Goal: Information Seeking & Learning: Learn about a topic

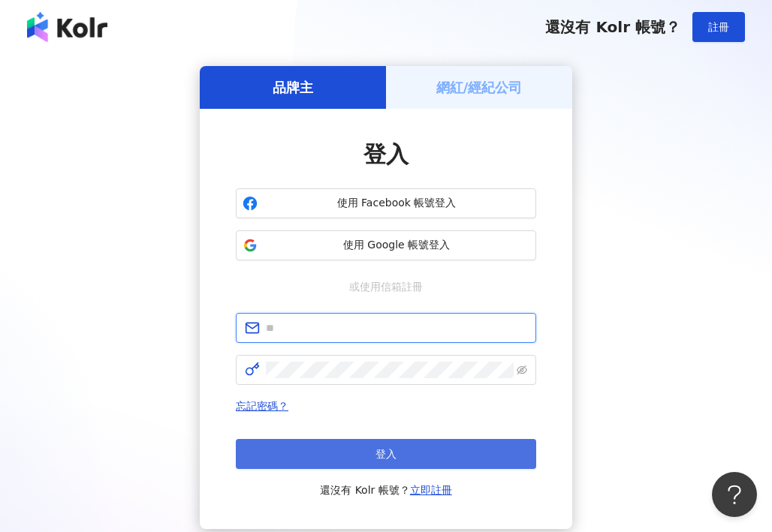
type input "**********"
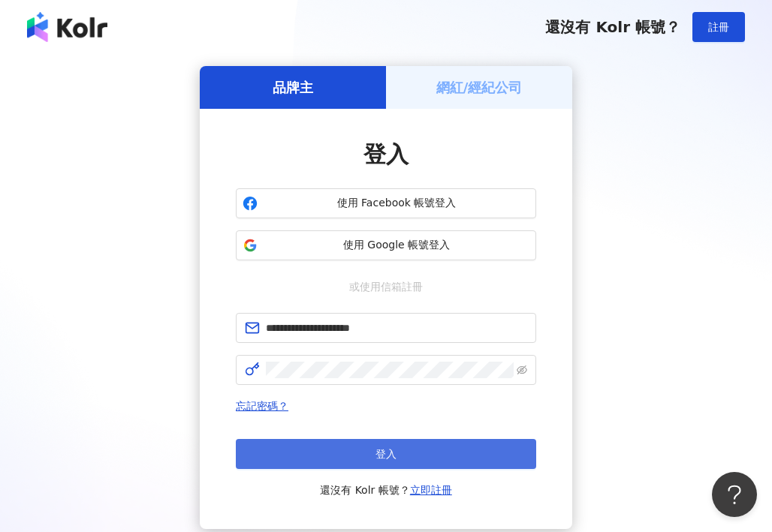
click at [373, 447] on button "登入" at bounding box center [386, 454] width 300 height 30
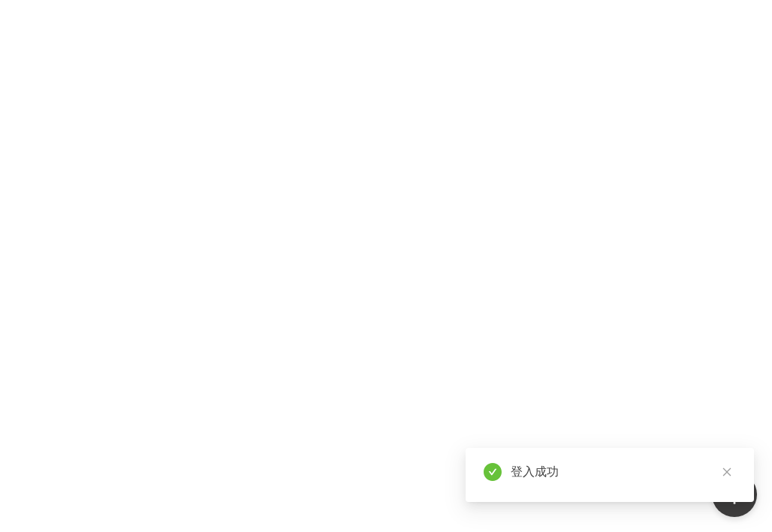
click at [128, 320] on div at bounding box center [386, 266] width 772 height 532
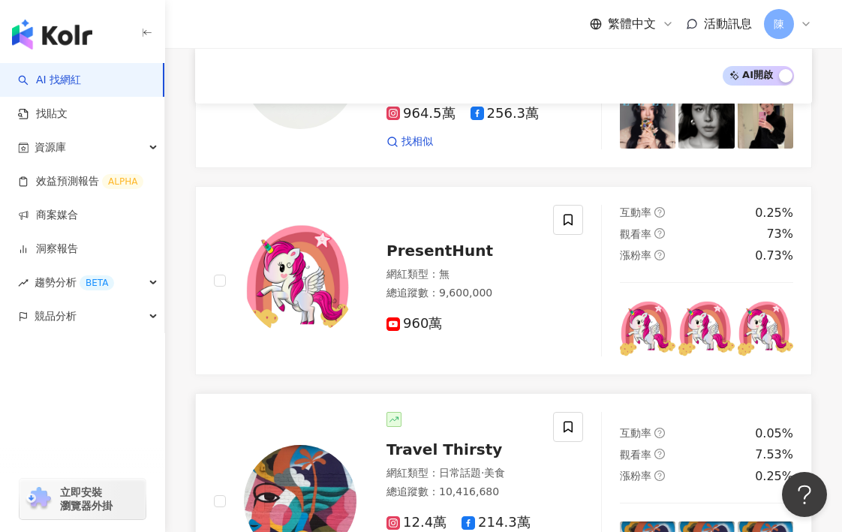
scroll to position [912, 0]
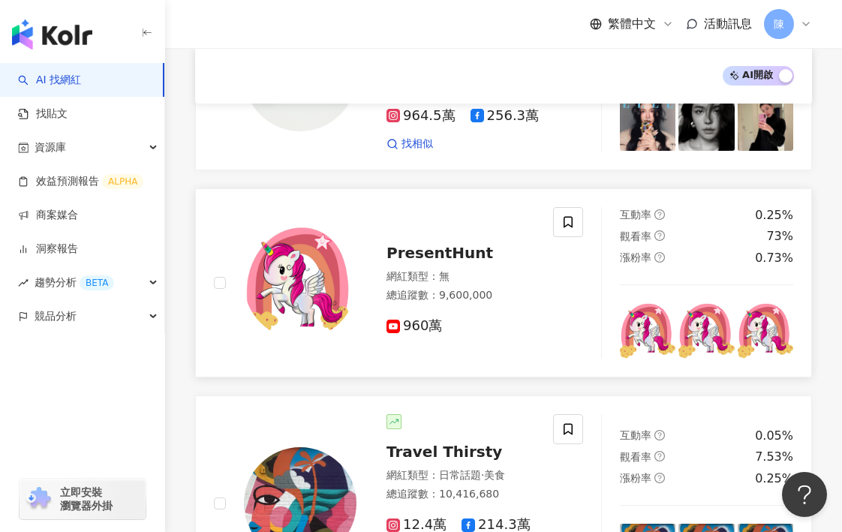
click at [301, 261] on img at bounding box center [300, 283] width 113 height 113
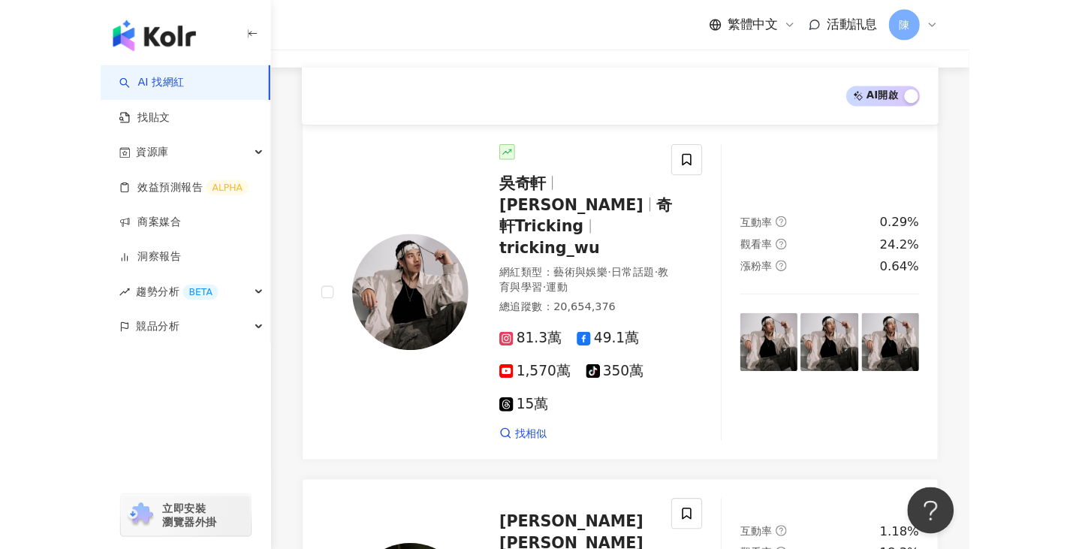
scroll to position [0, 0]
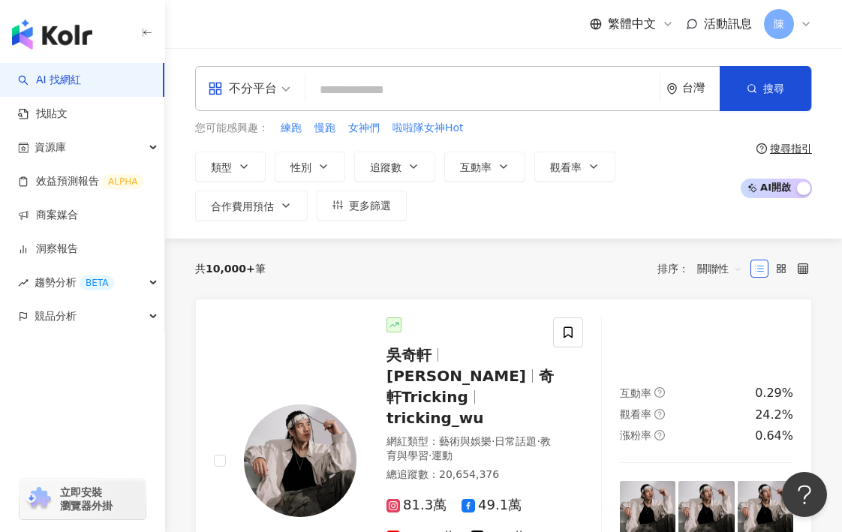
click at [473, 90] on input "search" at bounding box center [483, 90] width 342 height 29
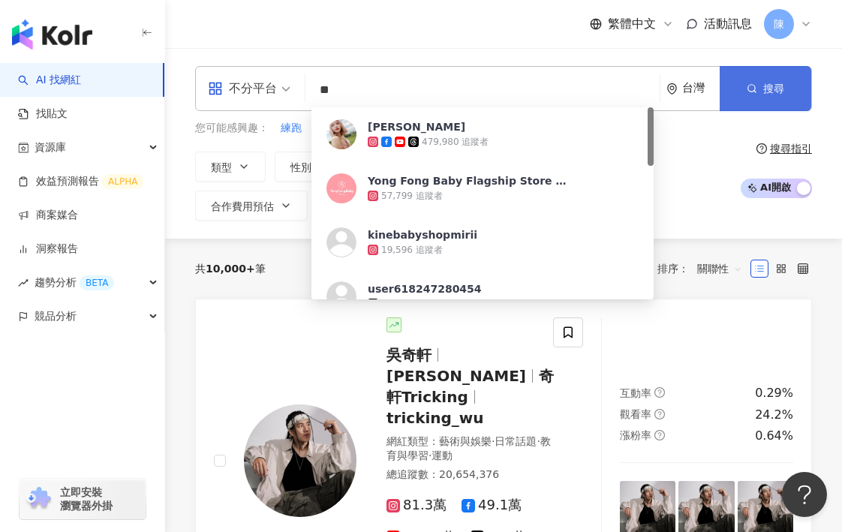
type input "**"
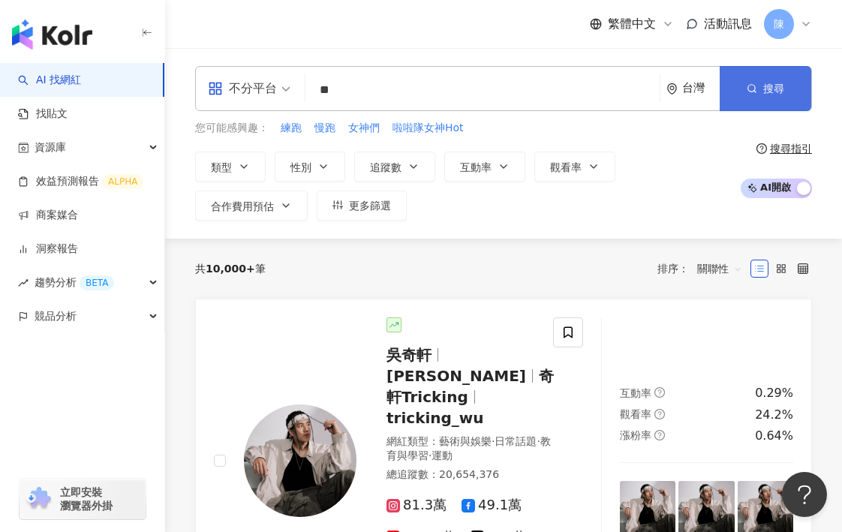
click at [771, 83] on span "搜尋" at bounding box center [774, 89] width 21 height 12
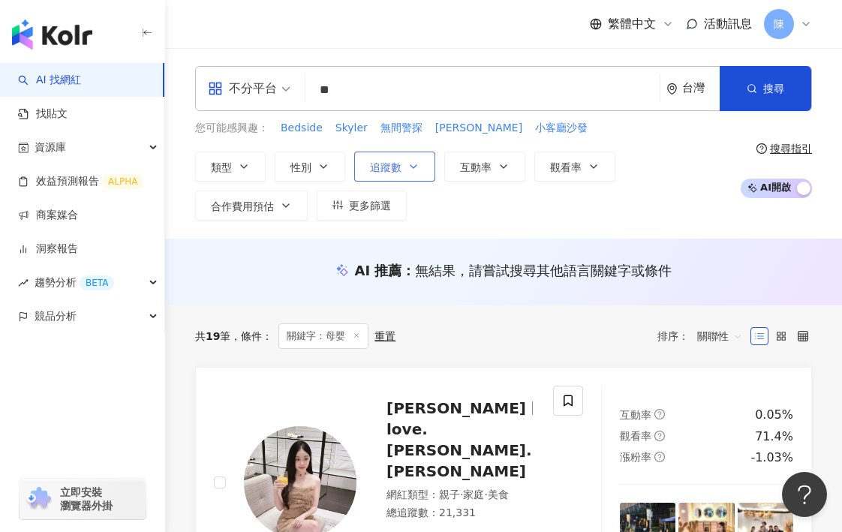
click at [415, 166] on icon "button" at bounding box center [414, 166] width 6 height 3
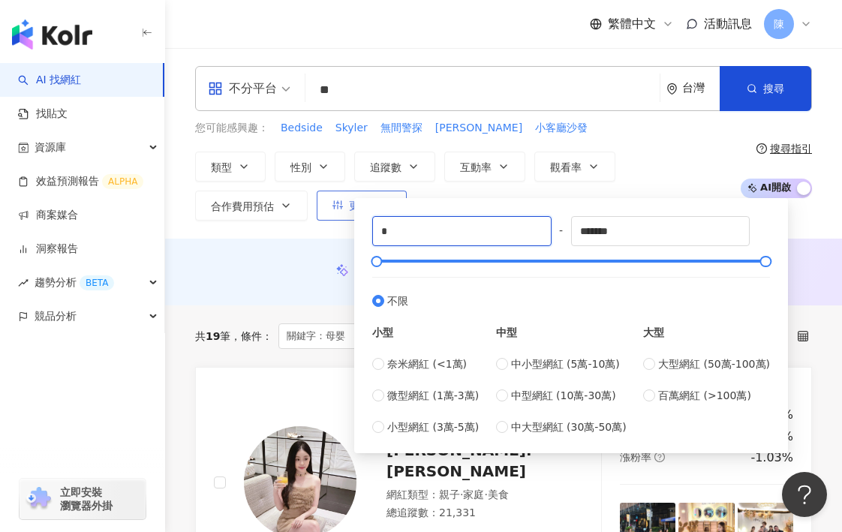
drag, startPoint x: 515, startPoint y: 234, endPoint x: 348, endPoint y: 198, distance: 170.5
click at [352, 200] on div "類型 性別 追蹤數 互動率 觀看率 合作費用預估 更多篩選 * - ******* 不限 小型 奈米網紅 (<1萬) 微型網紅 (1萬-3萬) 小型網紅 (3…" at bounding box center [464, 186] width 538 height 69
type input "*****"
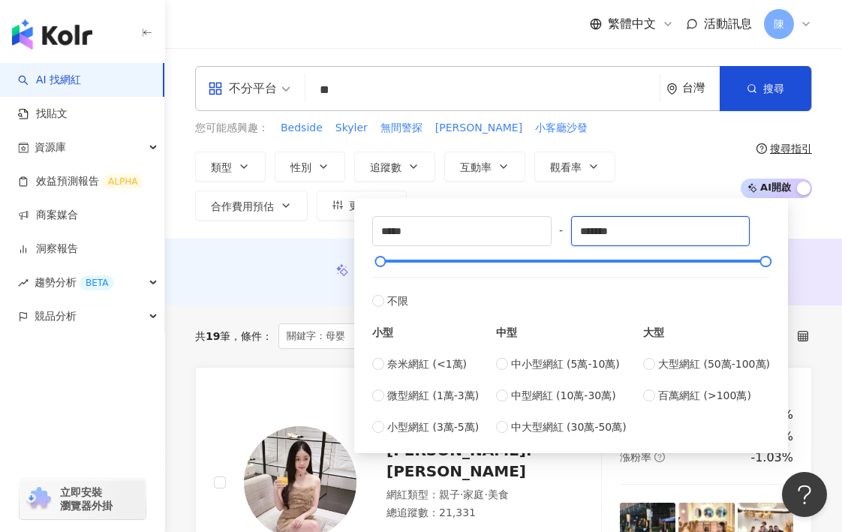
drag, startPoint x: 514, startPoint y: 216, endPoint x: 393, endPoint y: 200, distance: 121.3
click at [393, 198] on div "***** - ******* 不限 小型 奈米網紅 (<1萬) 微型網紅 (1萬-3萬) 小型網紅 (3萬-5萬) 中型 中小型網紅 (5萬-10萬) 中型…" at bounding box center [571, 325] width 434 height 255
type input "*****"
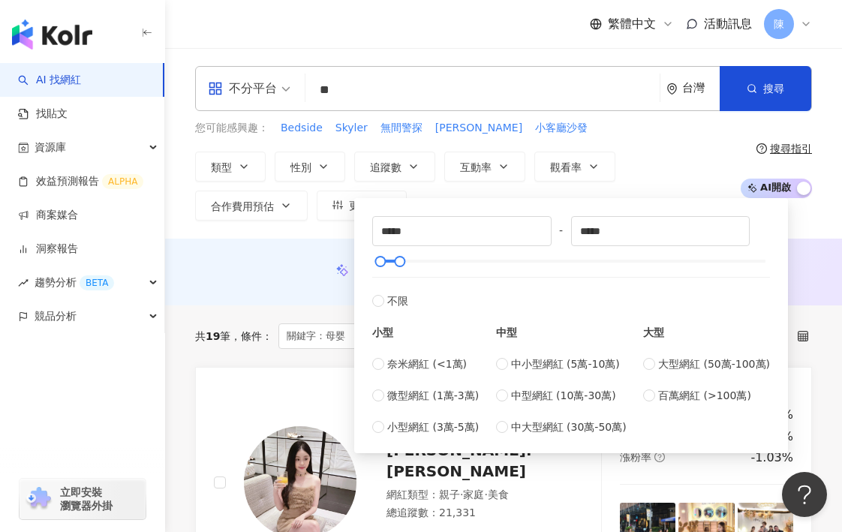
click at [305, 306] on div "共 19 筆 條件 ： 關鍵字：母婴 重置 排序： 關聯性" at bounding box center [503, 337] width 617 height 62
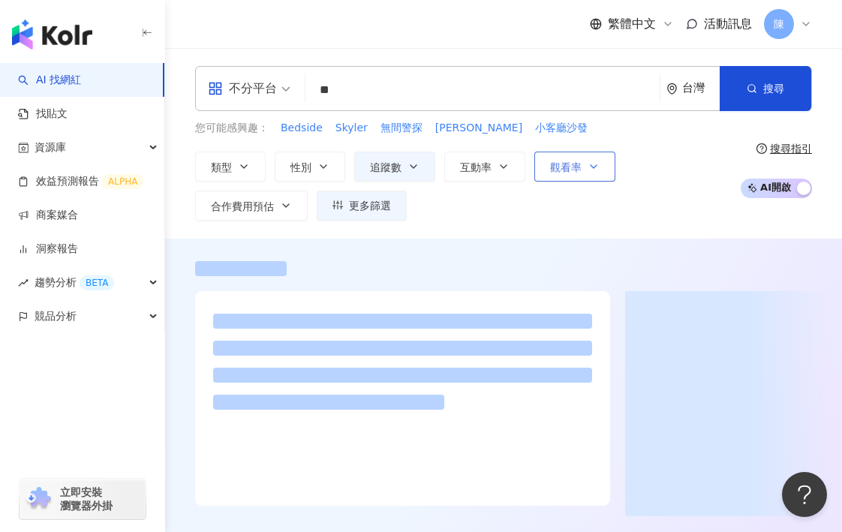
click at [562, 163] on span "觀看率" at bounding box center [566, 167] width 32 height 12
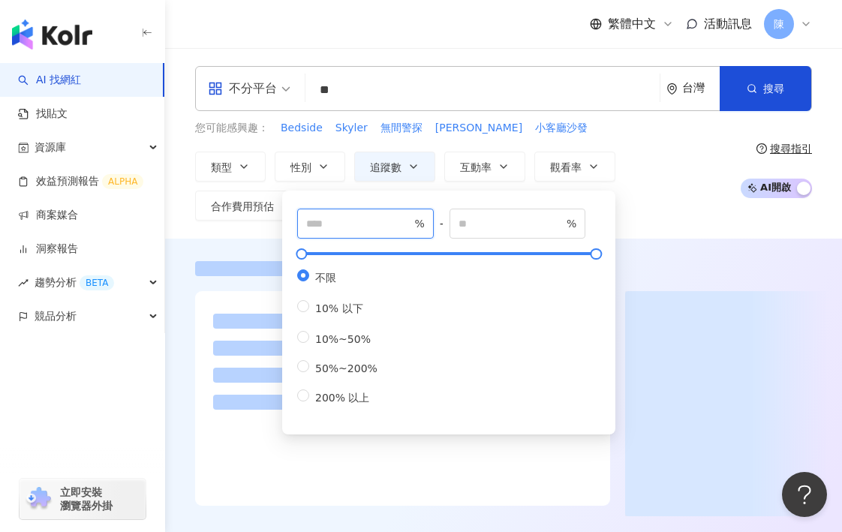
click at [373, 219] on input "number" at bounding box center [358, 223] width 105 height 17
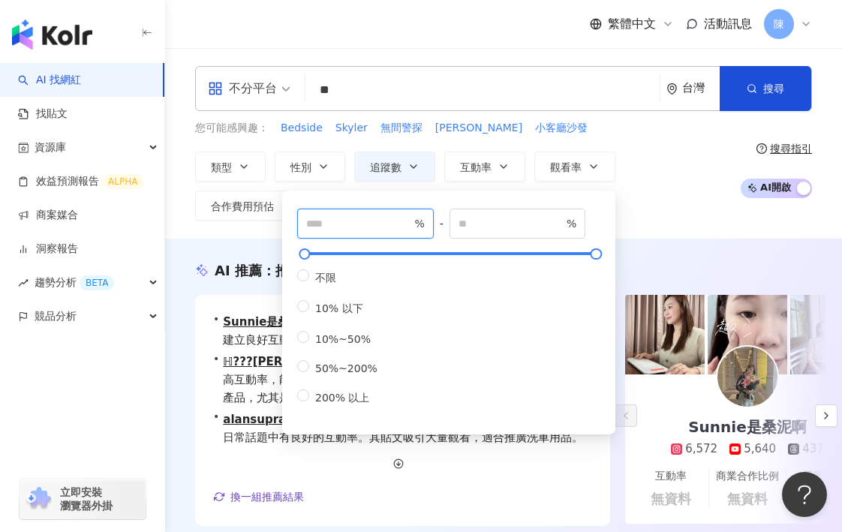
type input "***"
click at [686, 238] on div "不分平台 ** 台灣 搜尋 af3ad955-b804-4f96-a969-e1f93986e6b1 Agnes Lim林莉幃 479,980 追蹤者 Yon…" at bounding box center [503, 143] width 677 height 191
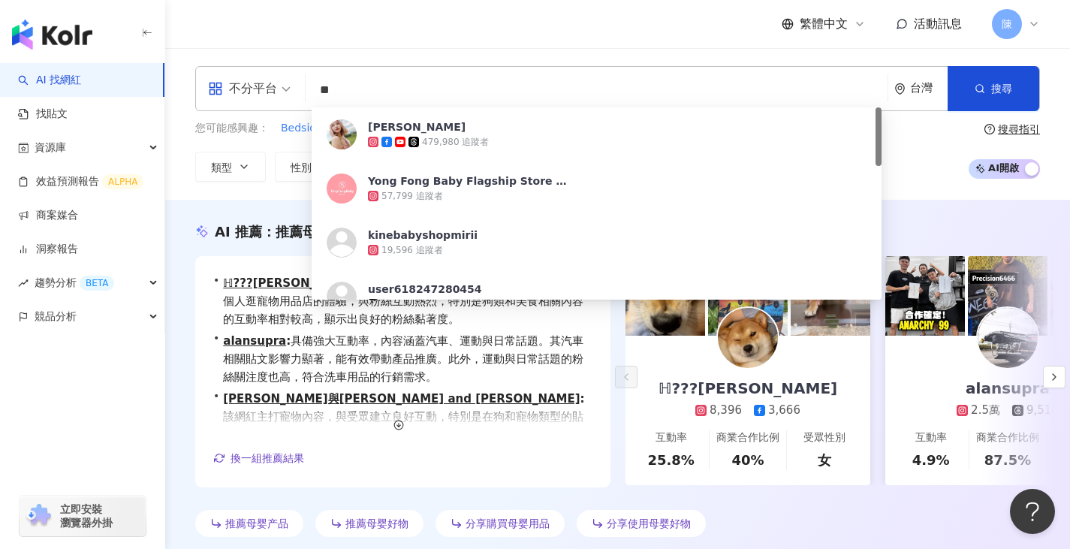
drag, startPoint x: 62, startPoint y: 50, endPoint x: 52, endPoint y: 40, distance: 14.9
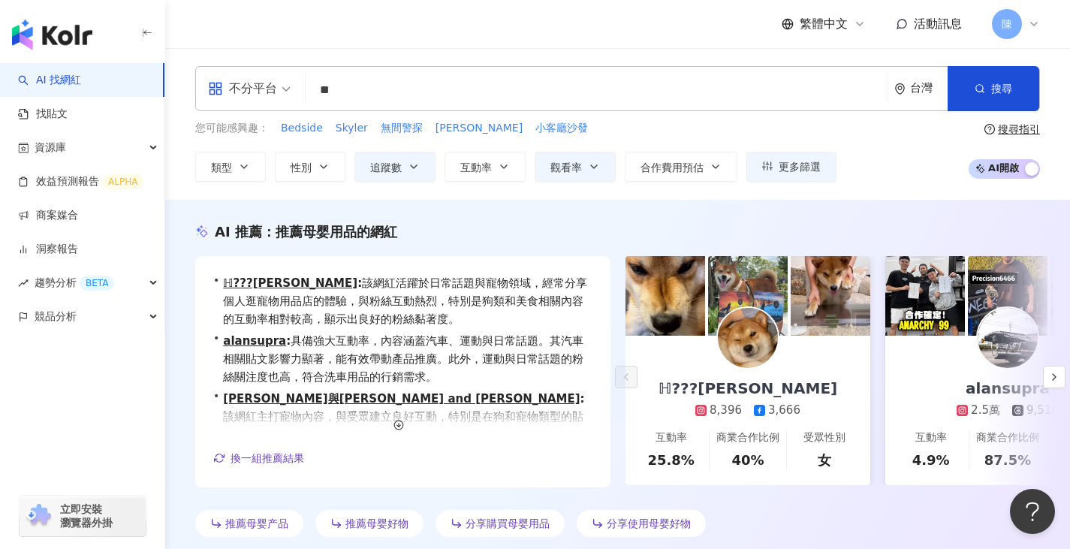
type input "**"
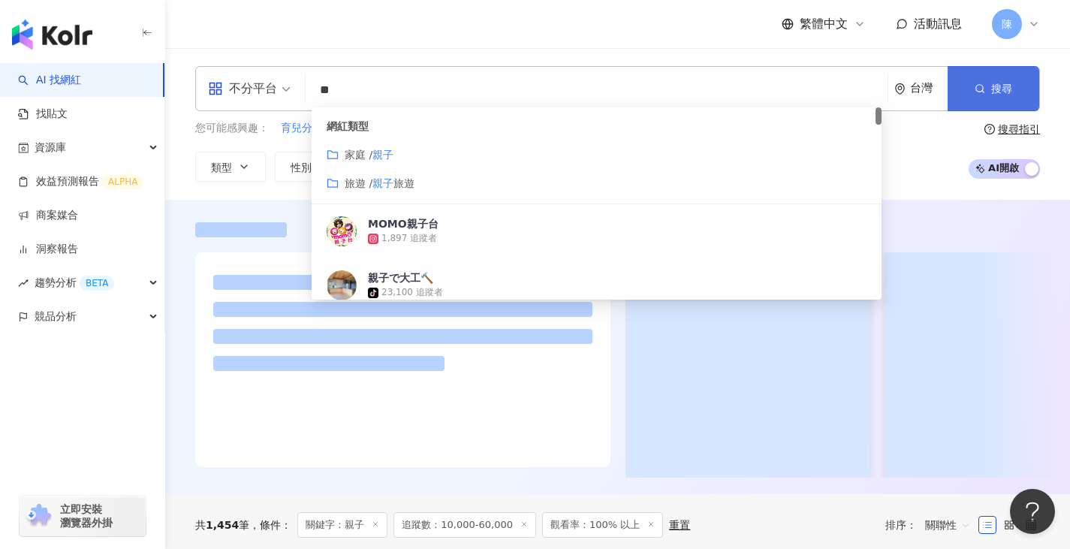
click at [771, 92] on button "搜尋" at bounding box center [994, 88] width 92 height 45
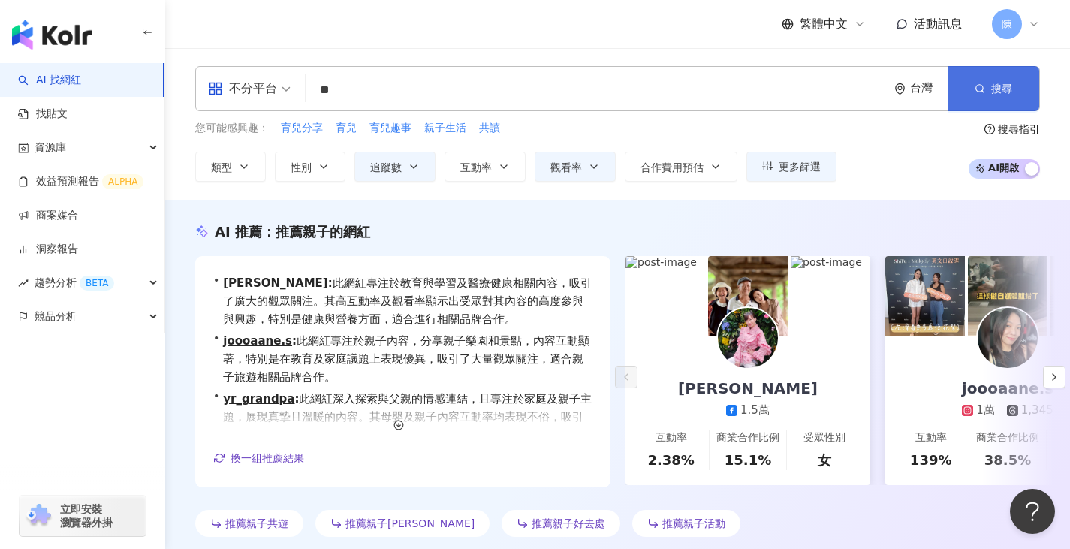
click at [771, 92] on span "搜尋" at bounding box center [1001, 89] width 21 height 12
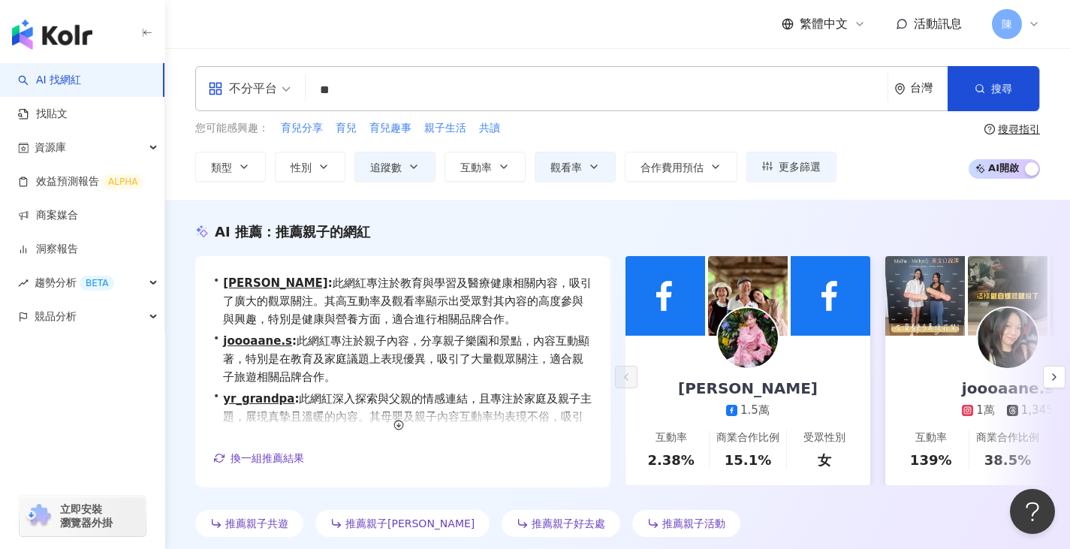
click at [441, 171] on div "類型 性別 追蹤數 互動率 觀看率 合作費用預估 更多篩選 ***** - ***** 不限 小型 奈米網紅 (<1萬) 微型網紅 (1萬-3萬) 小型網紅 …" at bounding box center [515, 167] width 641 height 30
click at [423, 176] on button "追蹤數" at bounding box center [394, 167] width 81 height 30
click at [294, 202] on div "AI 推薦 ： 推薦親子的網紅 • 潘奕如 : 此網紅專注於教育與學習及醫療健康相關內容，吸引了廣大的觀眾關注。其高互動率及觀看率顯示出受眾對其內容的高度參與…" at bounding box center [617, 380] width 905 height 360
click at [607, 176] on button "觀看率" at bounding box center [575, 167] width 81 height 30
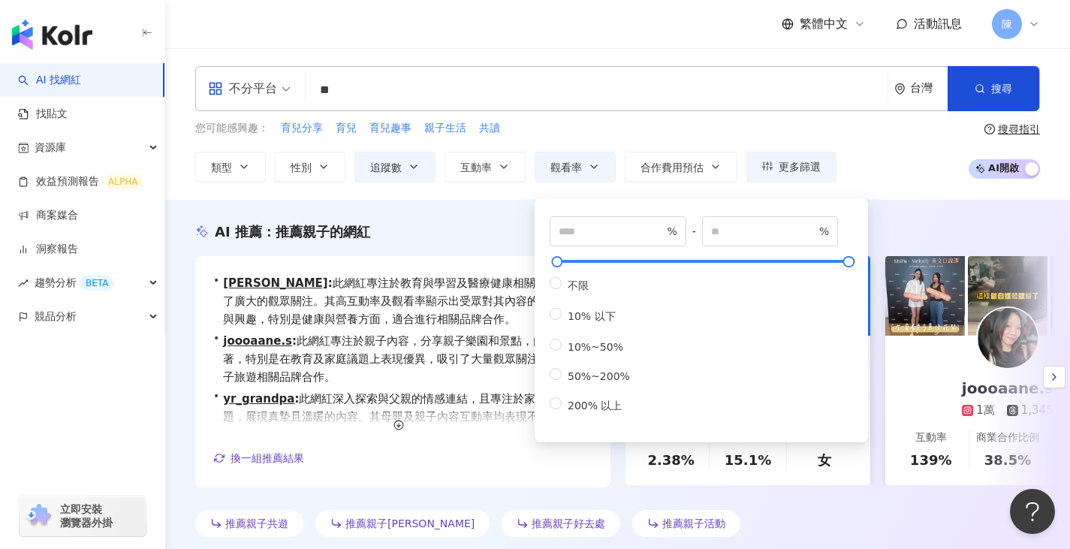
click at [469, 212] on div "AI 推薦 ： 推薦親子的網紅 • 潘奕如 : 此網紅專注於教育與學習及醫療健康相關內容，吸引了廣大的觀眾關注。其高互動率及觀看率顯示出受眾對其內容的高度參與…" at bounding box center [617, 380] width 905 height 360
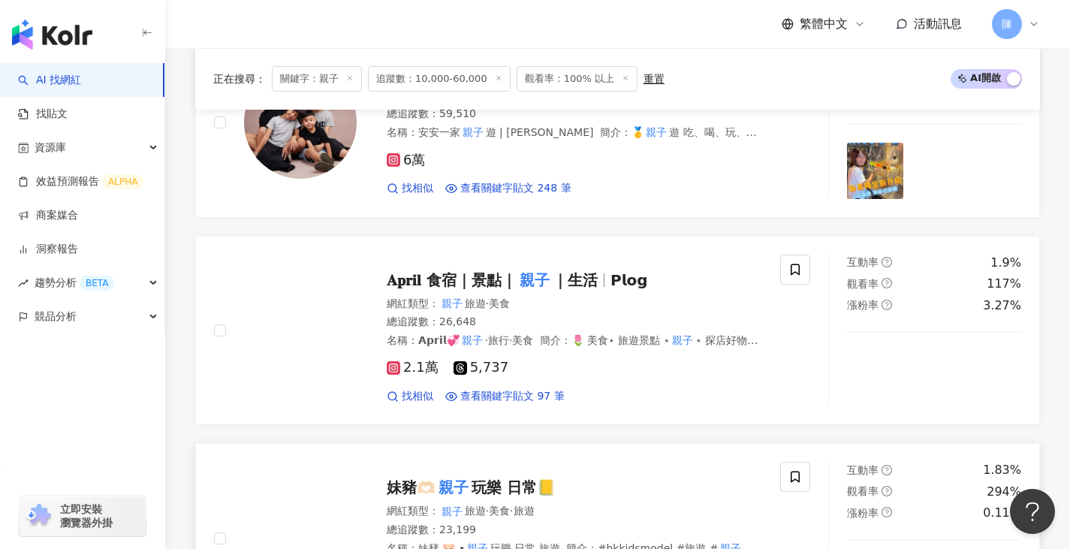
scroll to position [826, 0]
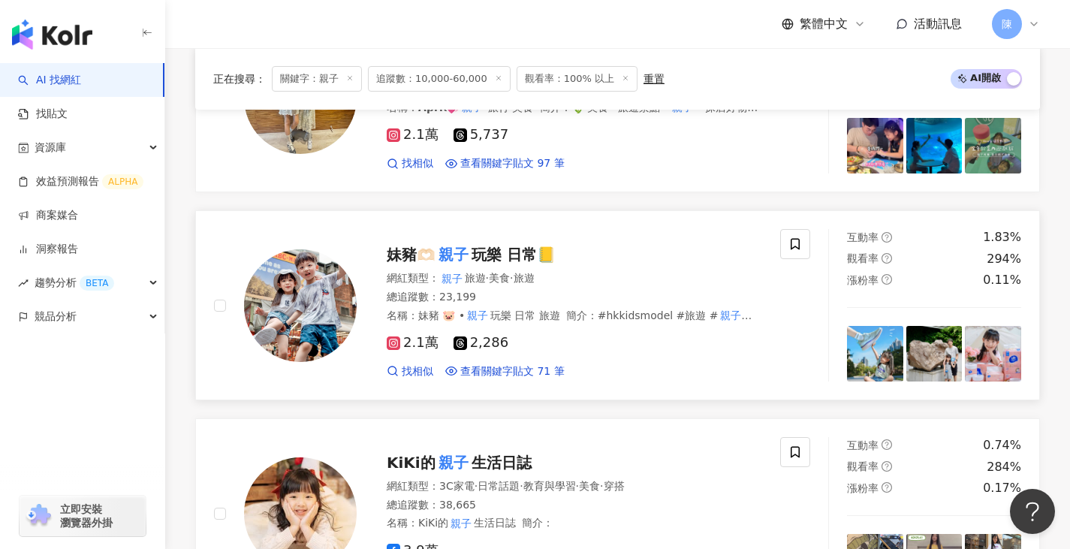
click at [314, 288] on img at bounding box center [300, 305] width 113 height 113
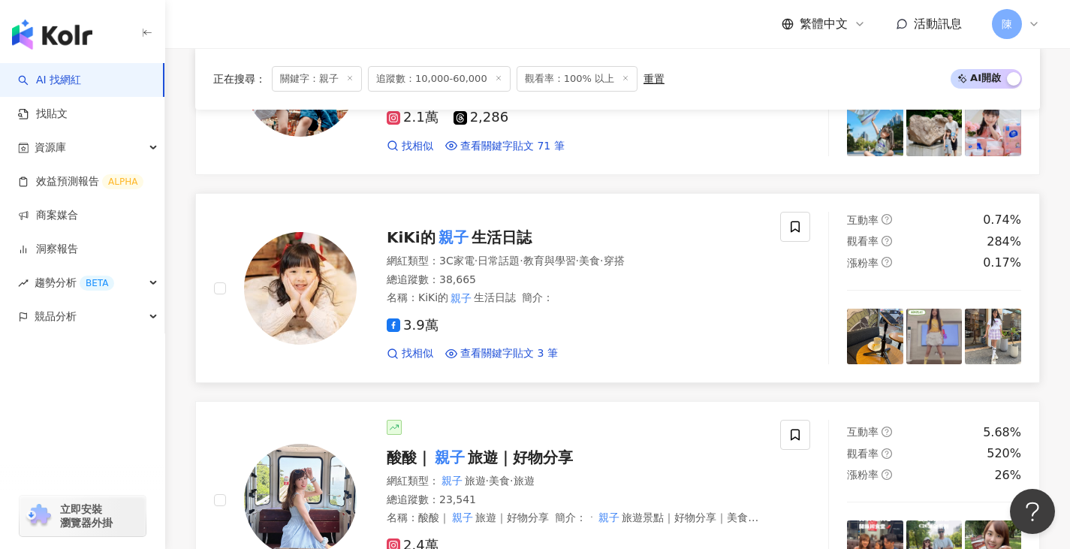
click at [303, 291] on img at bounding box center [300, 288] width 113 height 113
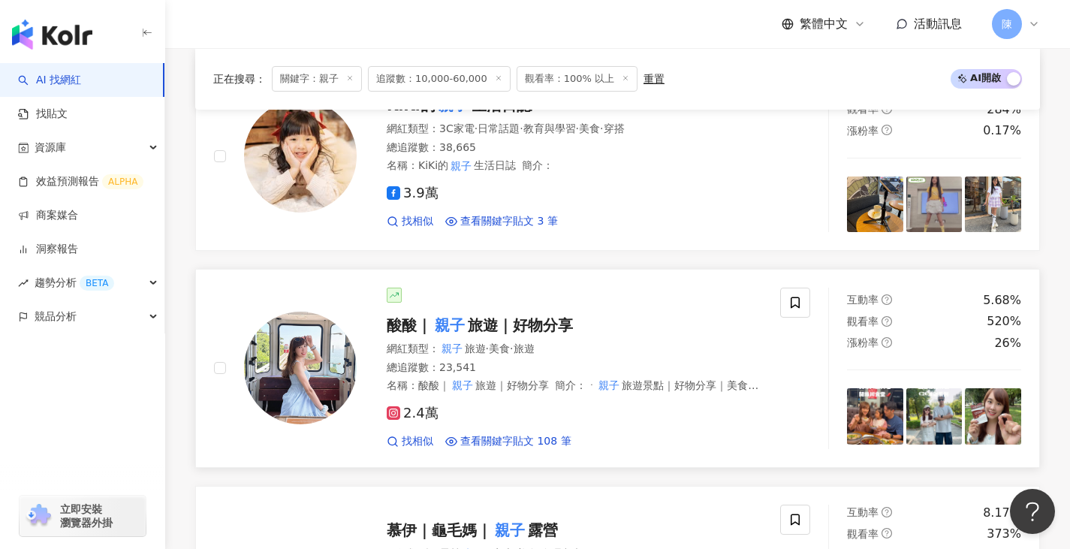
scroll to position [1276, 0]
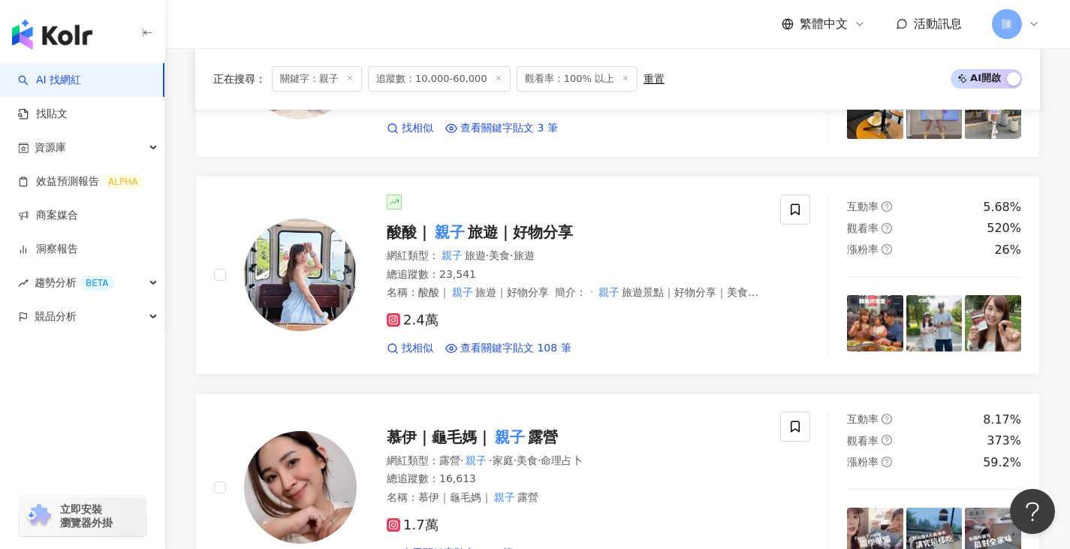
click at [319, 255] on img at bounding box center [300, 274] width 113 height 113
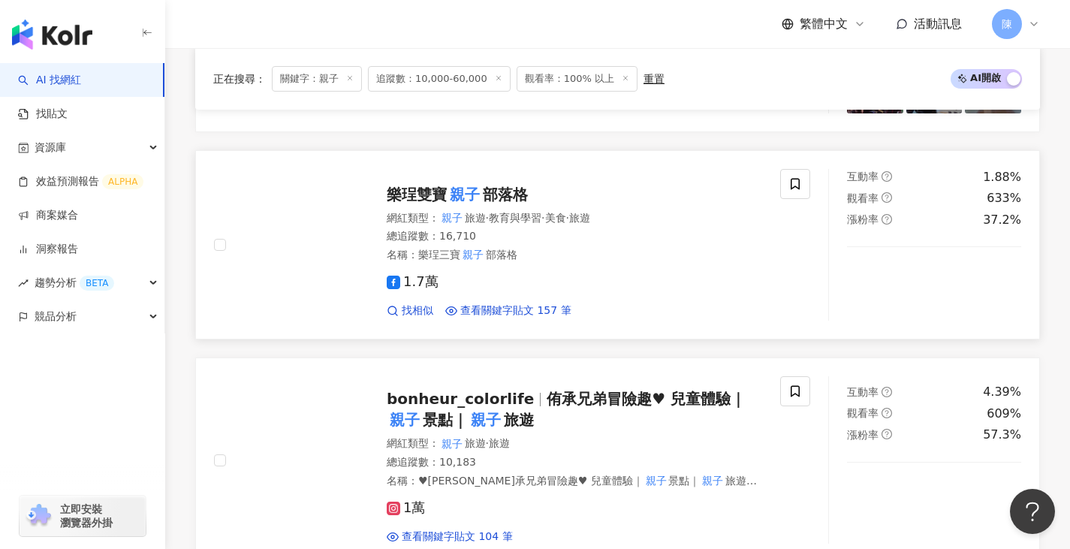
scroll to position [1502, 0]
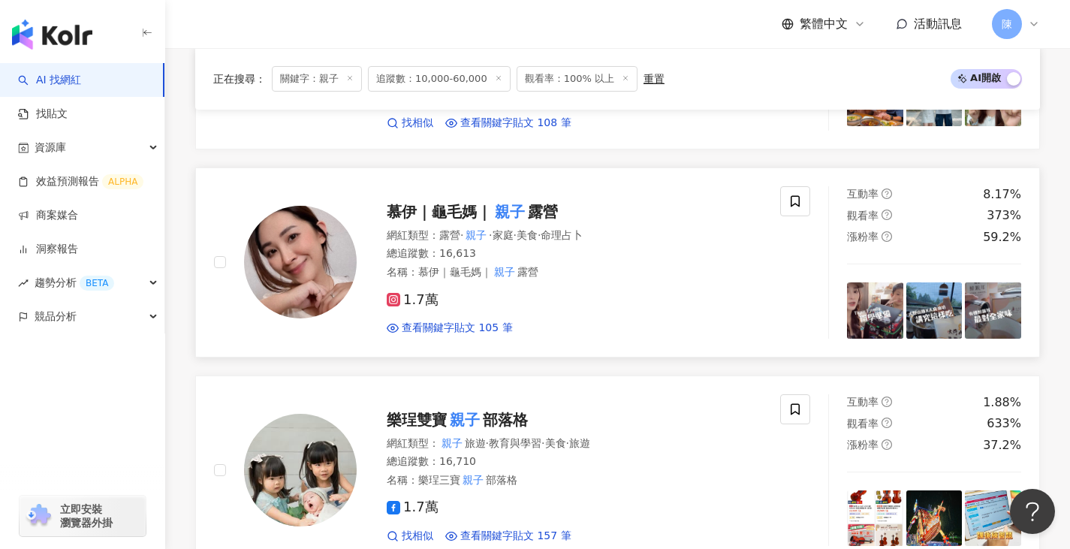
click at [267, 248] on img at bounding box center [300, 262] width 113 height 113
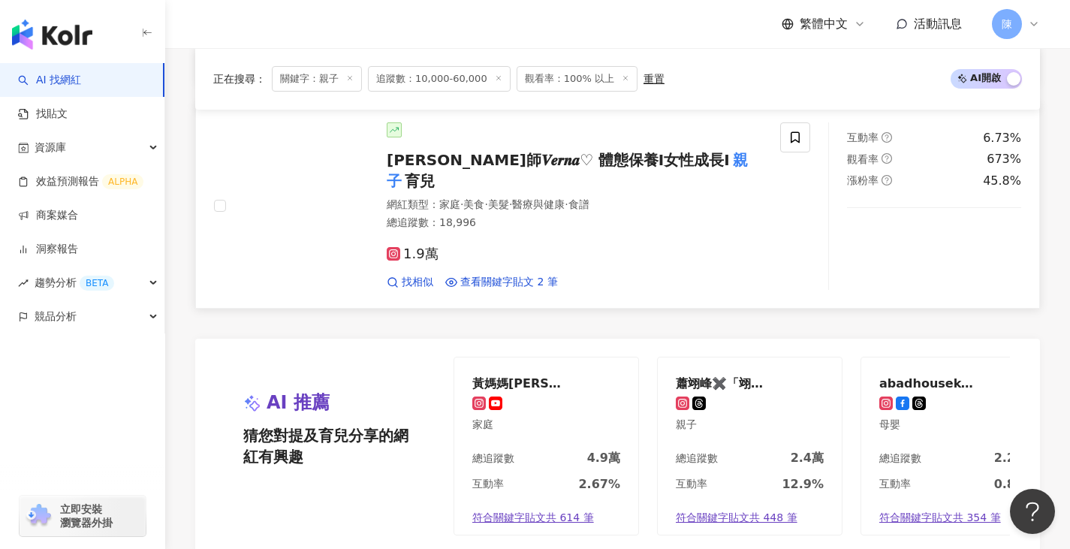
scroll to position [2928, 0]
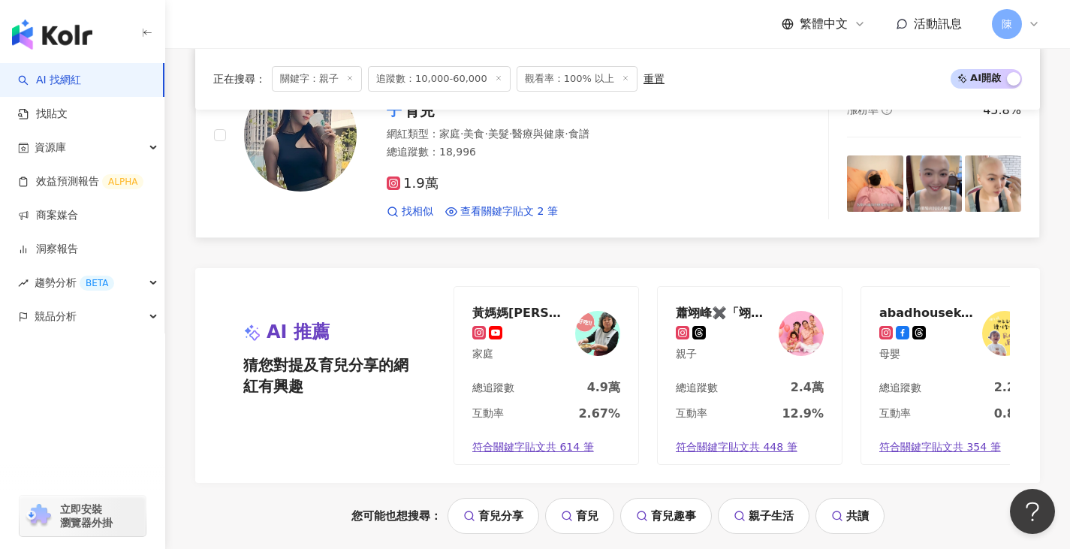
click at [673, 200] on link "維娜師𝑽𝒆𝒓𝒏𝒂♡ 體態保養Ⅰ女性成長Ⅰ 親子 育兒 網紅類型 ： 家庭 · 美食 · 美髮 · 醫療與健康 · 食譜 總追蹤數 ： 18,996 1.9萬 …" at bounding box center [617, 135] width 845 height 205
click at [593, 311] on img at bounding box center [597, 333] width 45 height 45
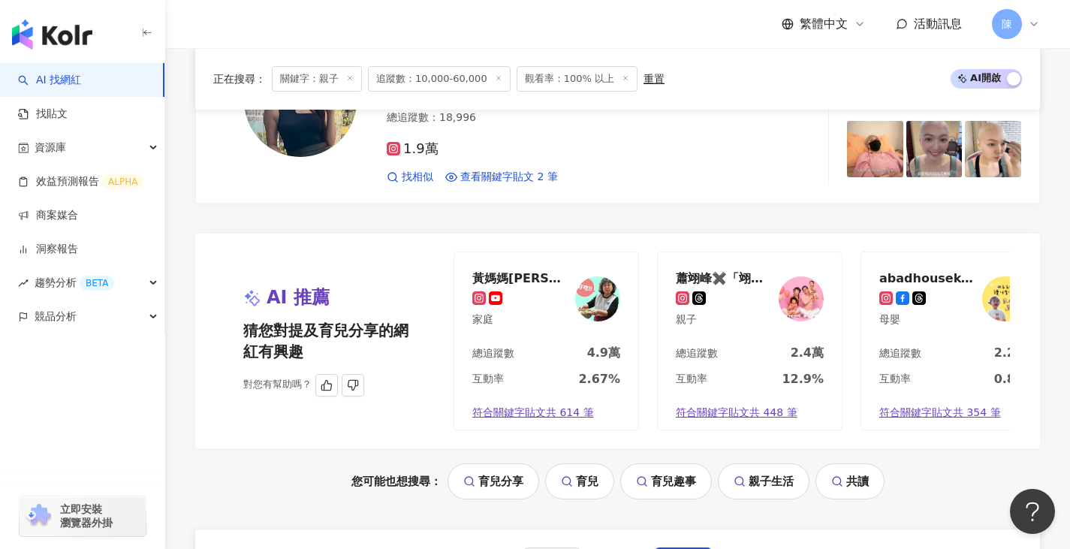
scroll to position [3003, 0]
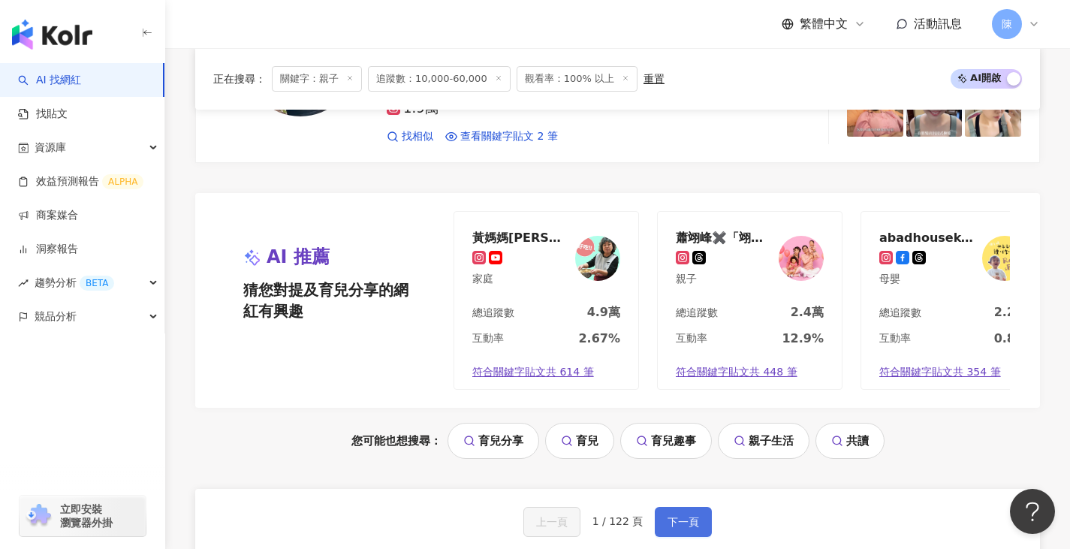
click at [680, 516] on span "下一頁" at bounding box center [683, 522] width 32 height 12
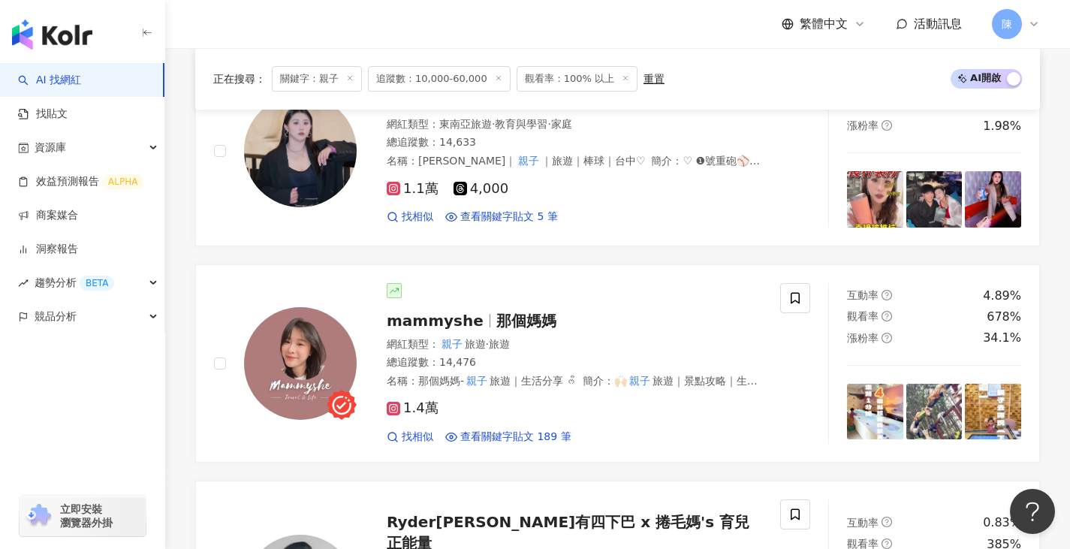
scroll to position [2267, 0]
click at [300, 342] on img at bounding box center [300, 363] width 113 height 113
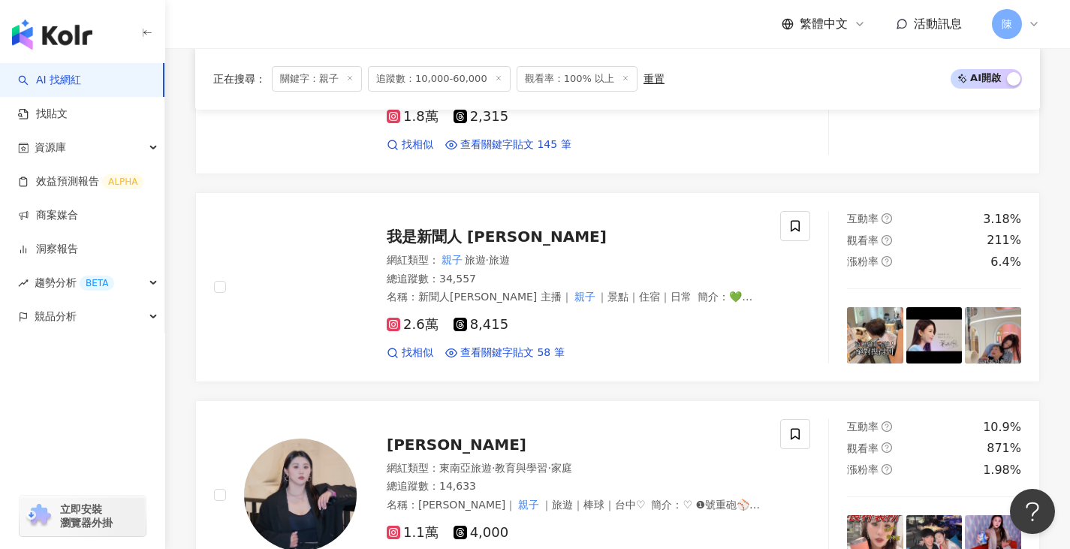
scroll to position [1891, 0]
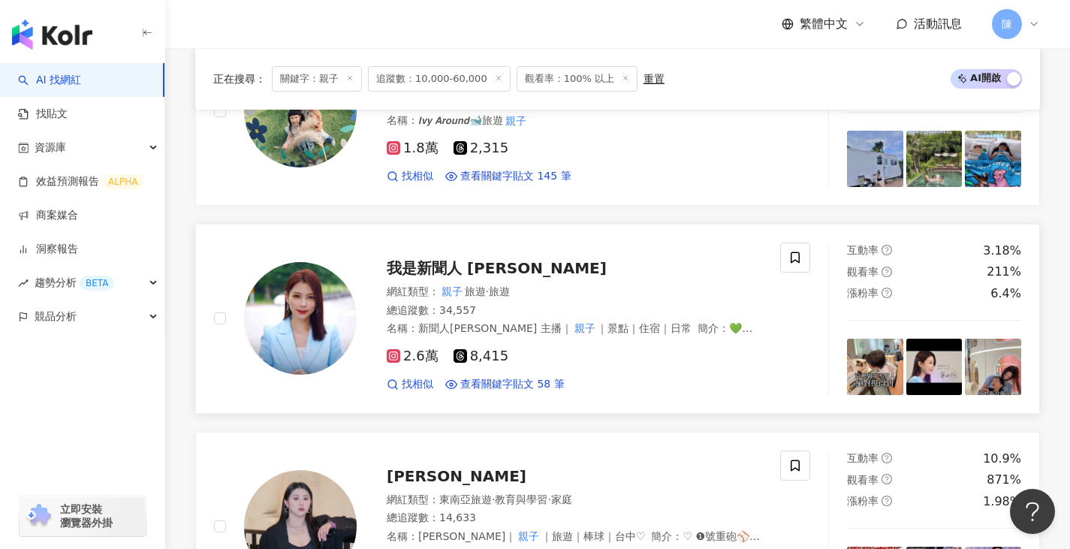
click at [312, 294] on img at bounding box center [300, 318] width 113 height 113
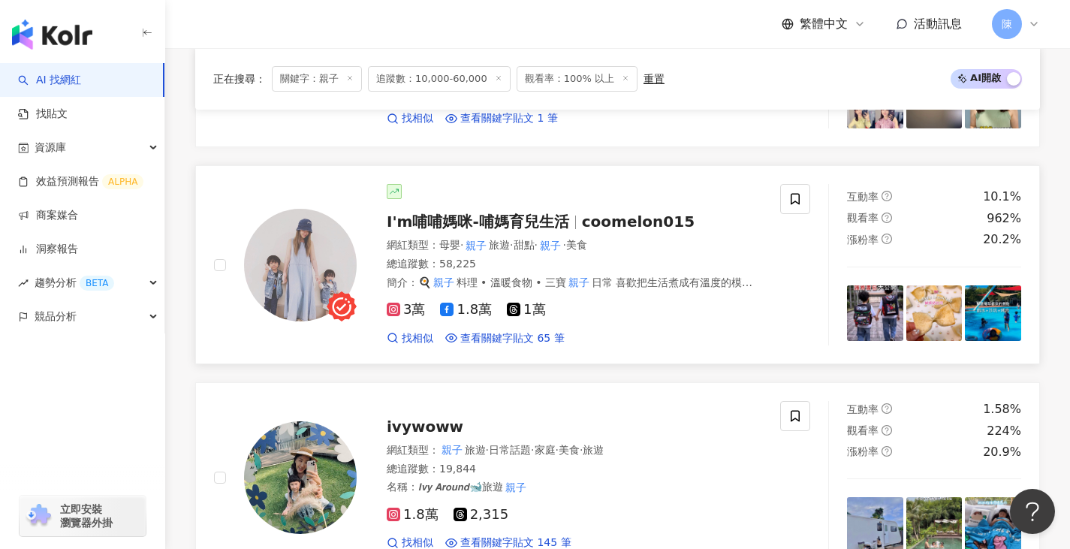
scroll to position [1516, 0]
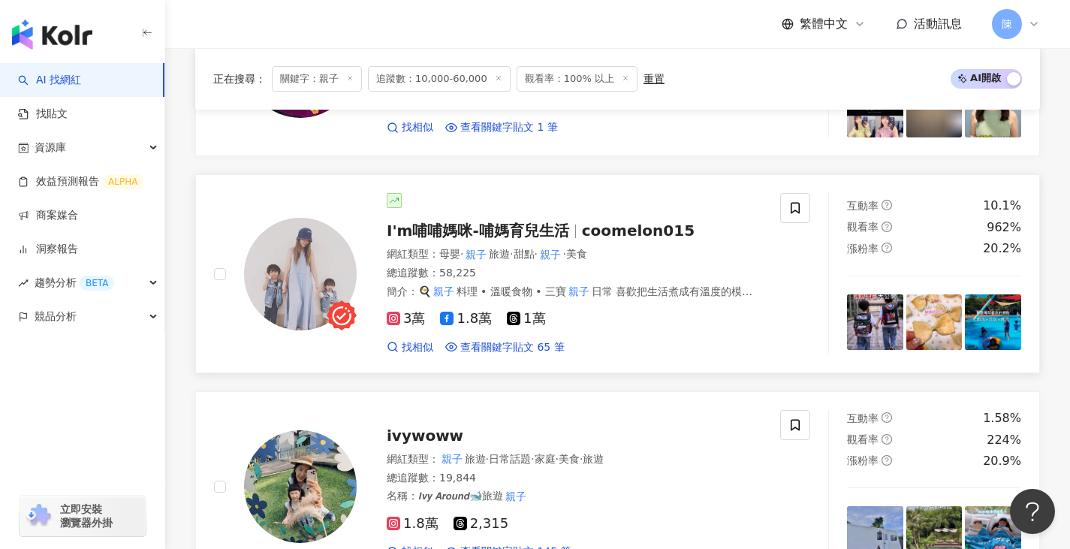
click at [297, 252] on img at bounding box center [300, 274] width 113 height 113
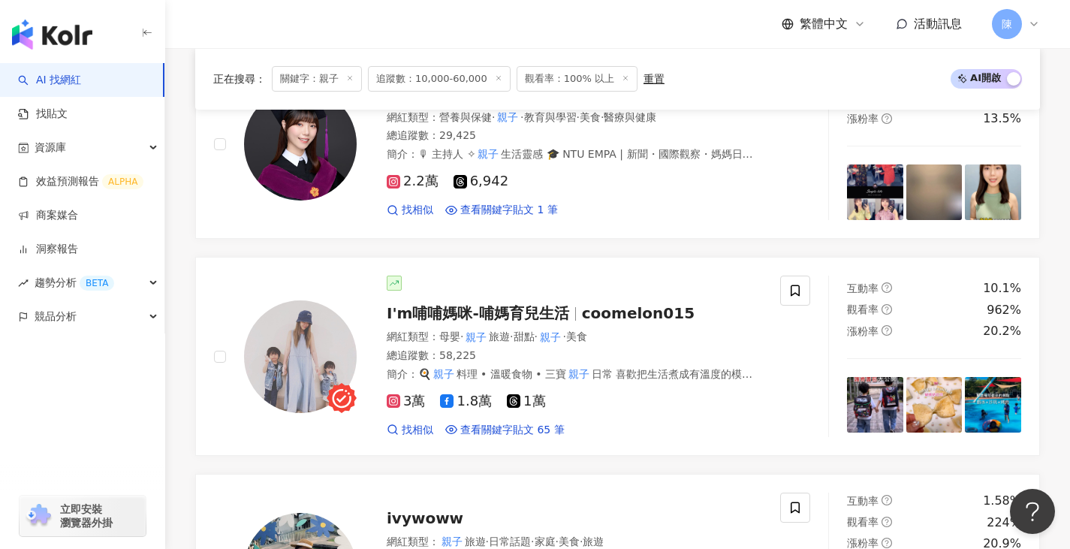
scroll to position [1216, 0]
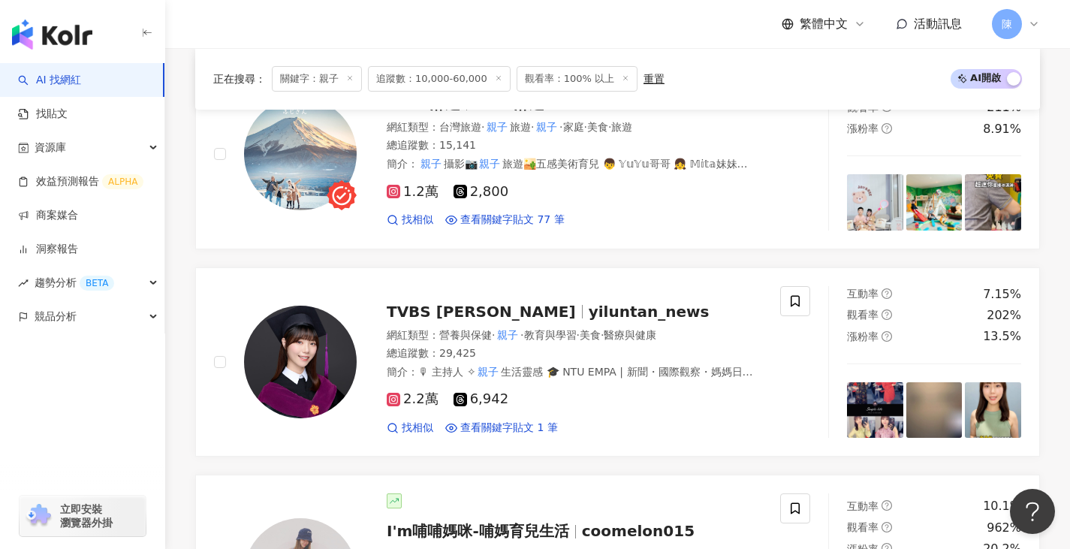
click at [299, 351] on img at bounding box center [300, 362] width 113 height 113
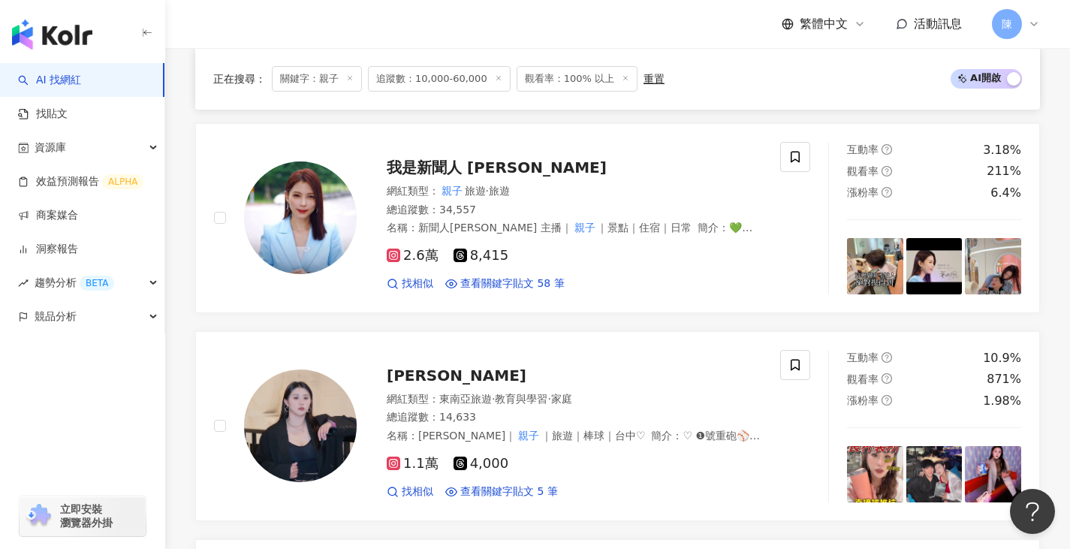
scroll to position [2041, 0]
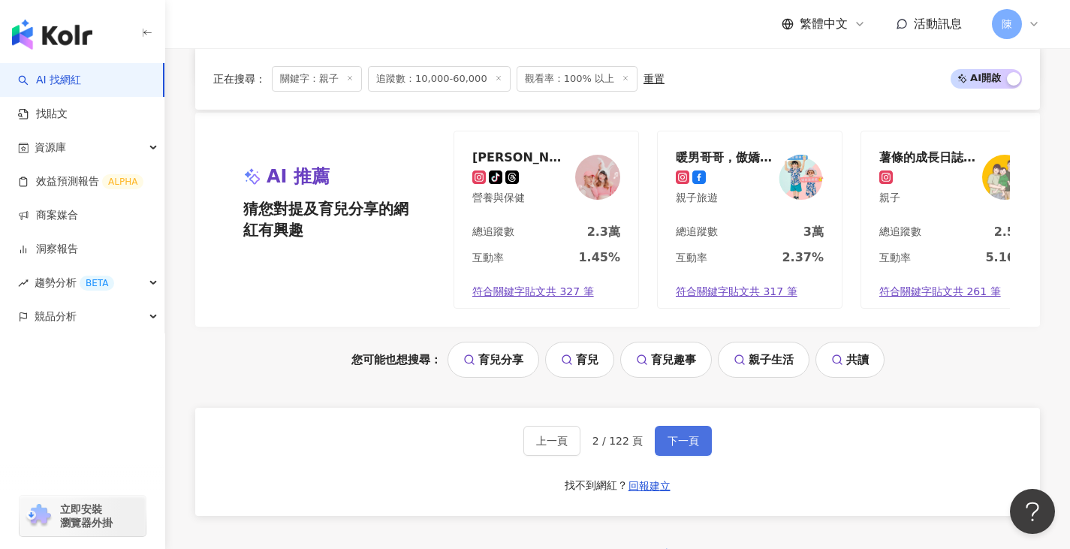
click at [682, 435] on span "下一頁" at bounding box center [683, 441] width 32 height 12
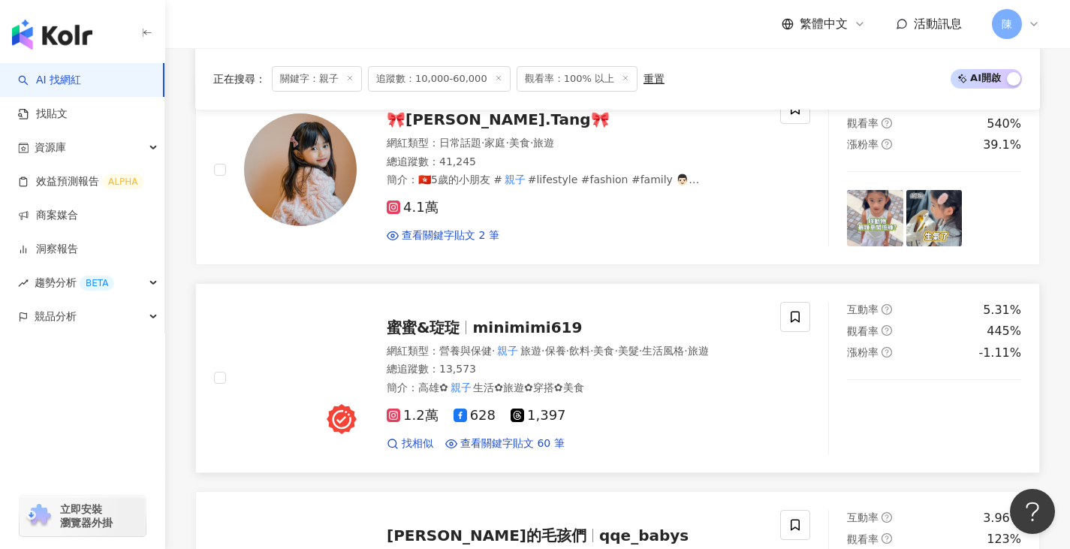
scroll to position [2296, 0]
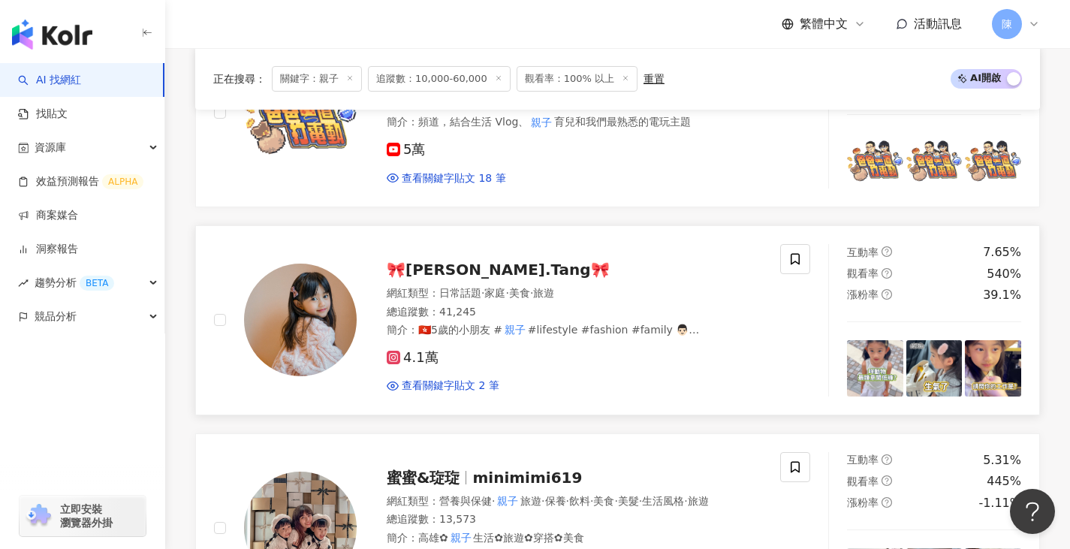
click at [303, 279] on img at bounding box center [300, 320] width 113 height 113
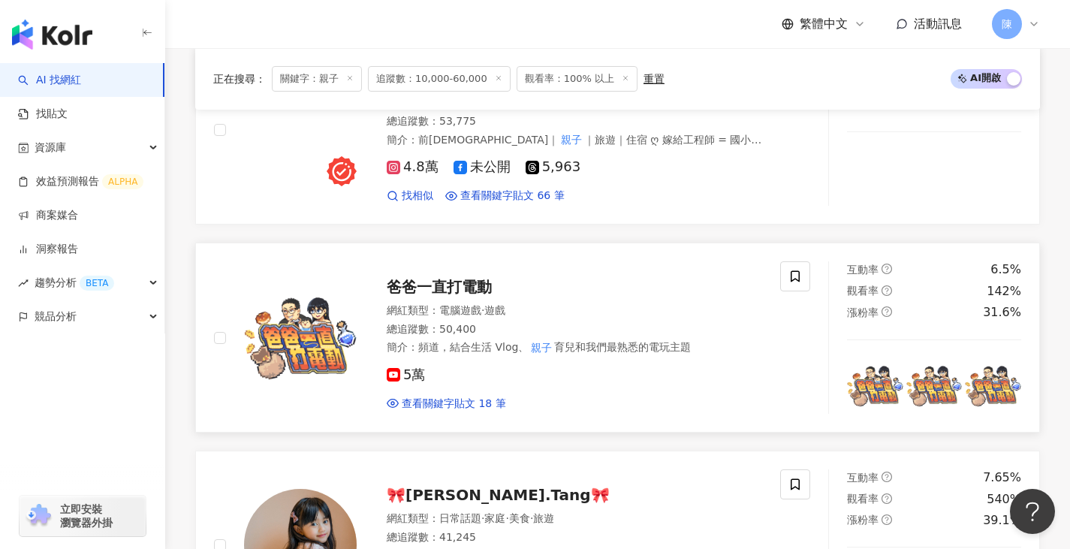
scroll to position [1996, 0]
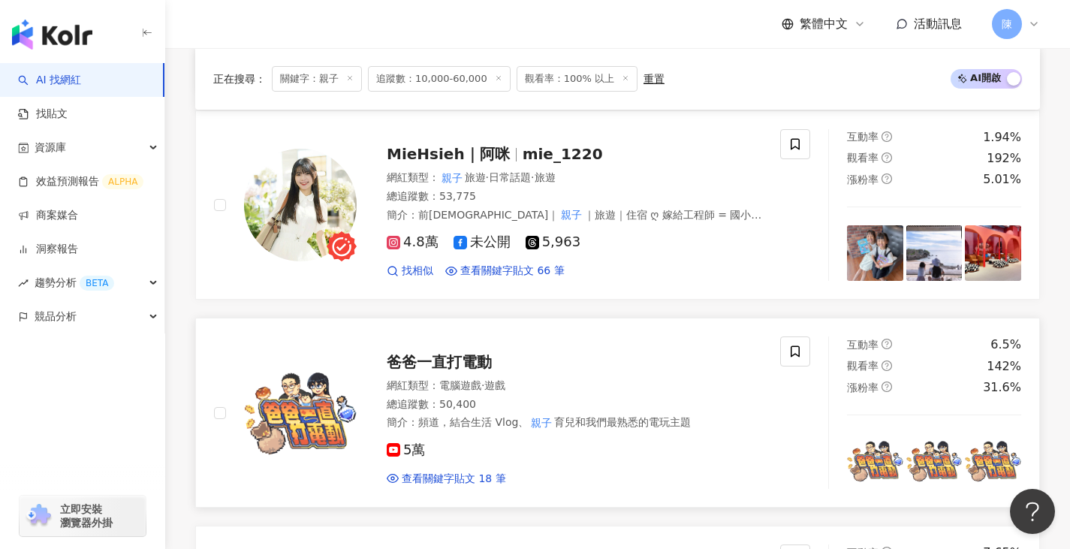
click at [299, 360] on img at bounding box center [300, 413] width 113 height 113
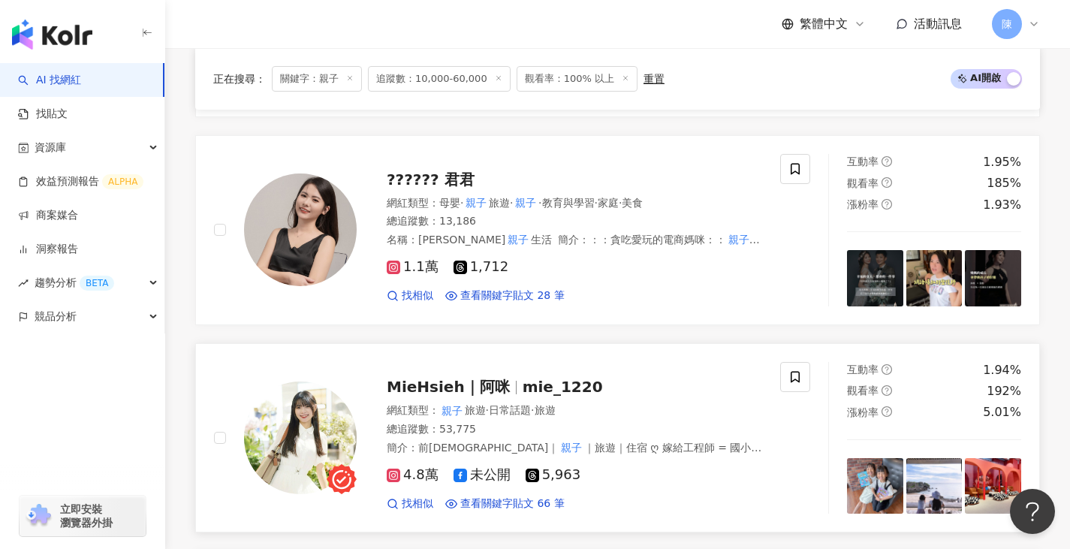
scroll to position [1770, 0]
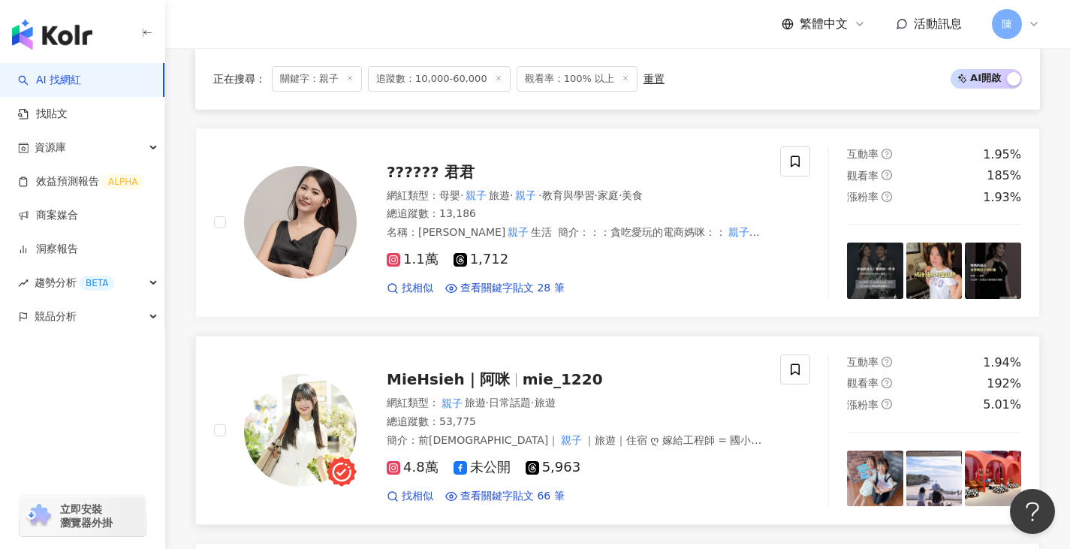
click at [300, 401] on img at bounding box center [300, 430] width 113 height 113
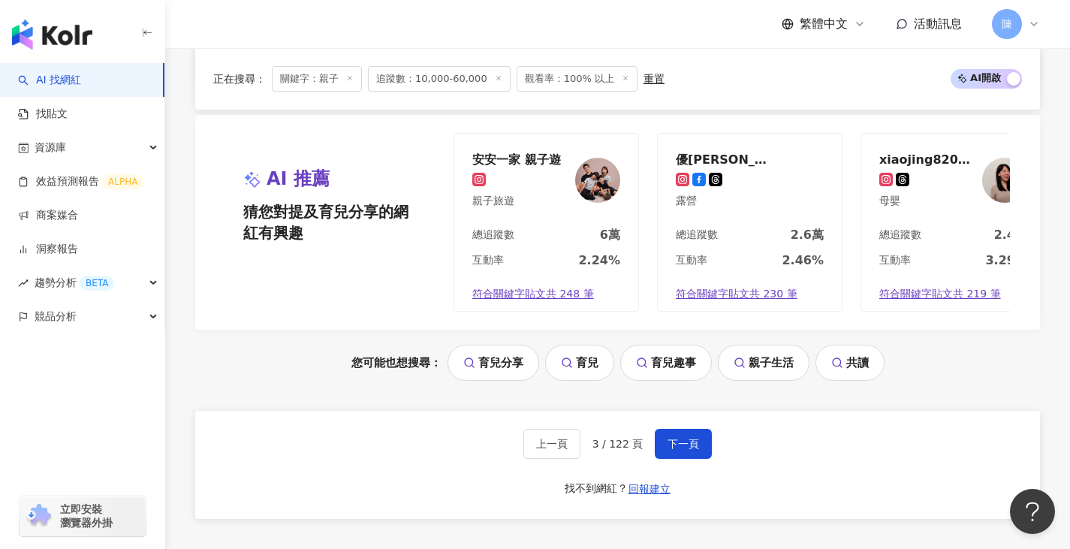
scroll to position [3122, 0]
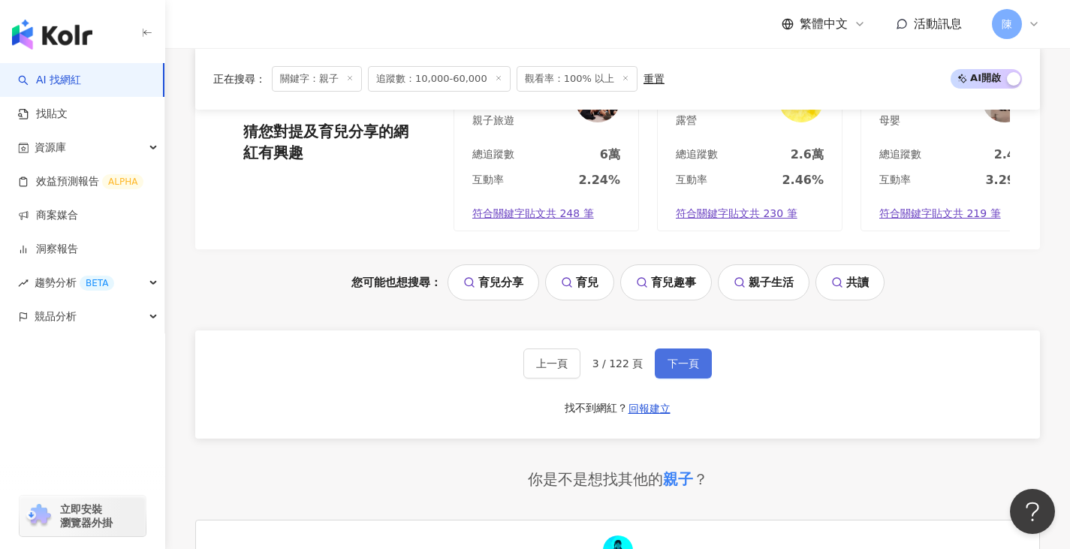
click at [683, 357] on span "下一頁" at bounding box center [683, 363] width 32 height 12
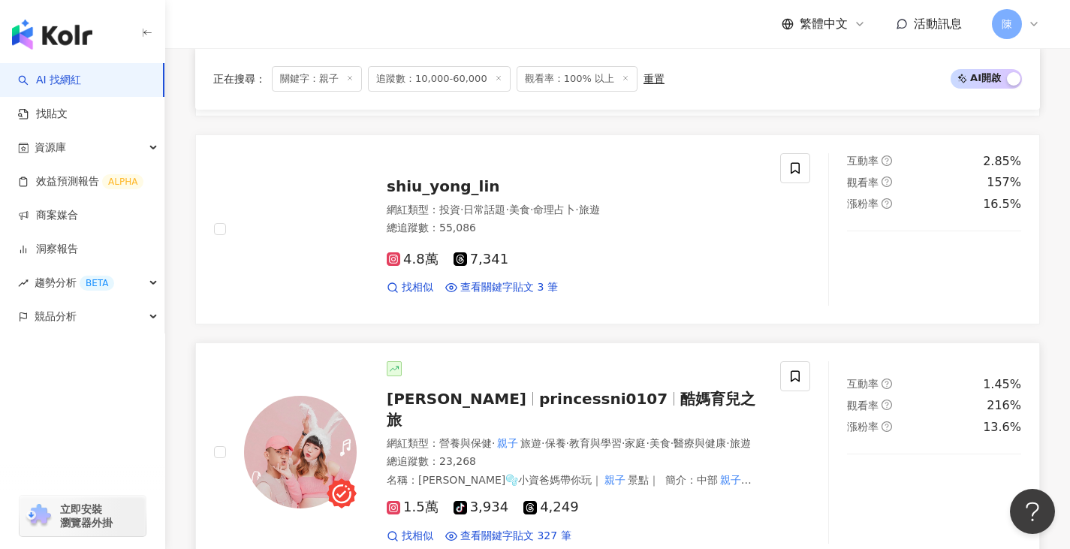
scroll to position [2553, 0]
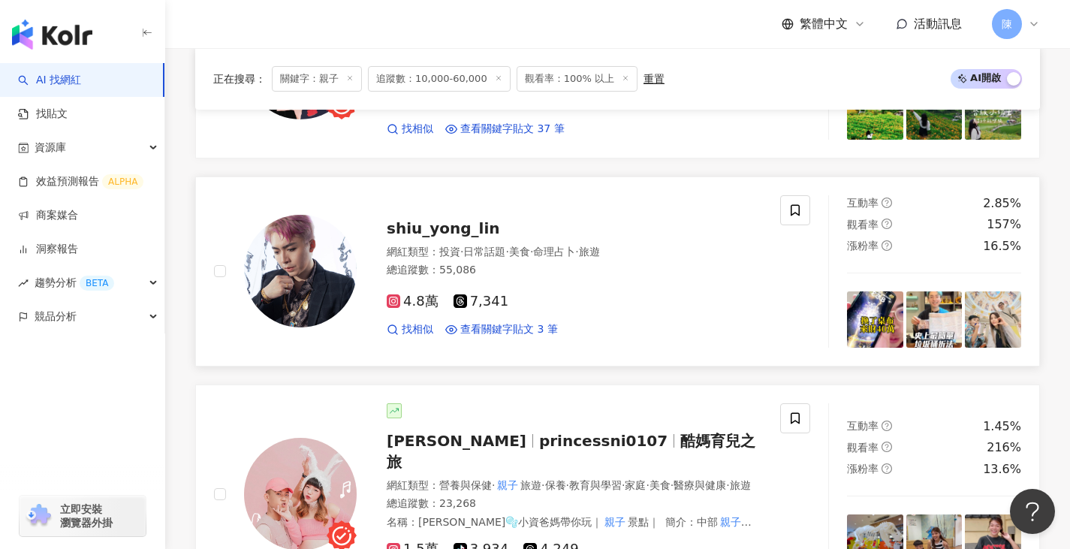
click at [339, 252] on img at bounding box center [300, 271] width 113 height 113
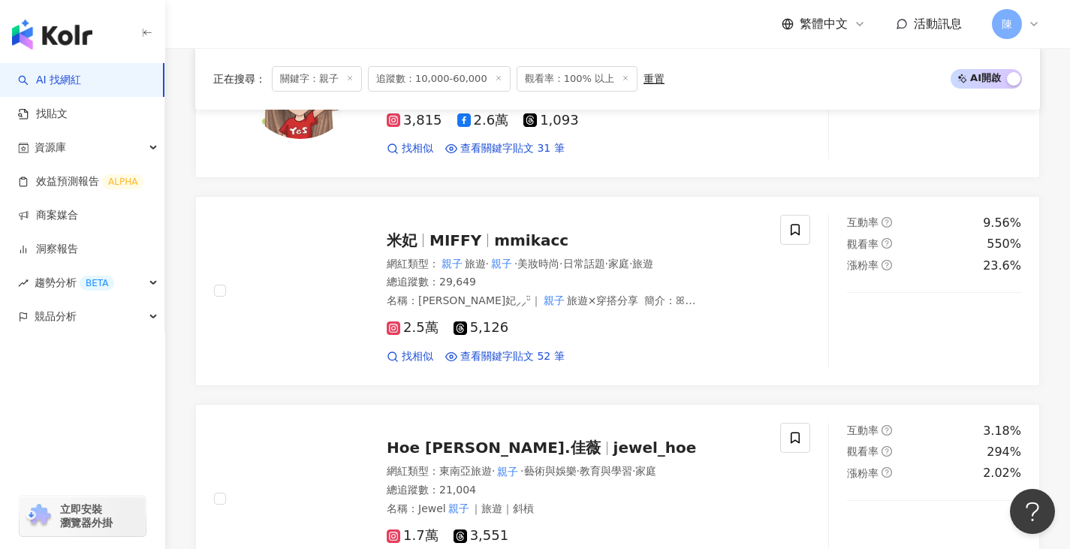
scroll to position [1652, 0]
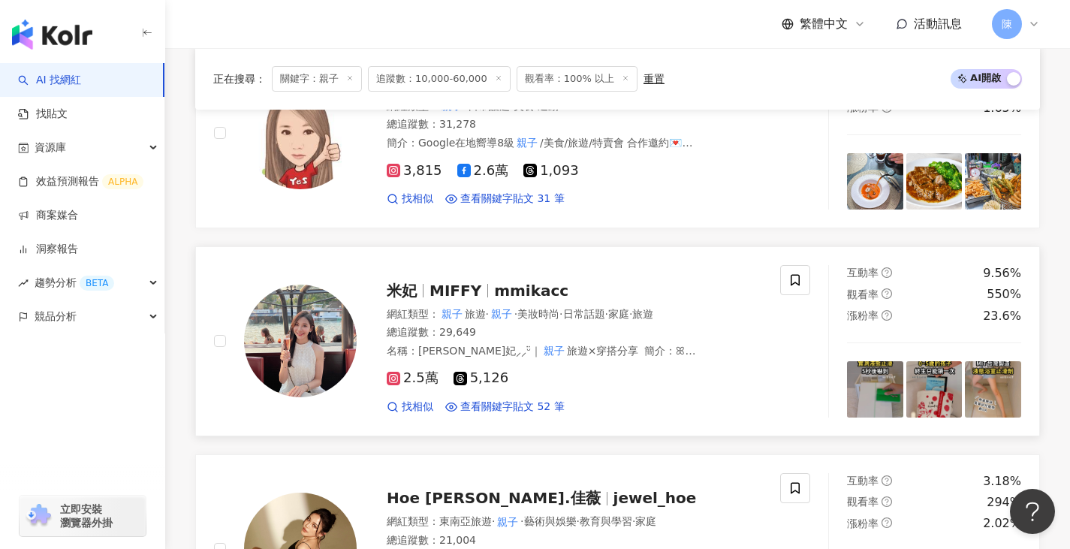
click at [319, 333] on img at bounding box center [300, 341] width 113 height 113
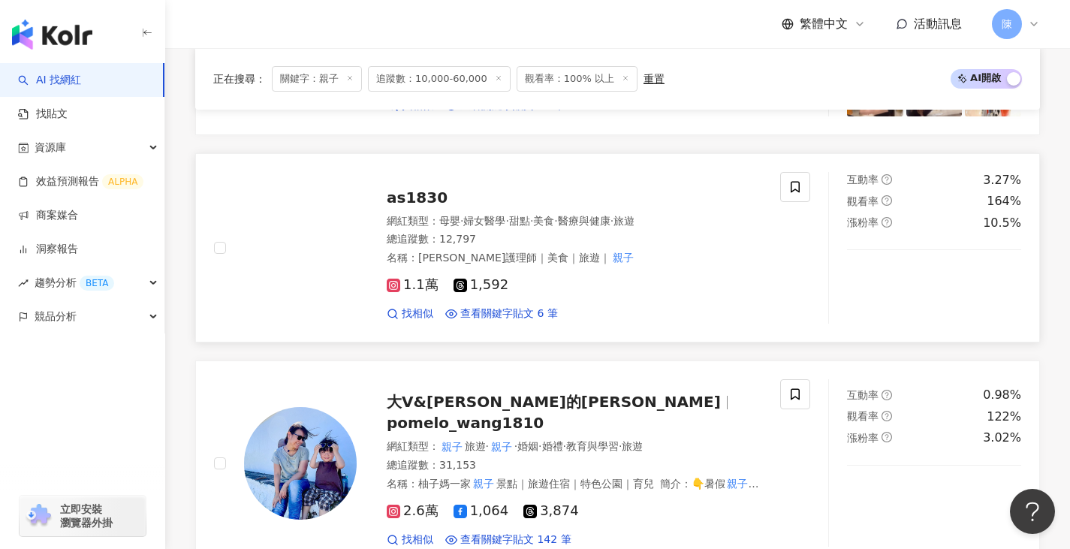
scroll to position [826, 0]
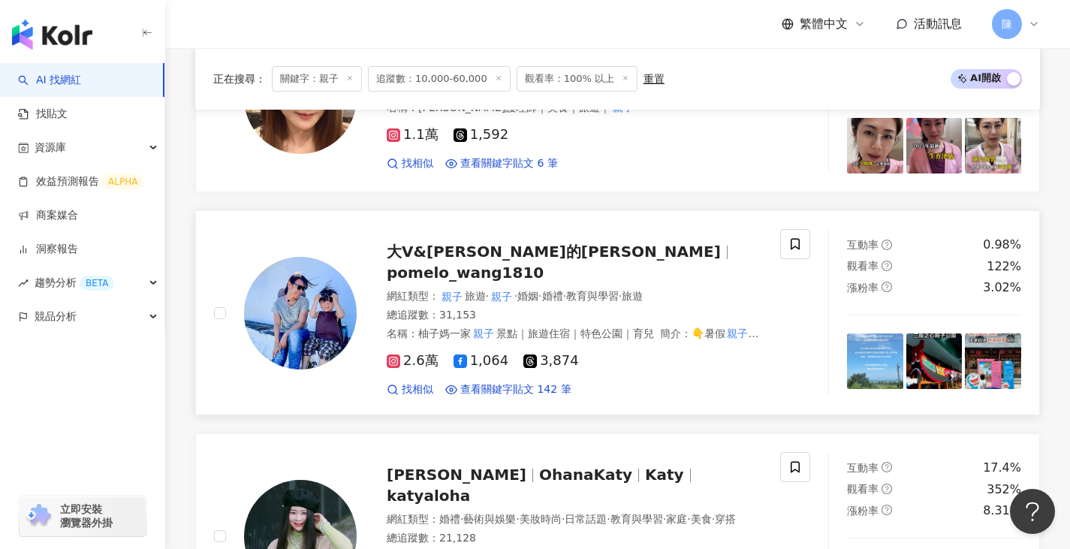
click at [307, 329] on img at bounding box center [300, 313] width 113 height 113
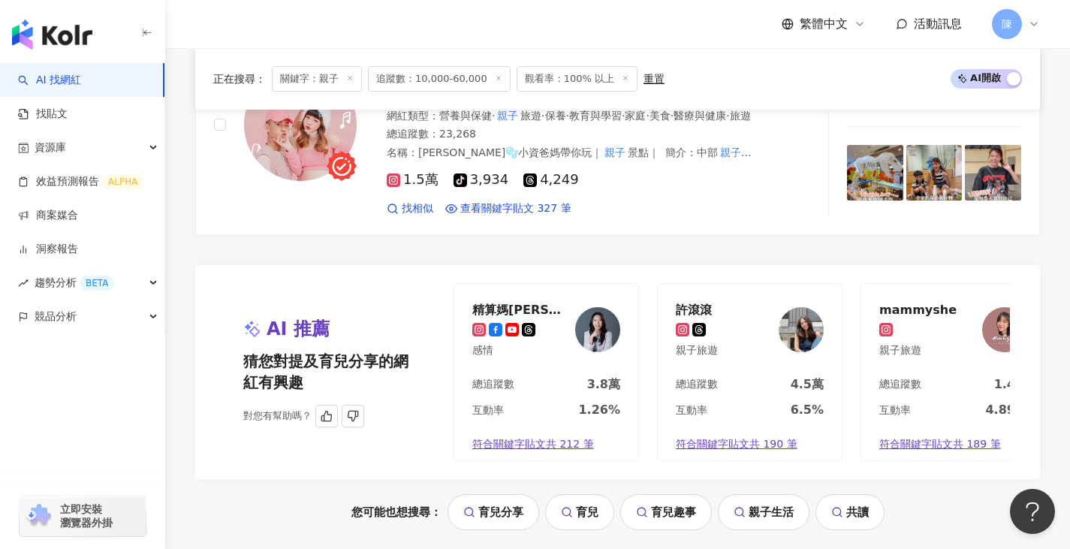
scroll to position [3003, 0]
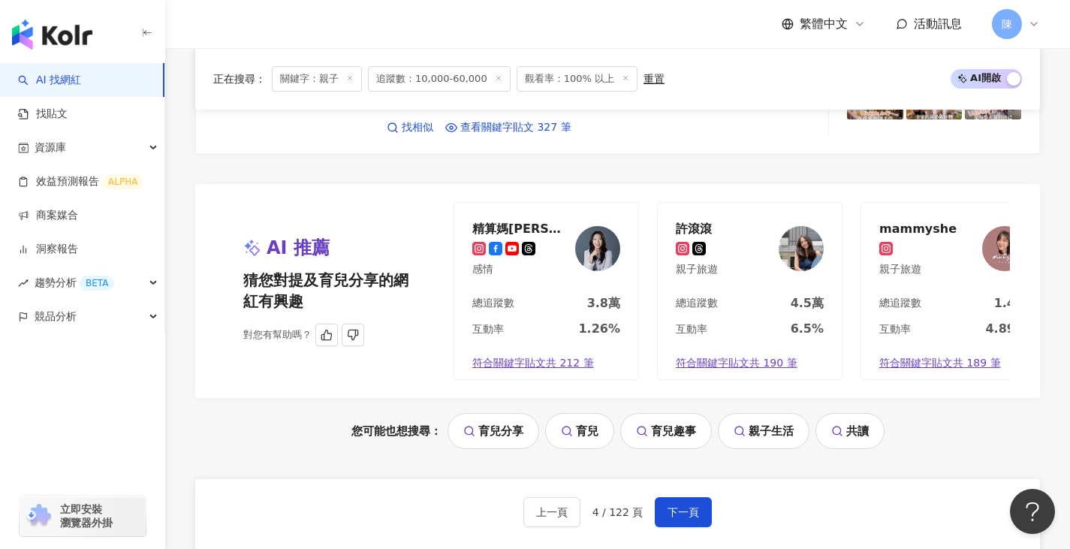
click at [529, 221] on div "精算媽咪珊迪兔-小家庭翻身手札" at bounding box center [521, 228] width 98 height 15
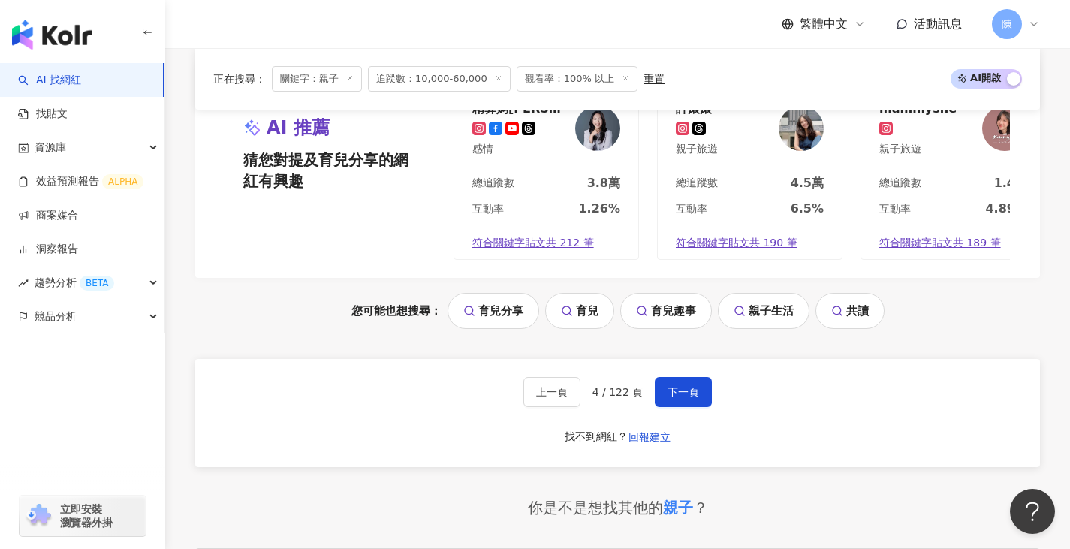
scroll to position [3153, 0]
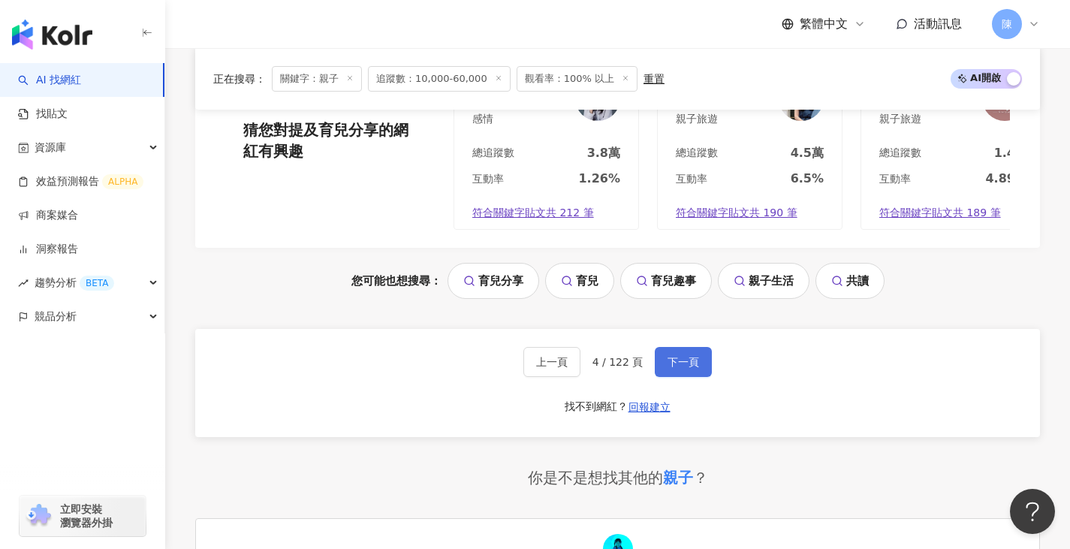
click at [676, 347] on button "下一頁" at bounding box center [683, 362] width 57 height 30
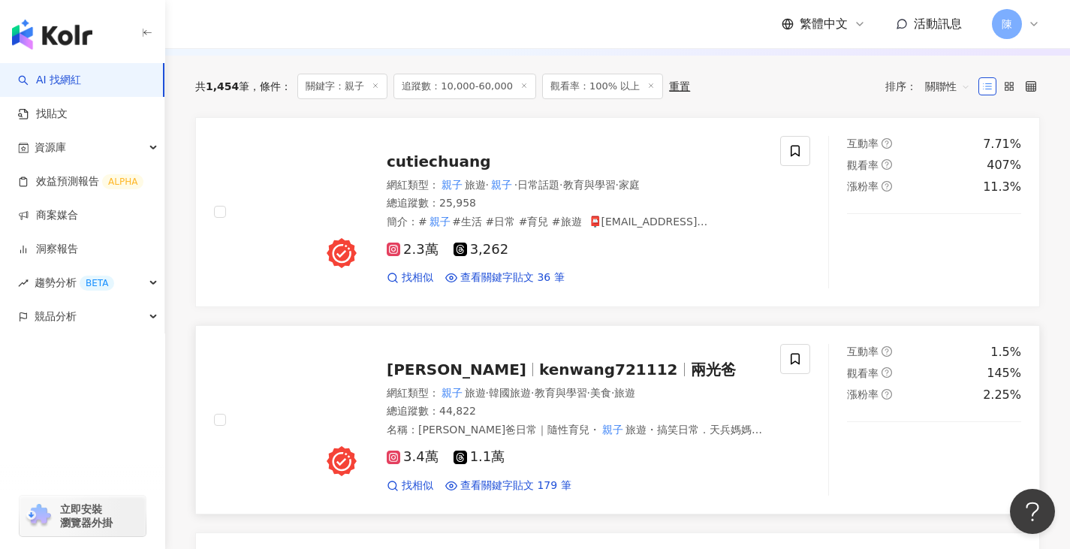
scroll to position [502, 0]
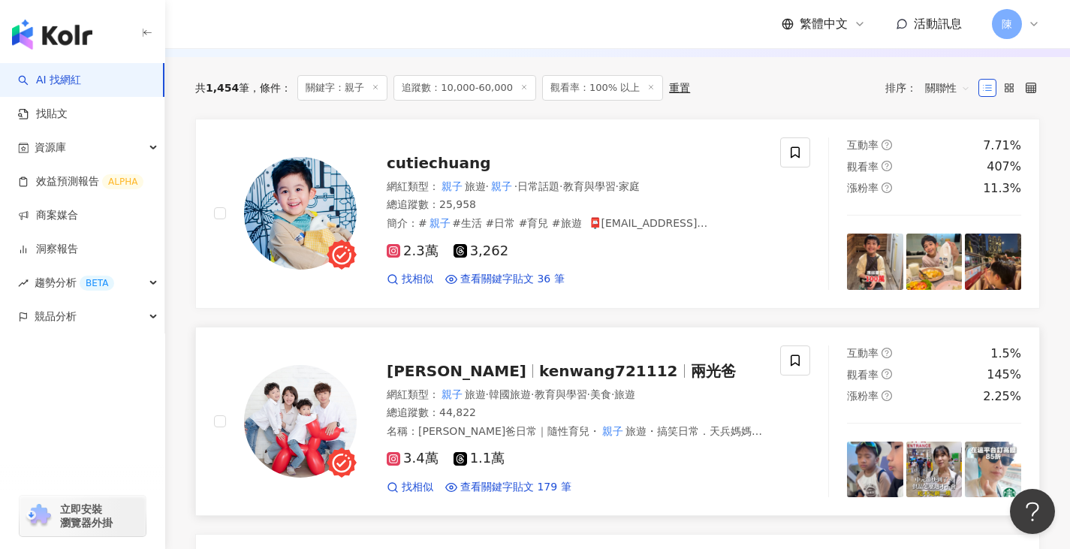
click at [279, 419] on img at bounding box center [300, 421] width 113 height 113
click at [334, 195] on img at bounding box center [300, 213] width 113 height 113
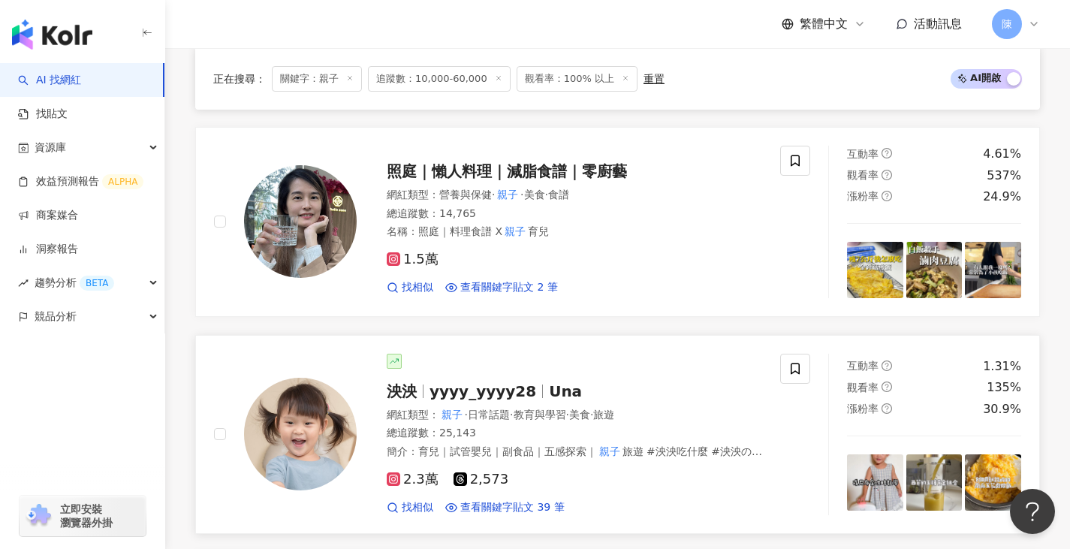
click at [297, 378] on img at bounding box center [300, 434] width 113 height 113
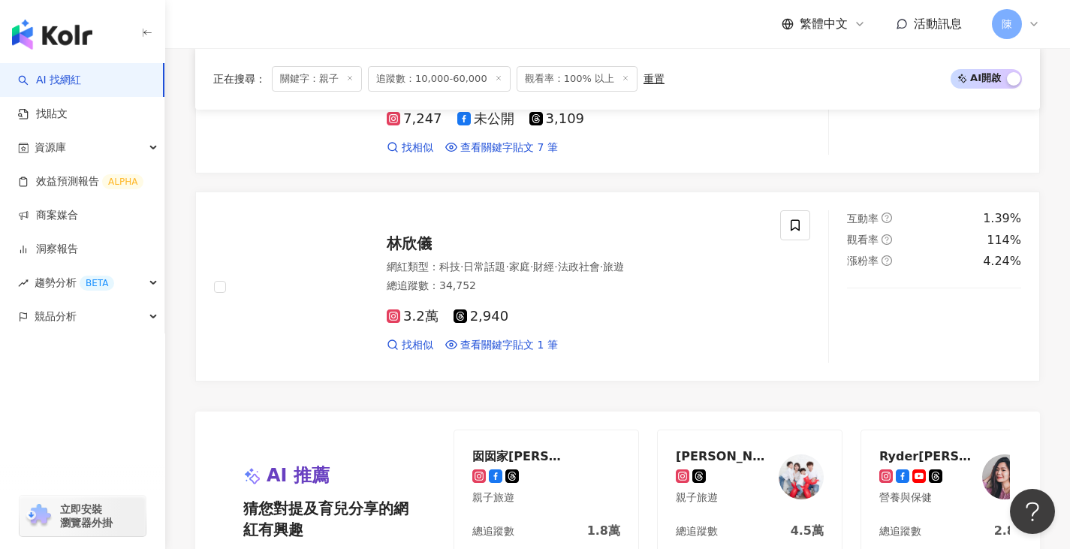
scroll to position [3130, 0]
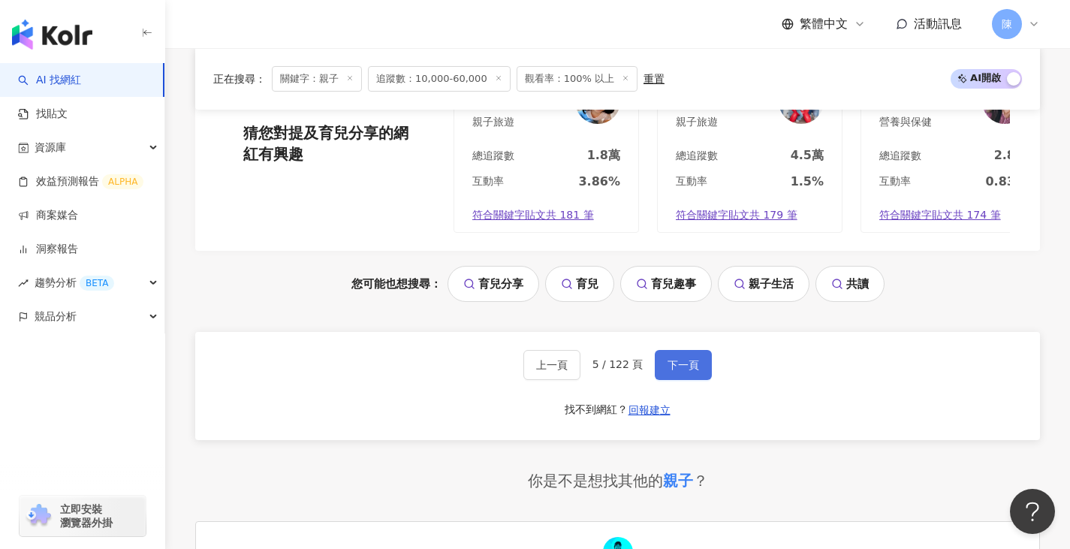
click at [671, 361] on button "下一頁" at bounding box center [683, 365] width 57 height 30
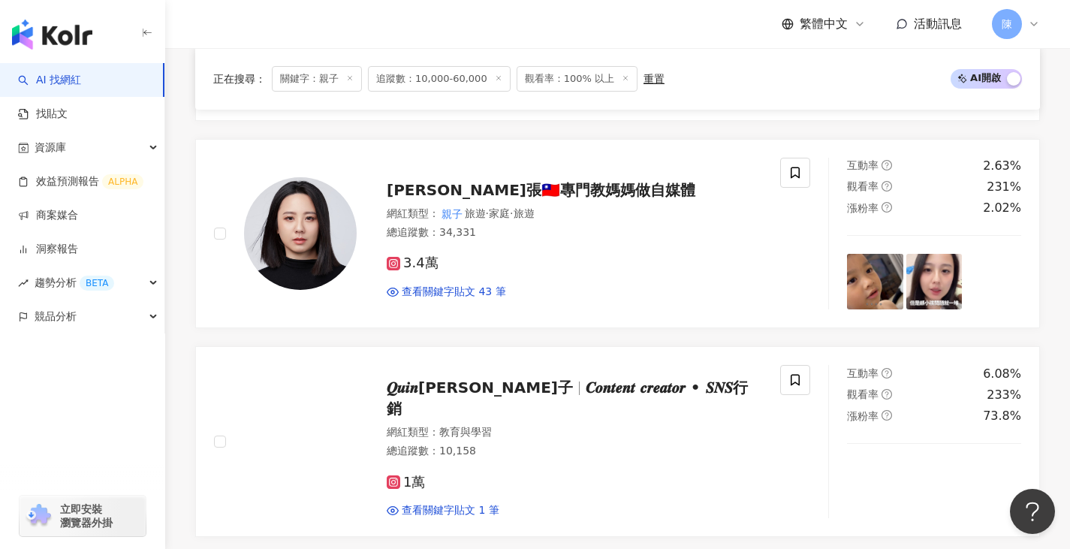
scroll to position [2305, 0]
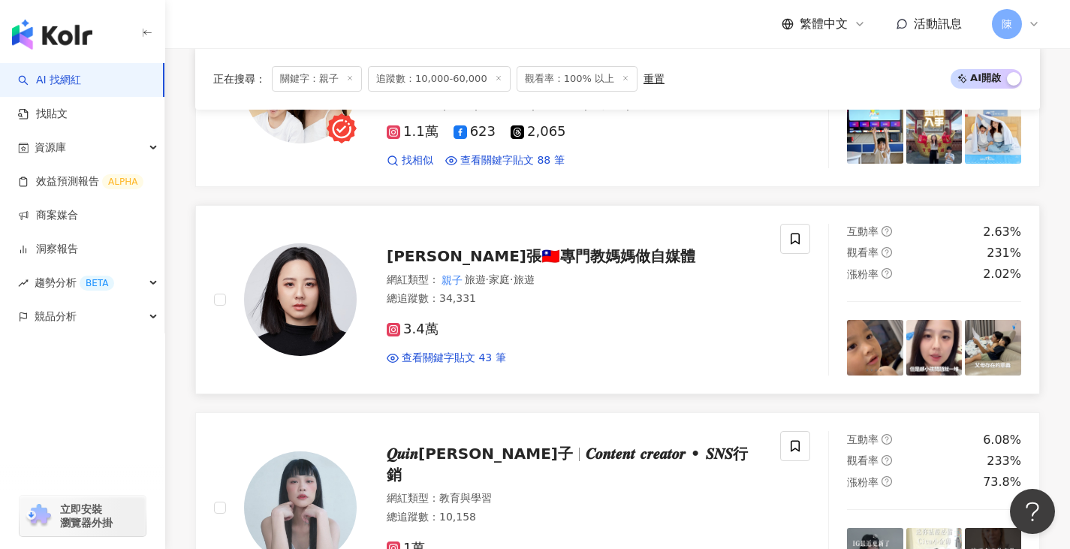
click at [273, 279] on img at bounding box center [300, 299] width 113 height 113
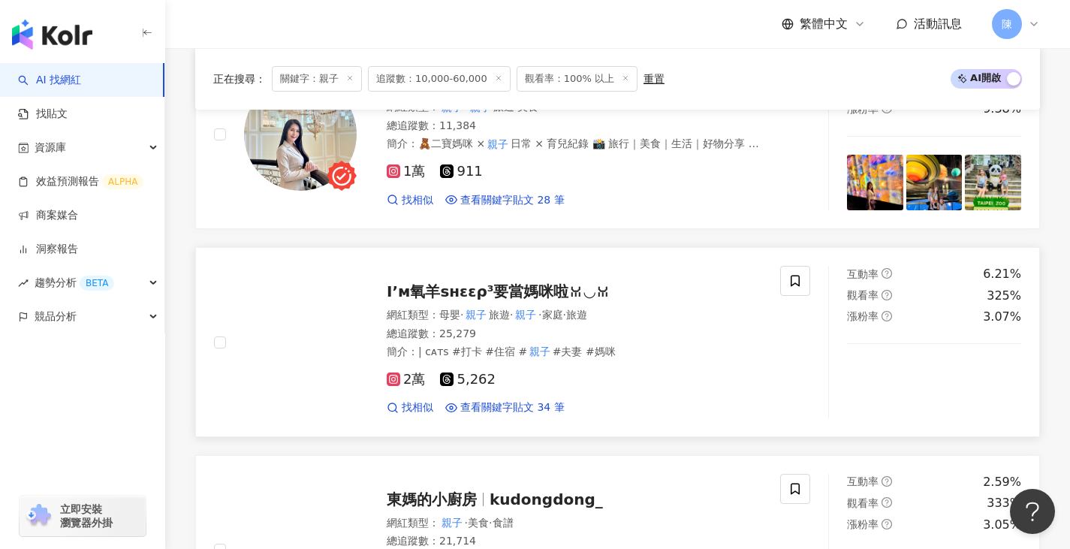
scroll to position [1629, 0]
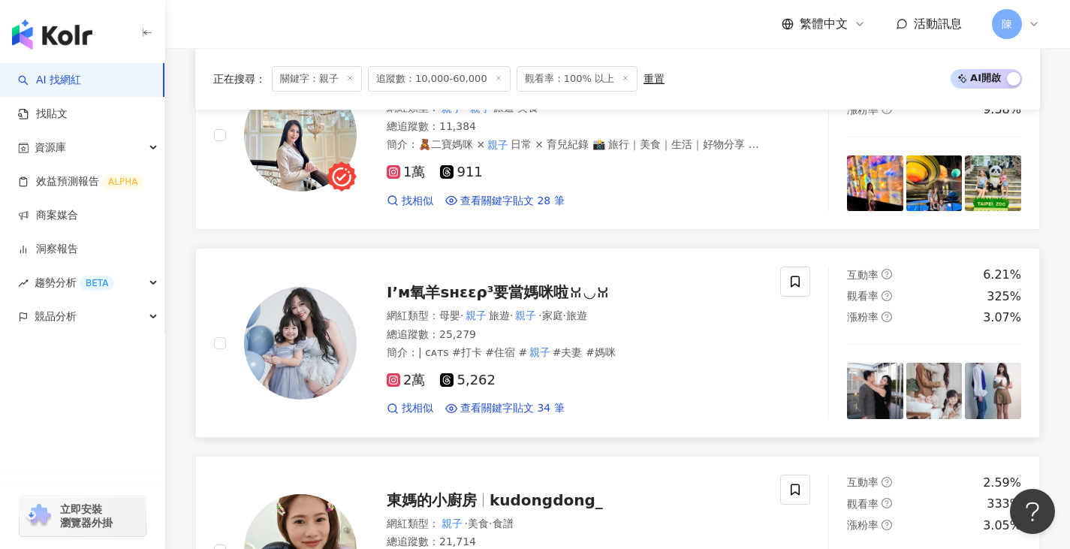
click at [297, 331] on img at bounding box center [300, 343] width 113 height 113
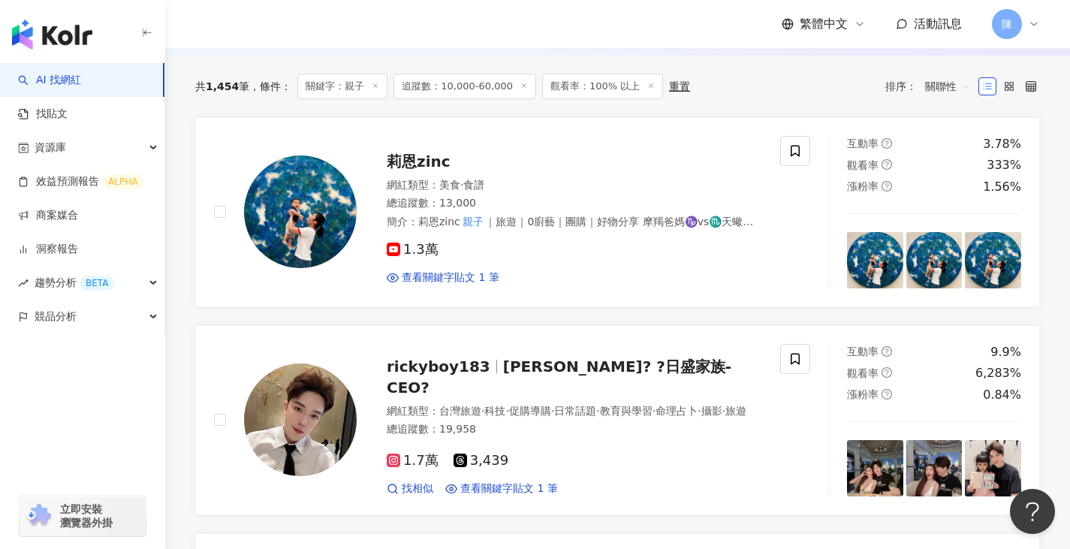
scroll to position [503, 0]
drag, startPoint x: 761, startPoint y: 315, endPoint x: 750, endPoint y: 295, distance: 22.2
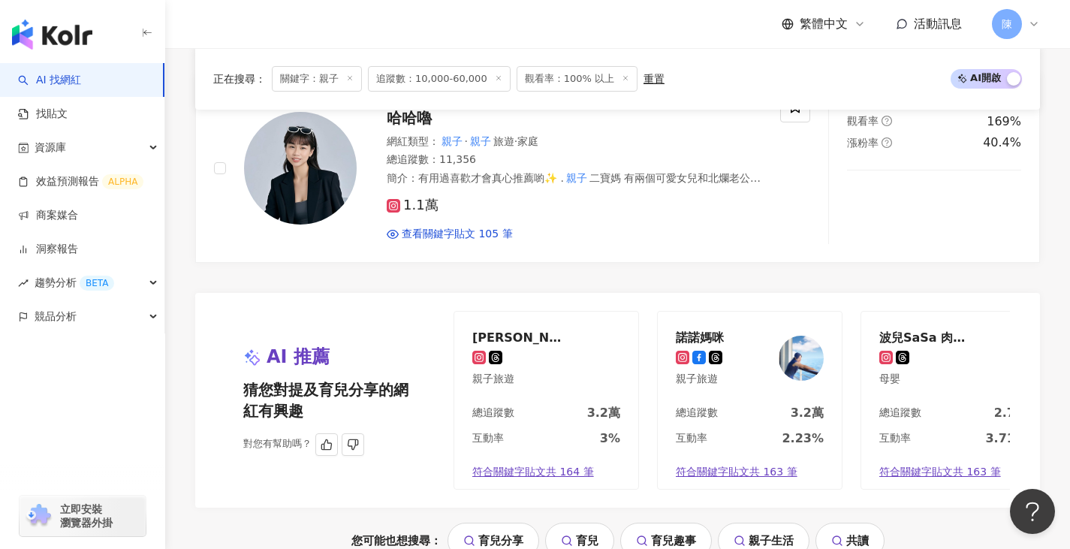
scroll to position [2755, 0]
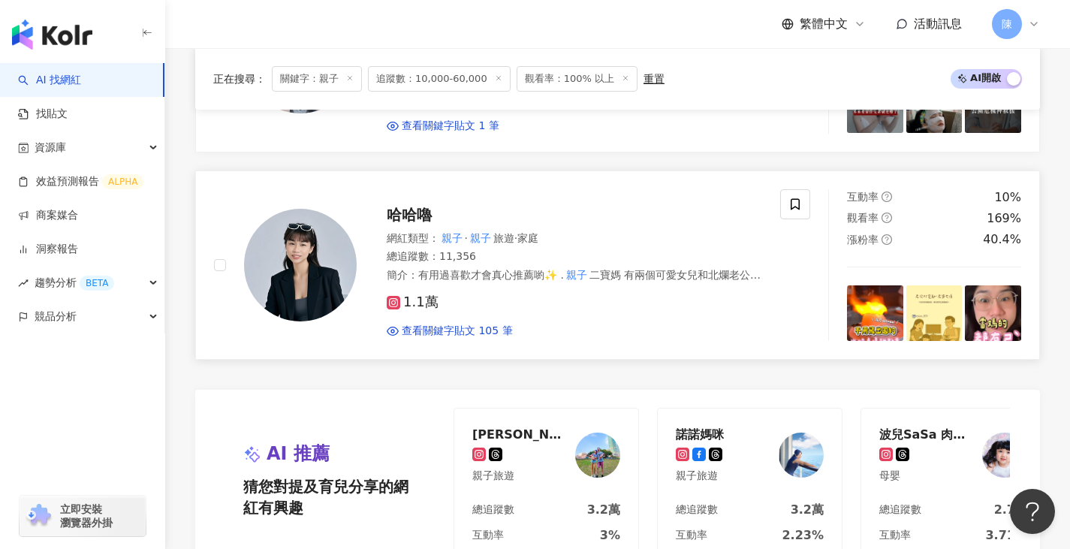
click at [317, 224] on img at bounding box center [300, 265] width 113 height 113
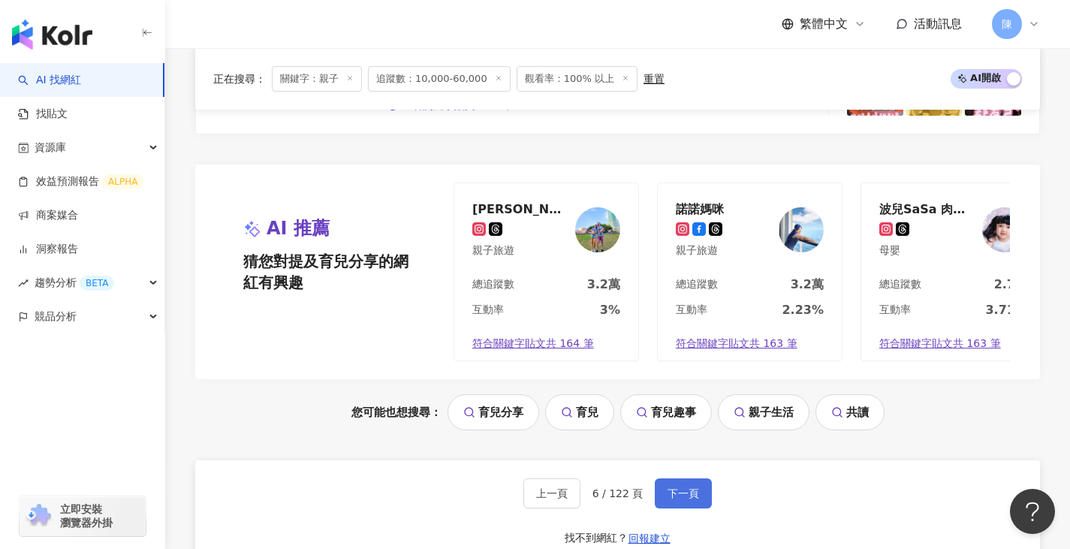
click at [685, 499] on span "下一頁" at bounding box center [683, 493] width 32 height 12
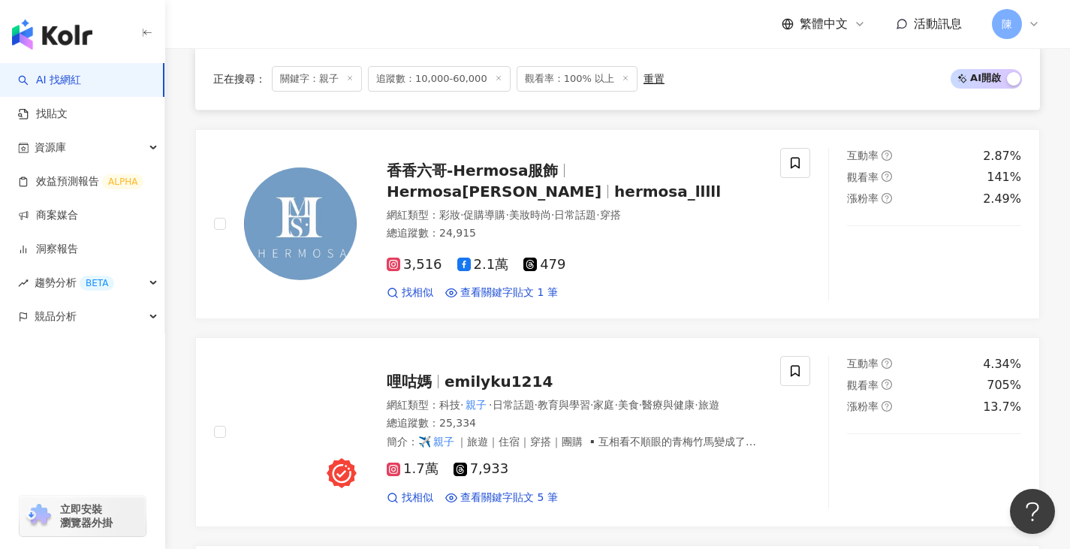
scroll to position [2988, 0]
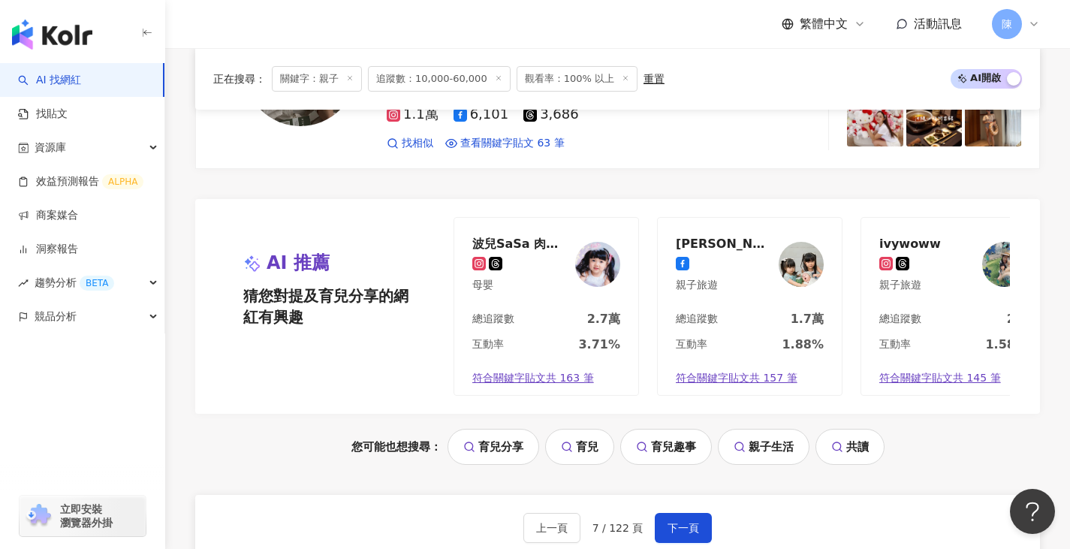
click at [771, 521] on div "上一頁 7 / 122 頁 下一頁 找不到網紅？ 回報建立" at bounding box center [617, 549] width 845 height 108
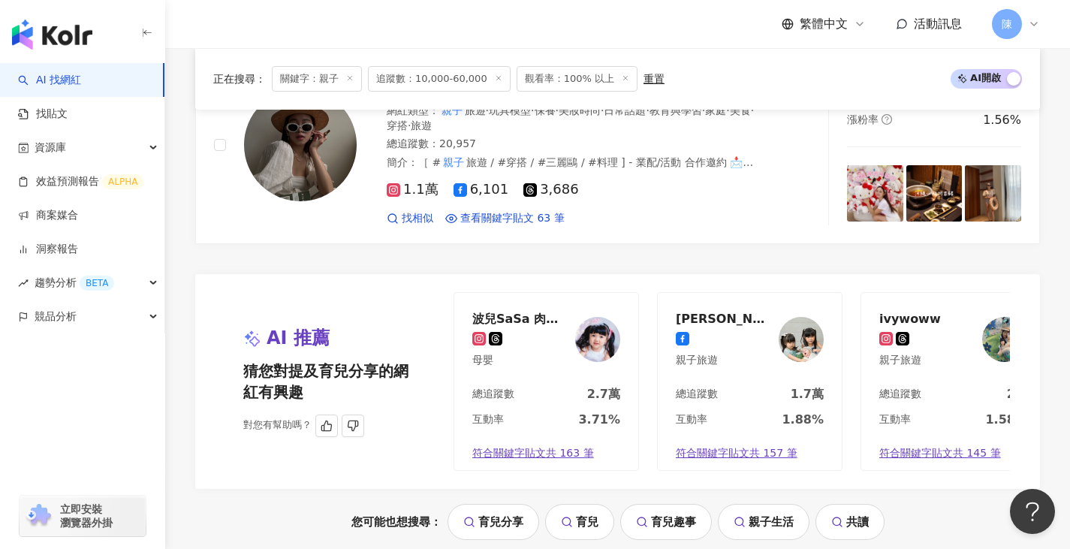
scroll to position [2688, 0]
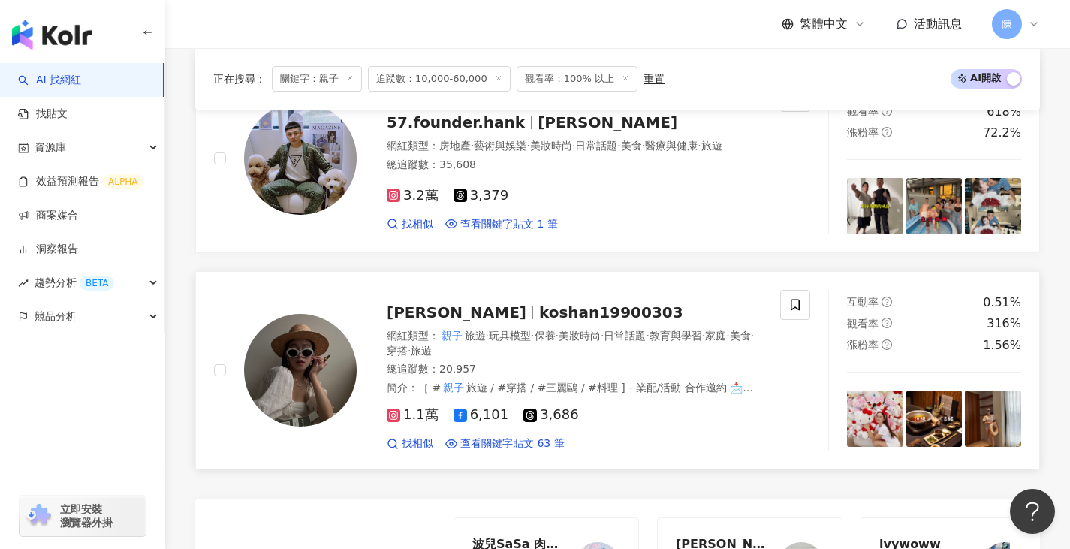
click at [284, 321] on img at bounding box center [300, 370] width 113 height 113
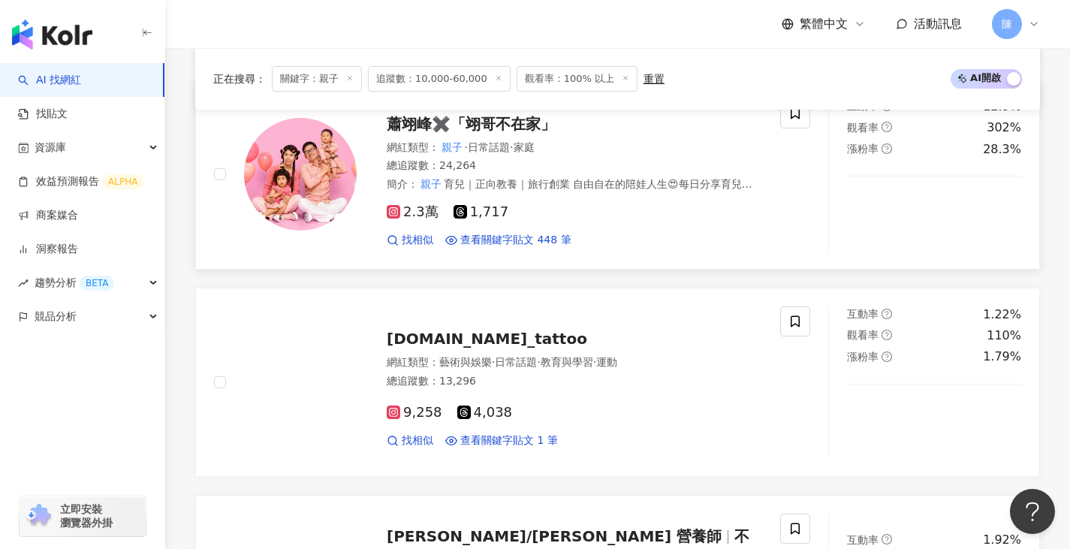
scroll to position [1862, 0]
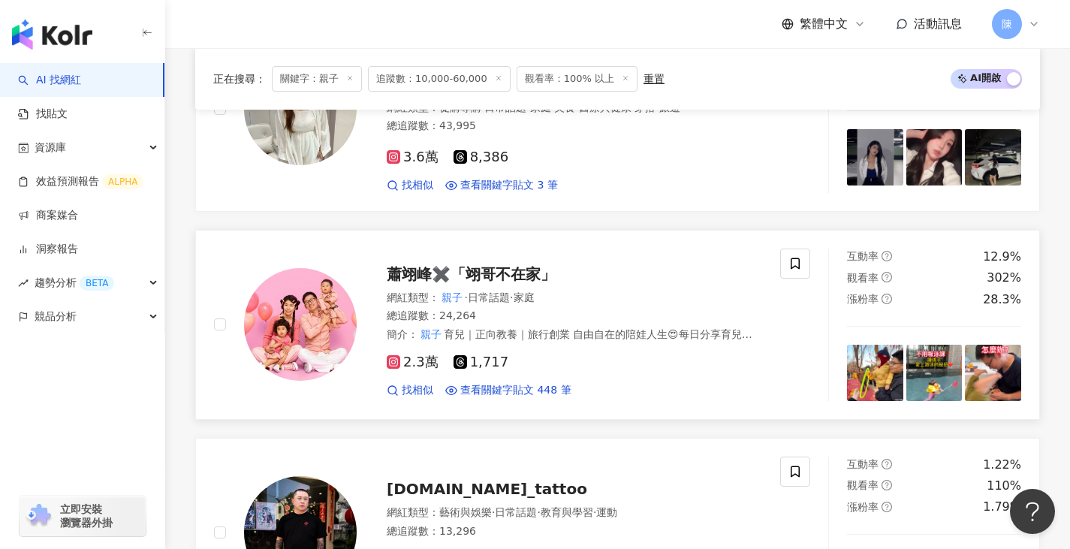
click at [348, 298] on img at bounding box center [300, 324] width 113 height 113
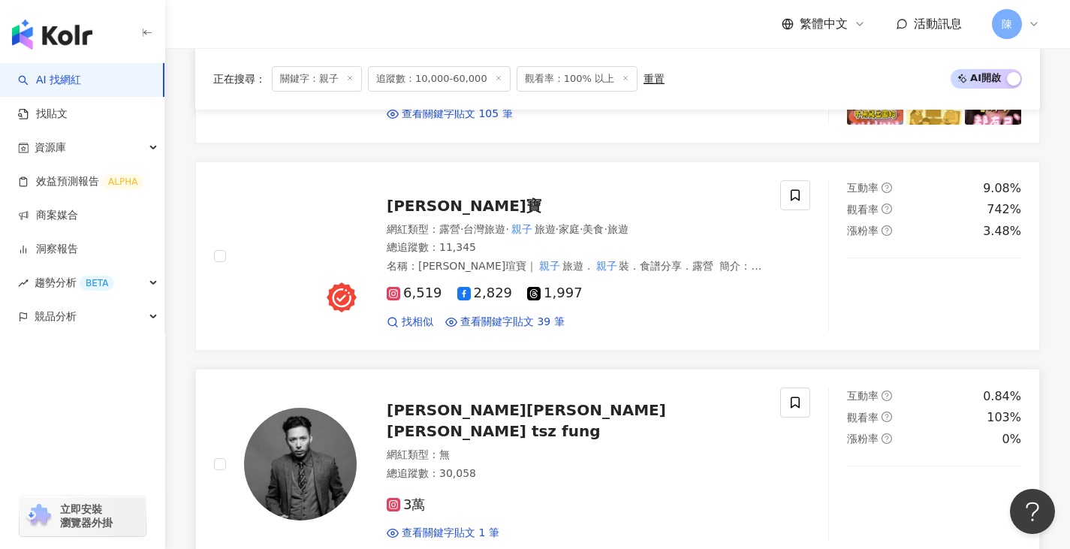
scroll to position [661, 0]
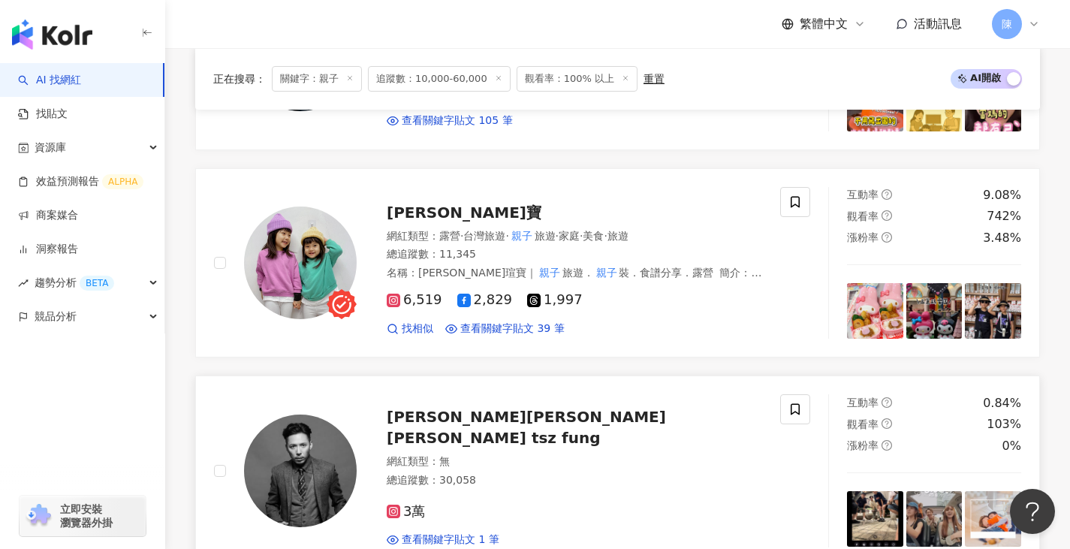
click at [324, 471] on img at bounding box center [300, 470] width 113 height 113
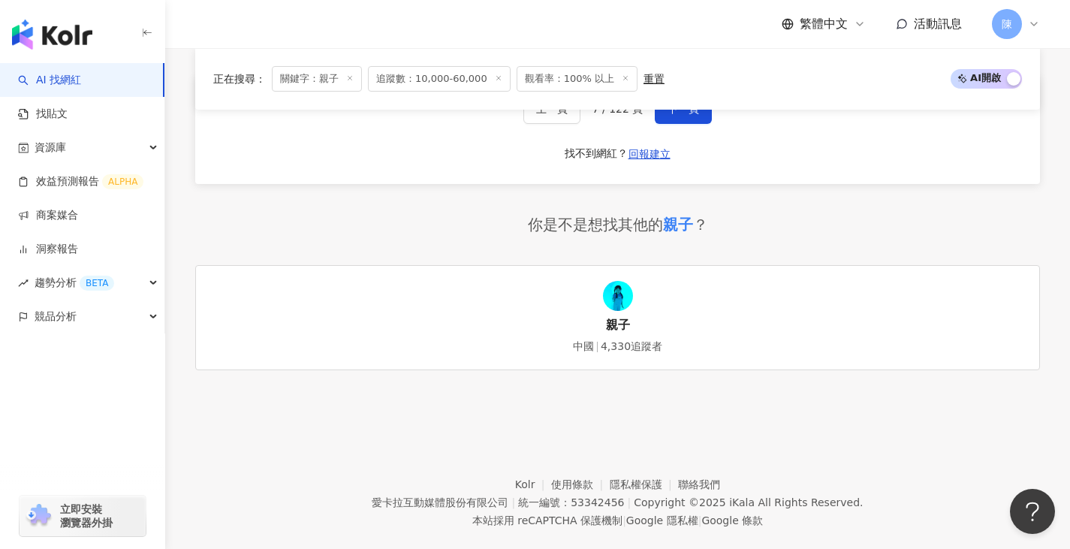
scroll to position [3257, 0]
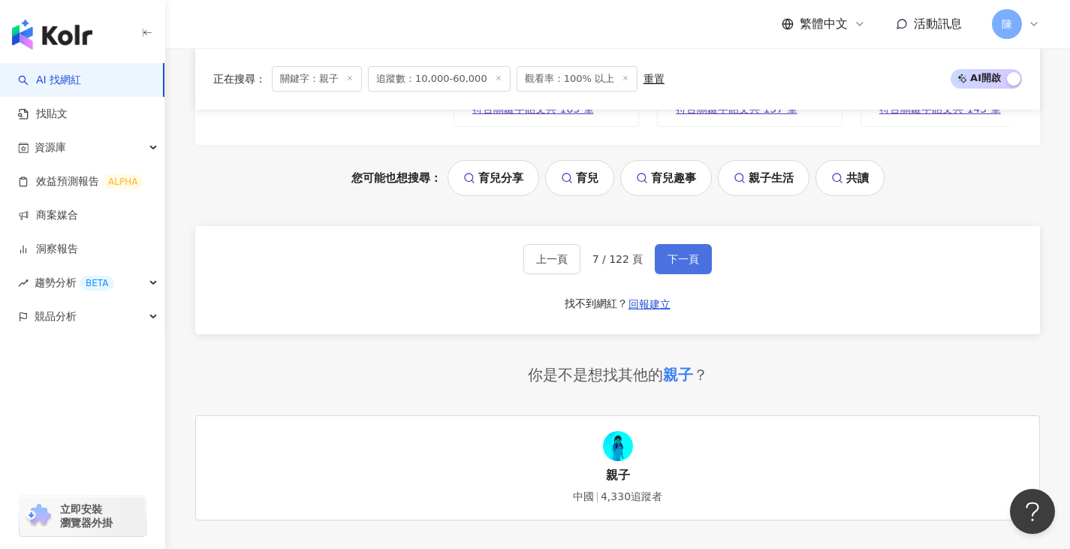
click at [671, 253] on span "下一頁" at bounding box center [683, 259] width 32 height 12
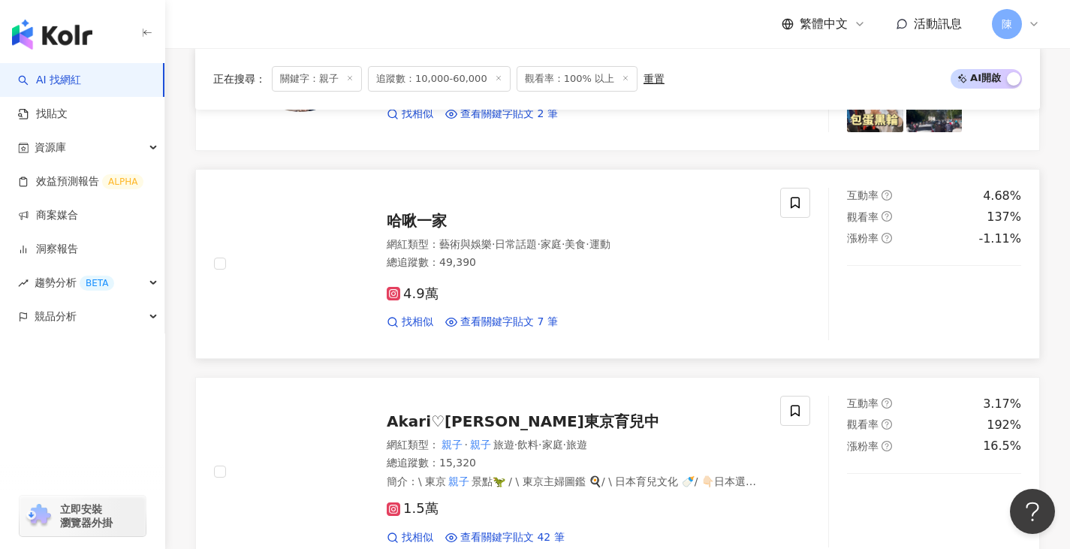
scroll to position [2482, 0]
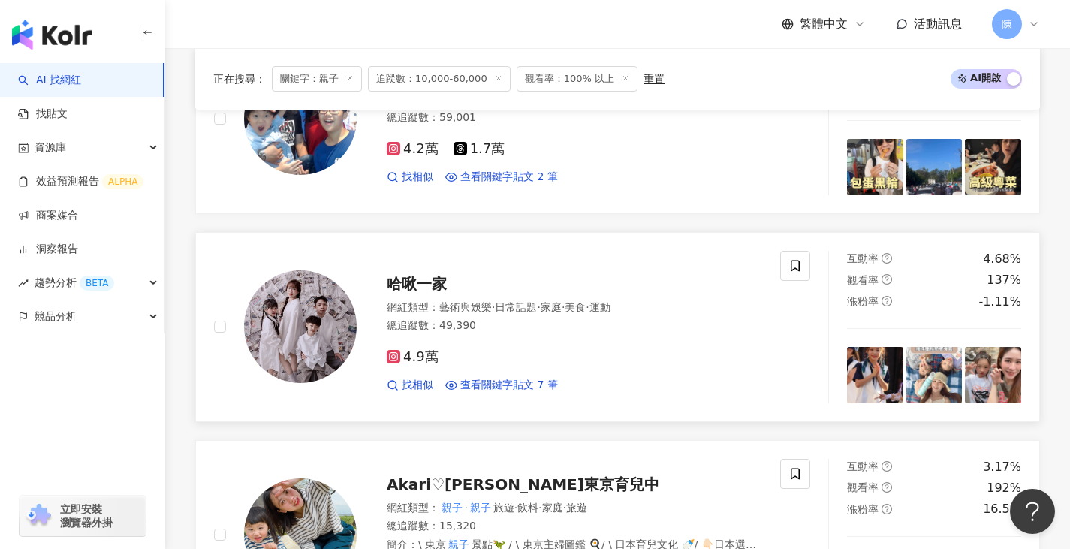
click at [324, 315] on img at bounding box center [300, 326] width 113 height 113
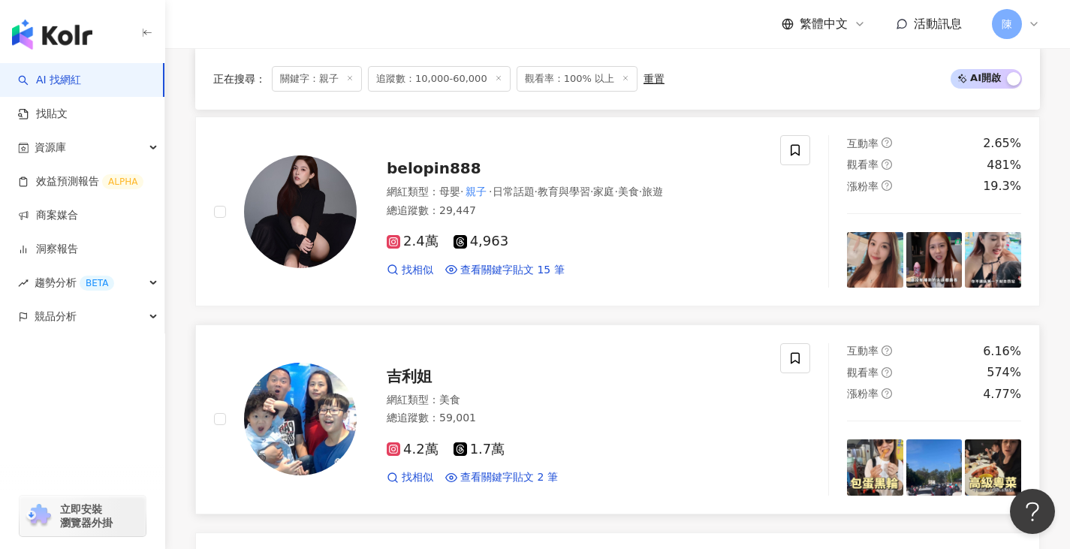
scroll to position [2032, 0]
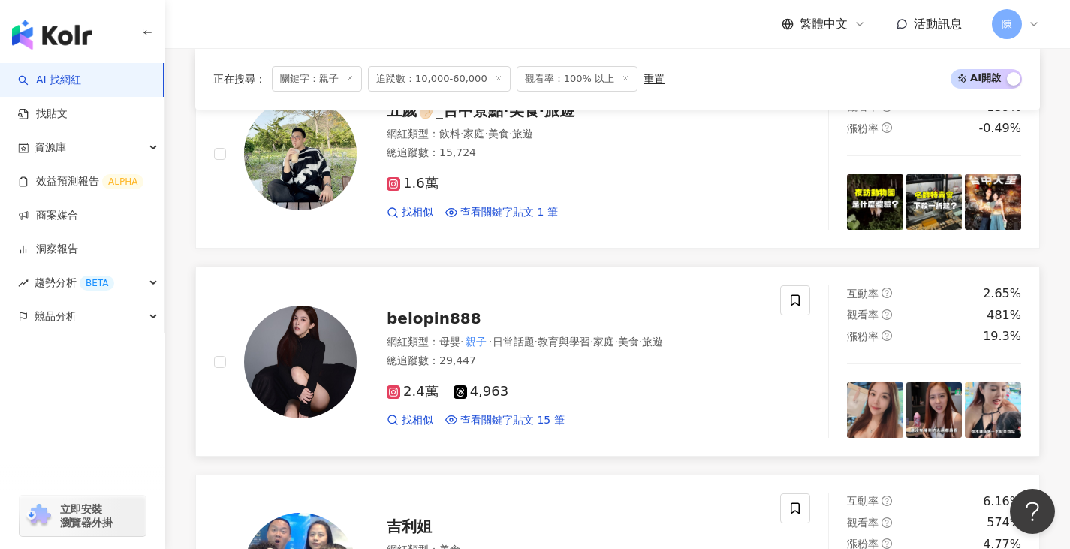
click at [322, 323] on img at bounding box center [300, 362] width 113 height 113
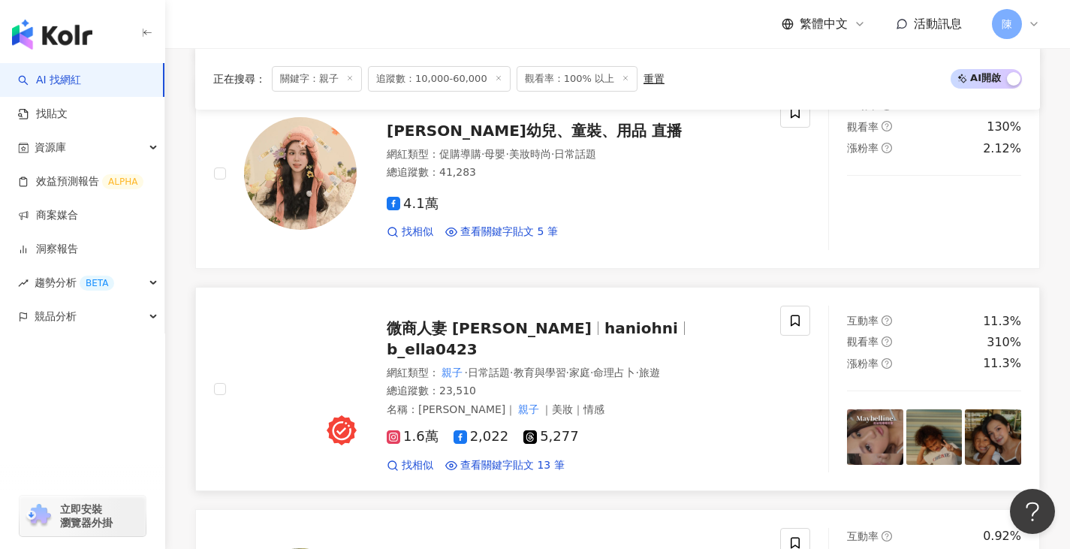
scroll to position [1431, 0]
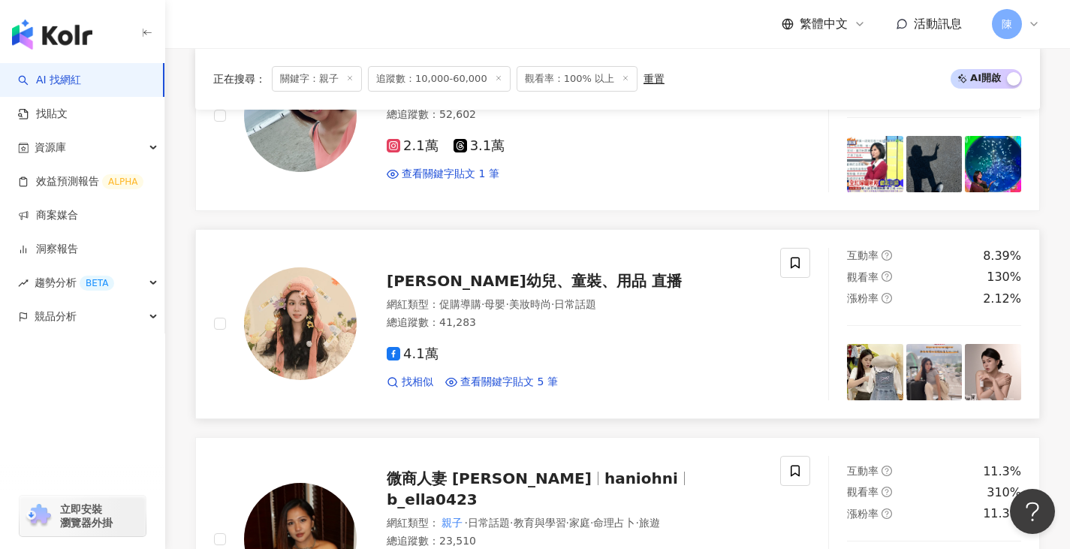
click at [316, 337] on img at bounding box center [300, 323] width 113 height 113
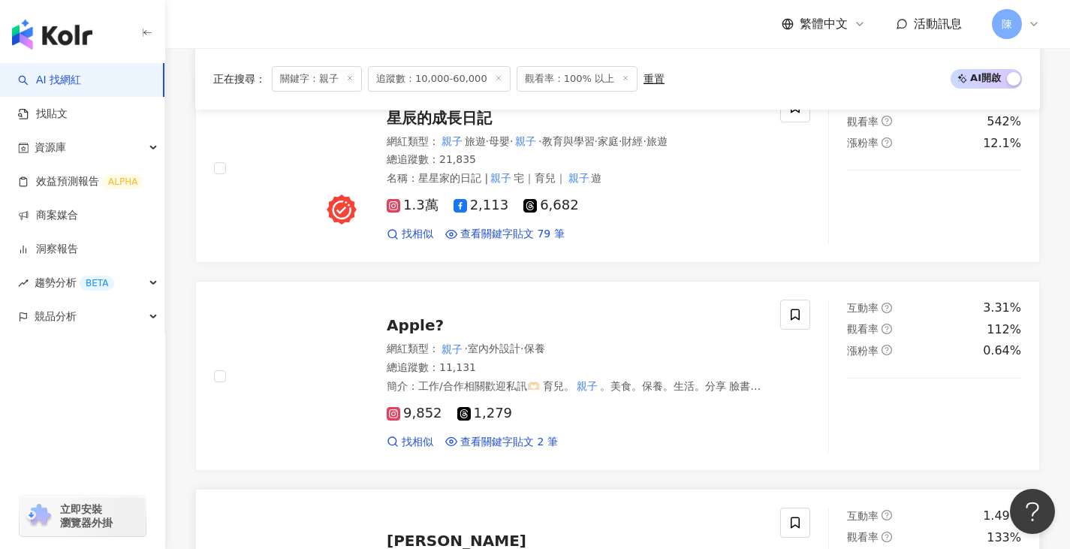
scroll to position [605, 0]
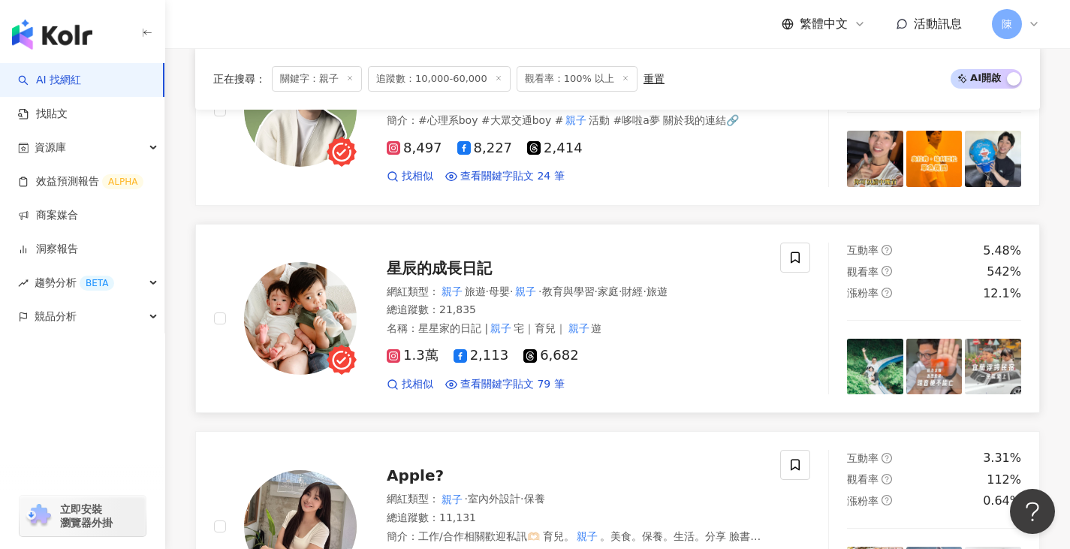
click at [324, 301] on img at bounding box center [300, 318] width 113 height 113
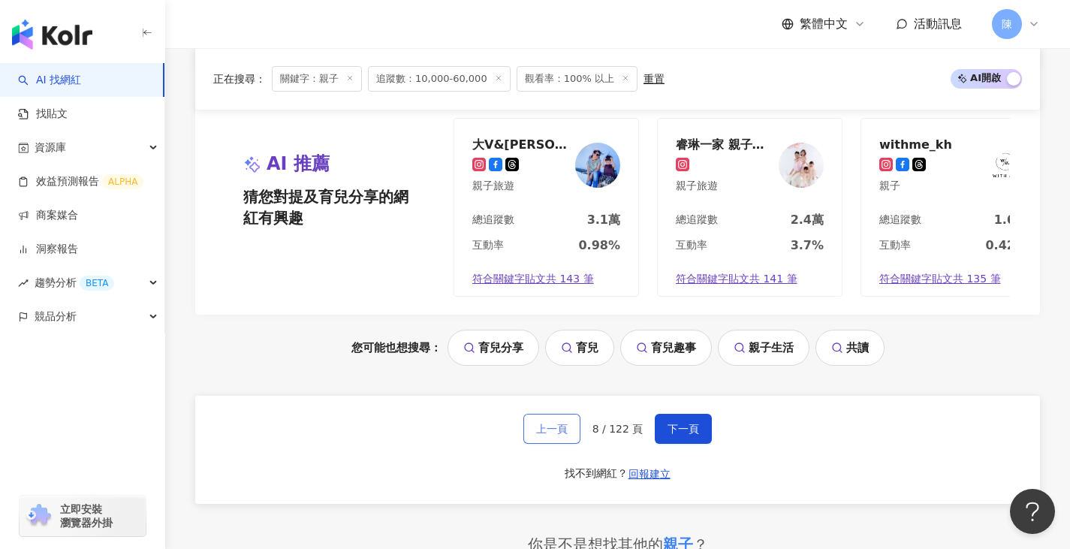
scroll to position [3158, 0]
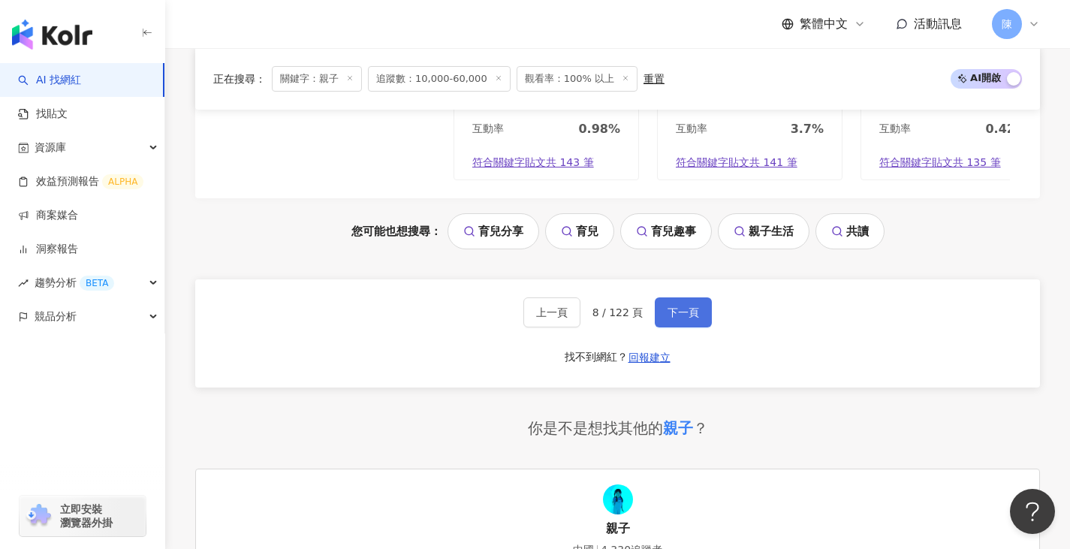
click at [697, 300] on button "下一頁" at bounding box center [683, 312] width 57 height 30
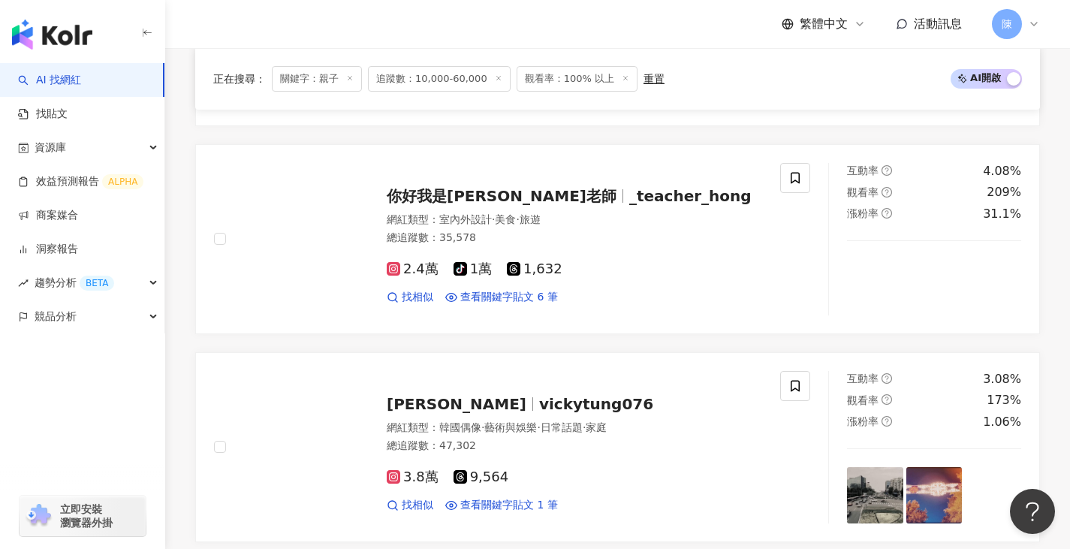
scroll to position [2355, 0]
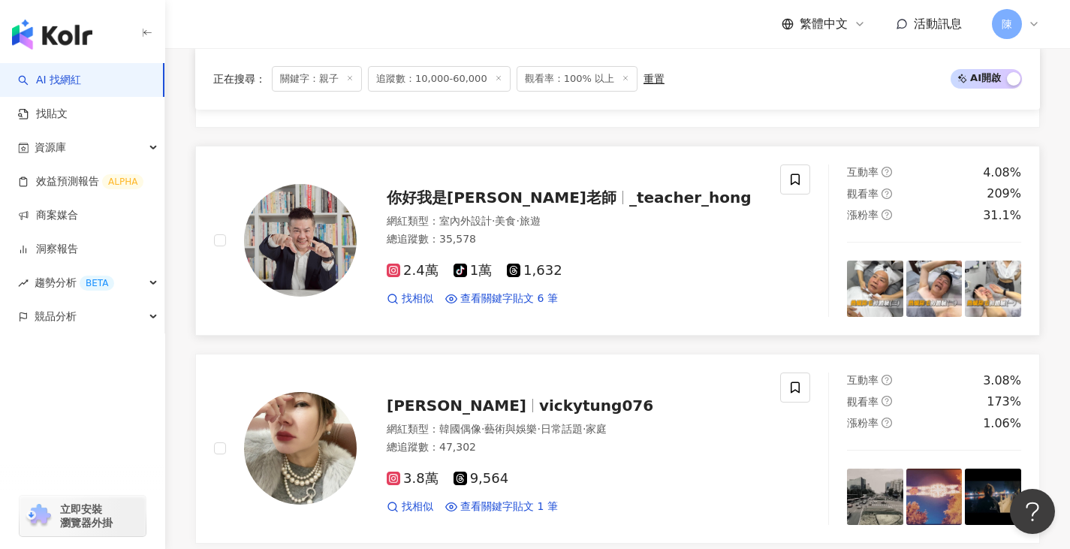
click at [297, 246] on img at bounding box center [300, 240] width 113 height 113
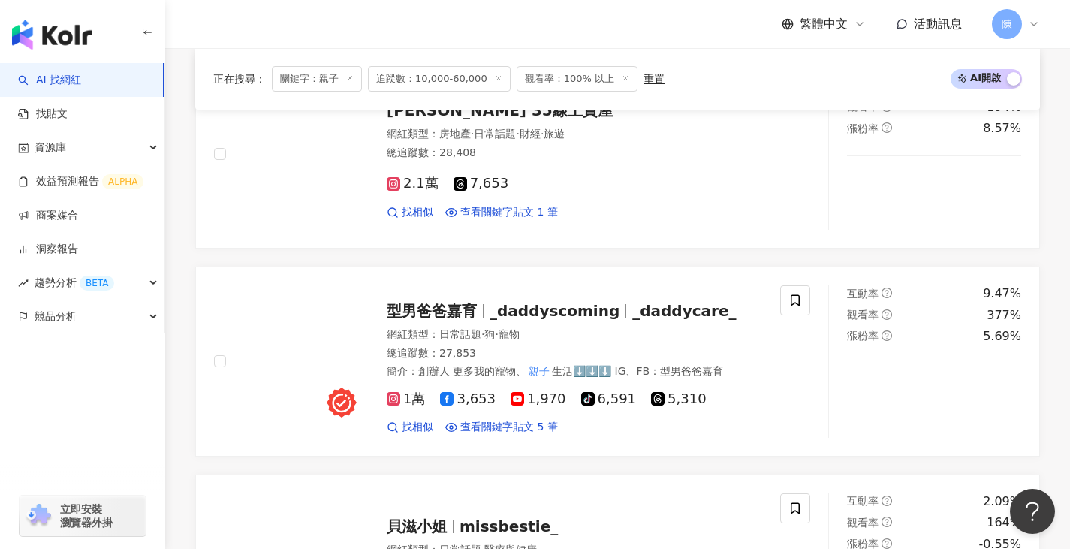
scroll to position [1153, 0]
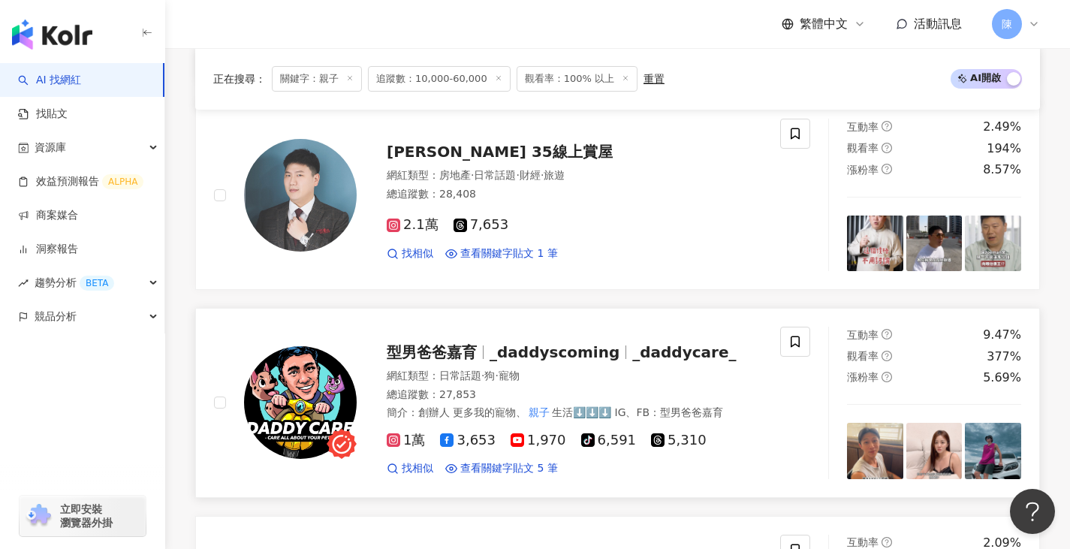
click at [322, 402] on img at bounding box center [300, 402] width 113 height 113
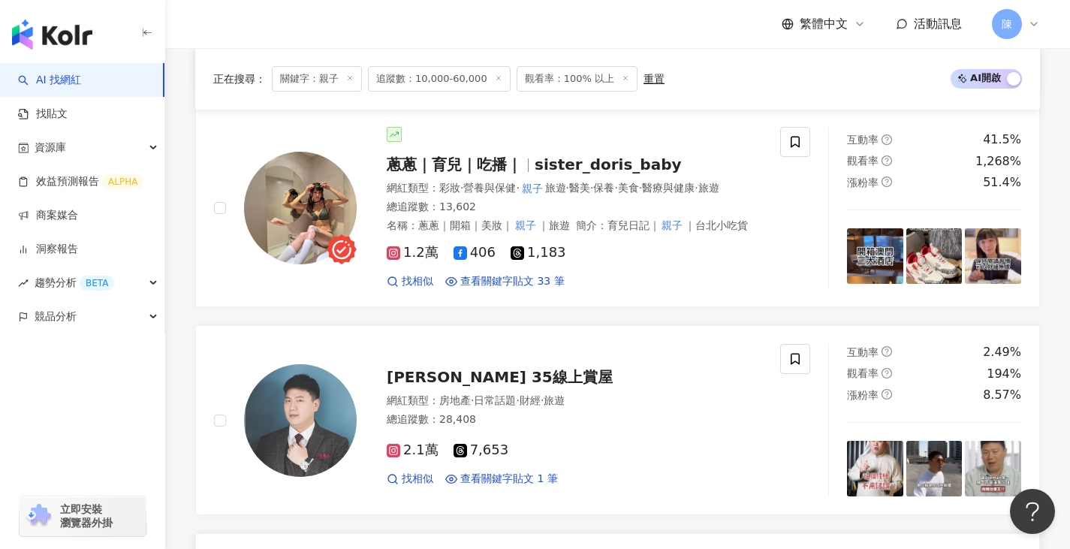
scroll to position [778, 0]
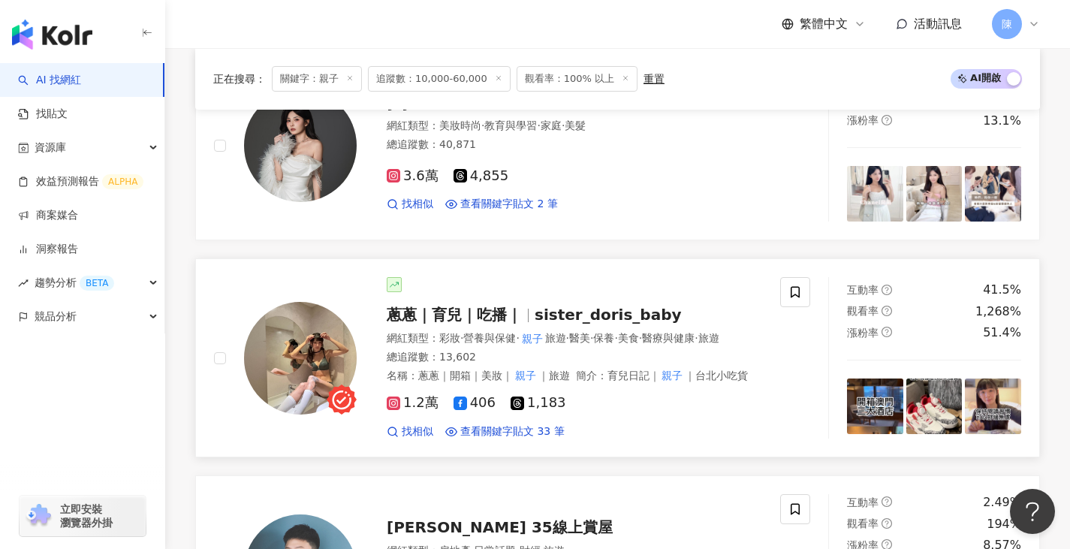
click at [296, 344] on img at bounding box center [300, 358] width 113 height 113
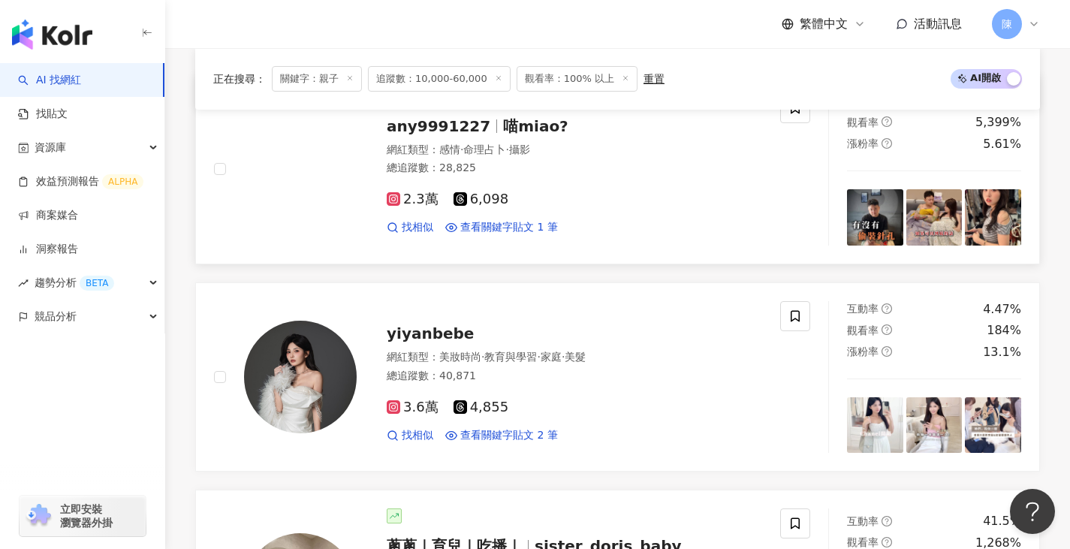
scroll to position [402, 0]
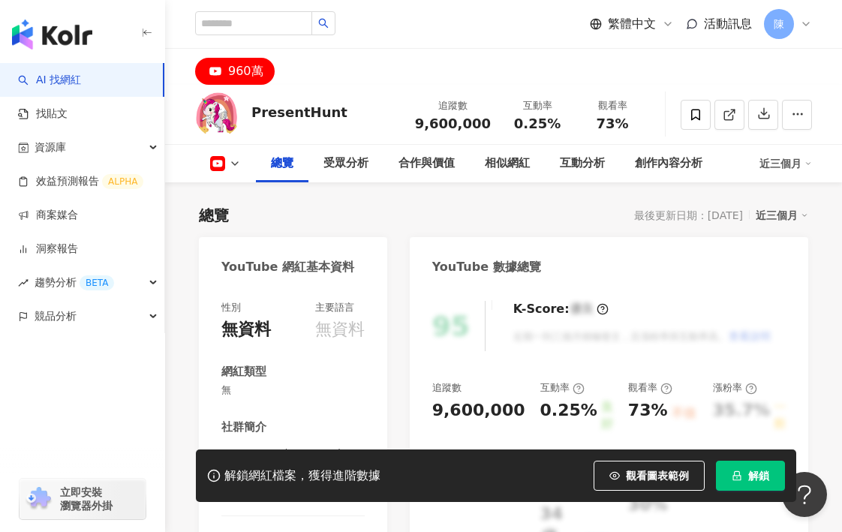
scroll to position [225, 0]
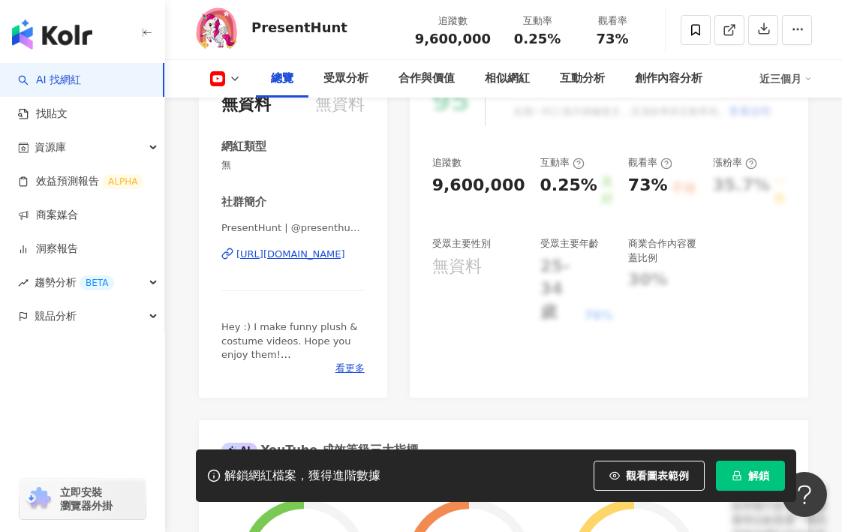
click at [333, 252] on div "https://www.youtube.com/channel/UCnhQvCDyFLRTyhHwqI2pAAA" at bounding box center [291, 255] width 109 height 14
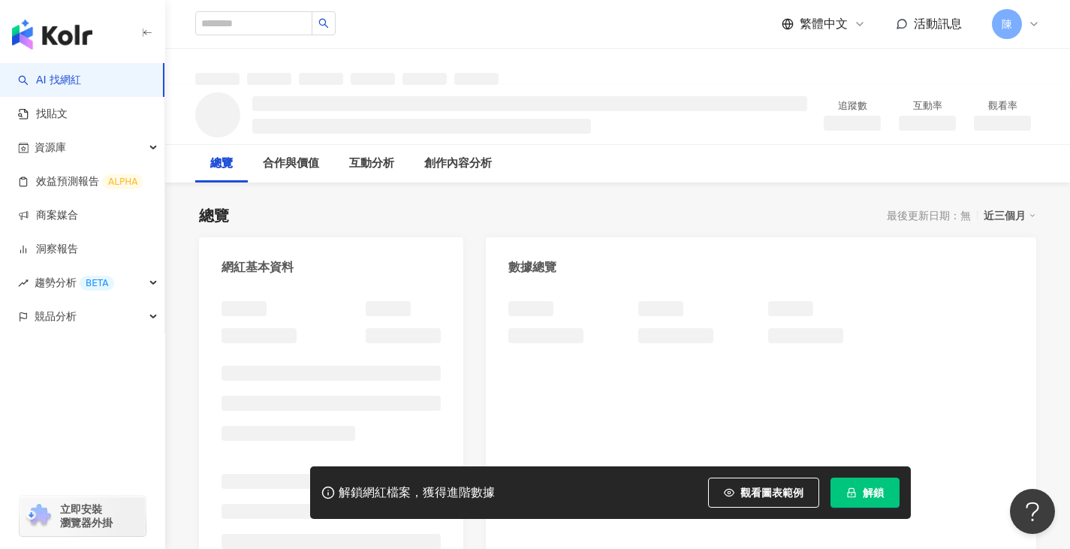
click at [869, 496] on span "解鎖" at bounding box center [873, 493] width 21 height 12
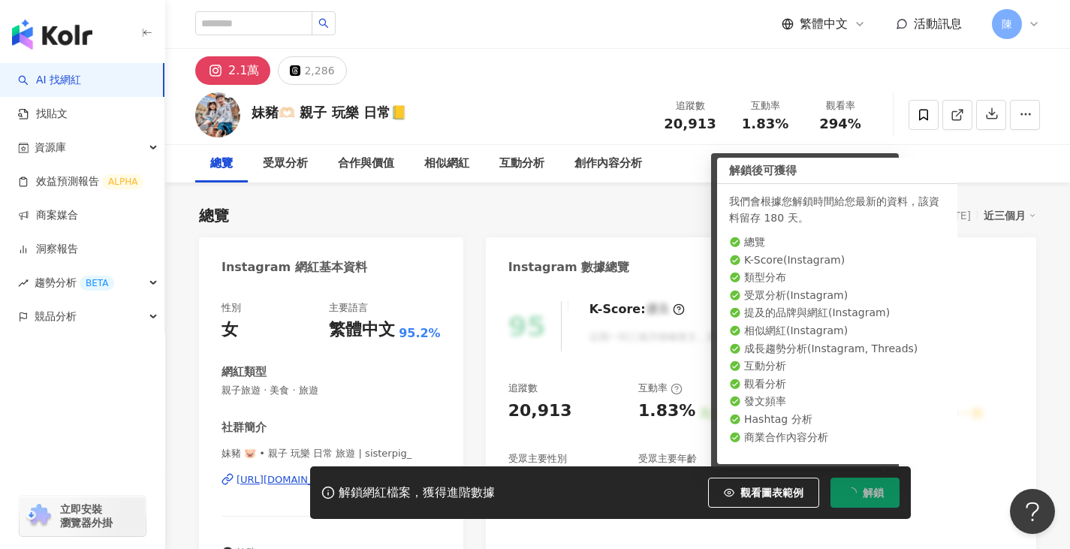
click at [869, 496] on span "解鎖" at bounding box center [873, 493] width 21 height 12
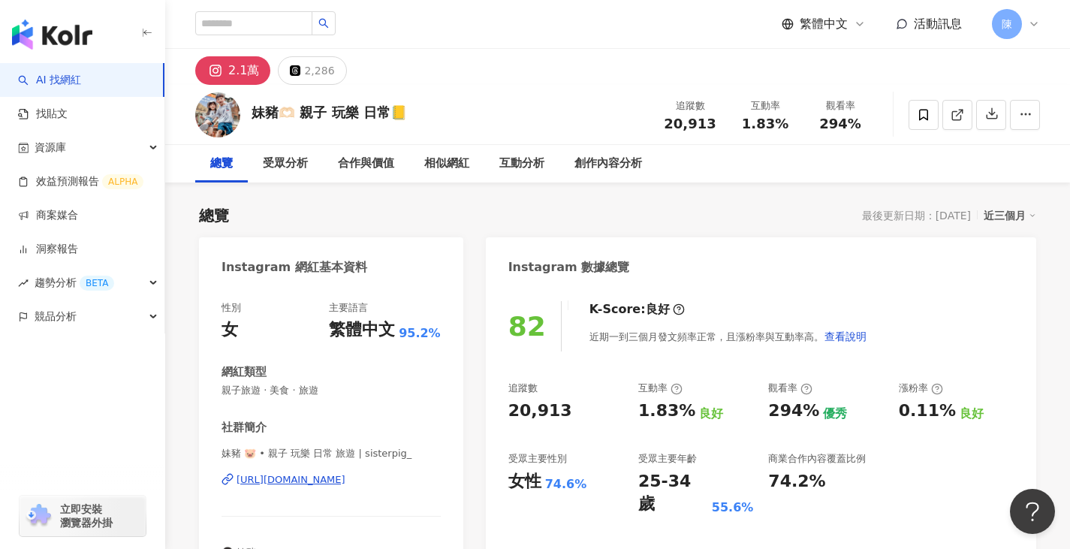
click at [345, 476] on div "https://www.instagram.com/sisterpig_/" at bounding box center [291, 480] width 109 height 14
click at [443, 161] on div "相似網紅" at bounding box center [446, 164] width 45 height 18
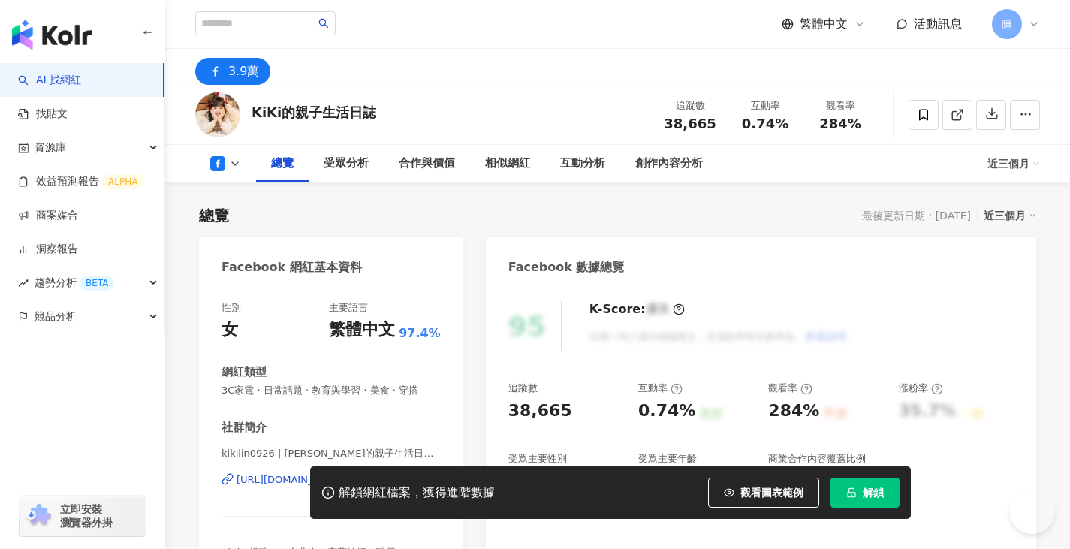
click at [865, 490] on span "解鎖" at bounding box center [873, 493] width 21 height 12
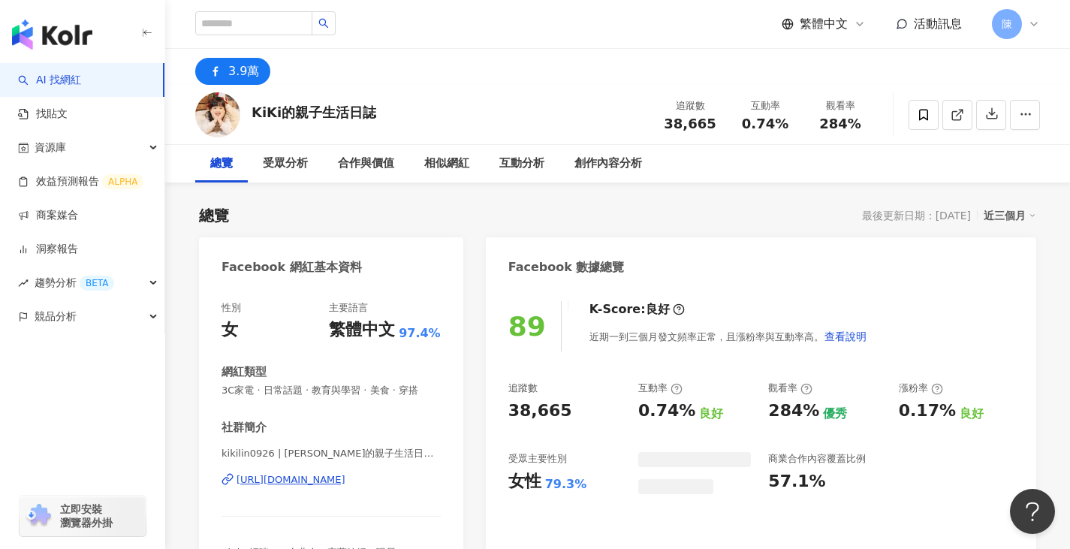
click at [311, 478] on div "https://www.facebook.com/317941648276353" at bounding box center [291, 480] width 109 height 14
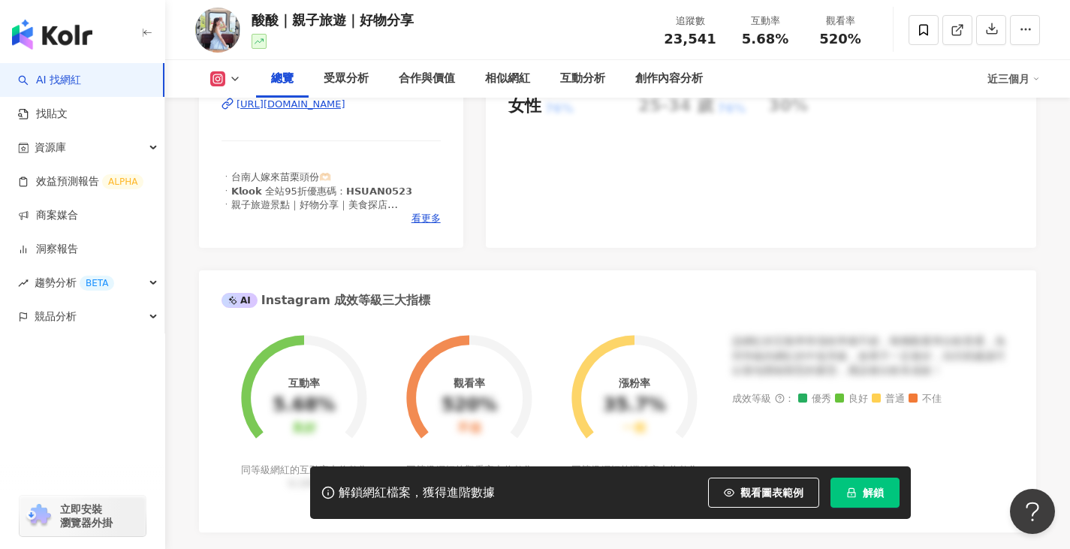
scroll to position [300, 0]
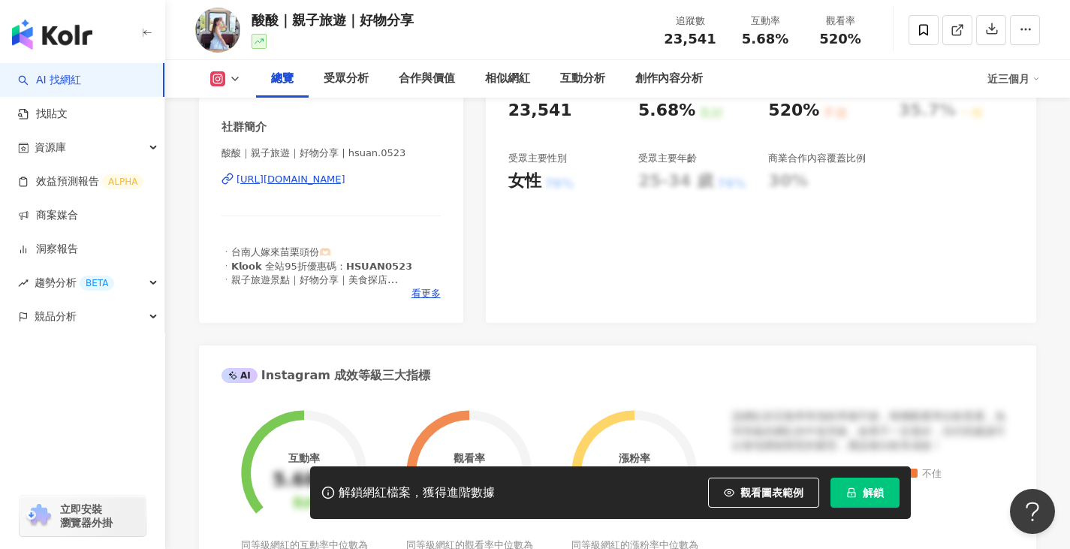
click at [333, 173] on div "[URL][DOMAIN_NAME]" at bounding box center [291, 180] width 109 height 14
click at [857, 499] on button "解鎖" at bounding box center [864, 493] width 69 height 30
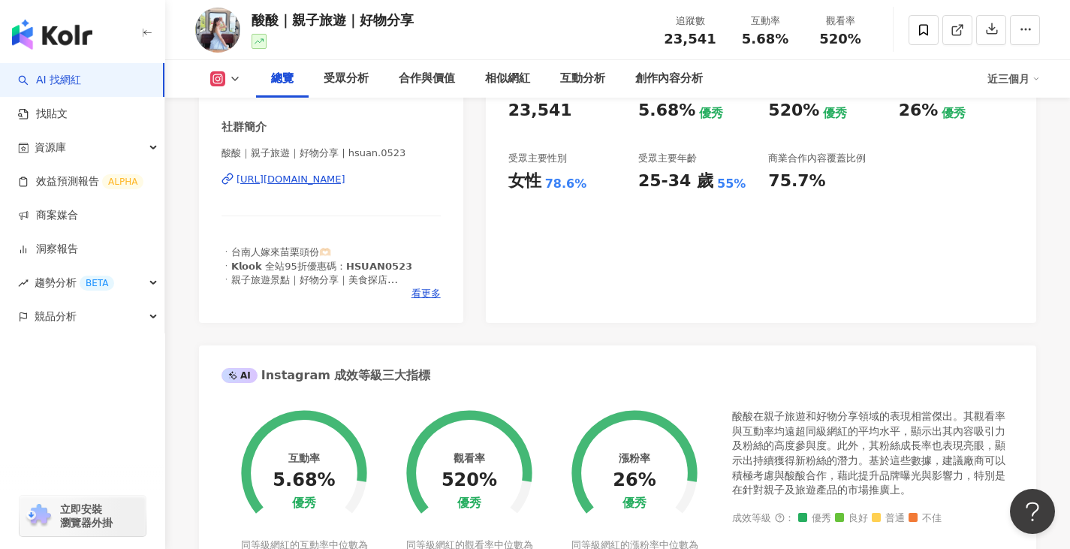
scroll to position [532, 0]
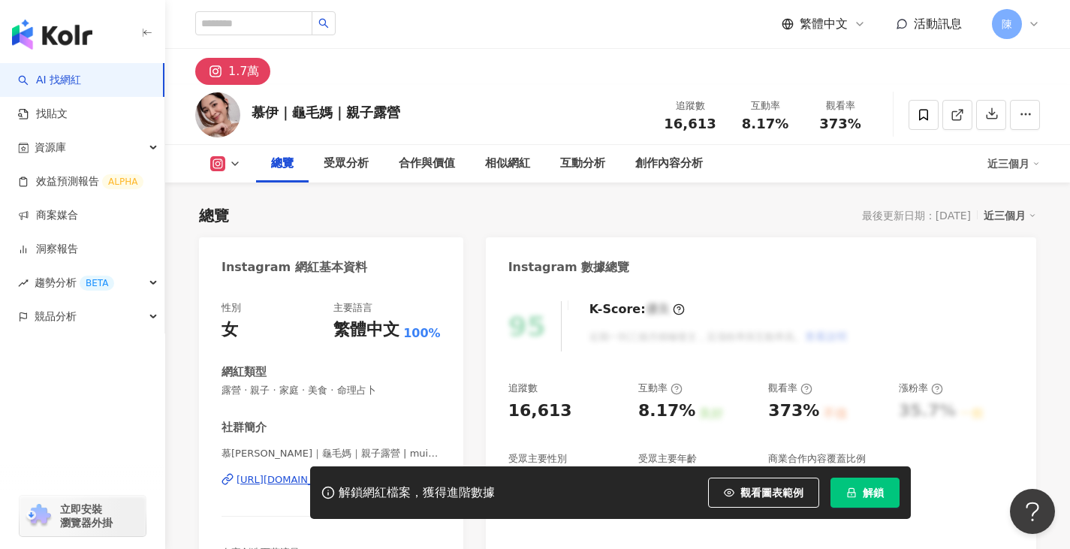
scroll to position [225, 0]
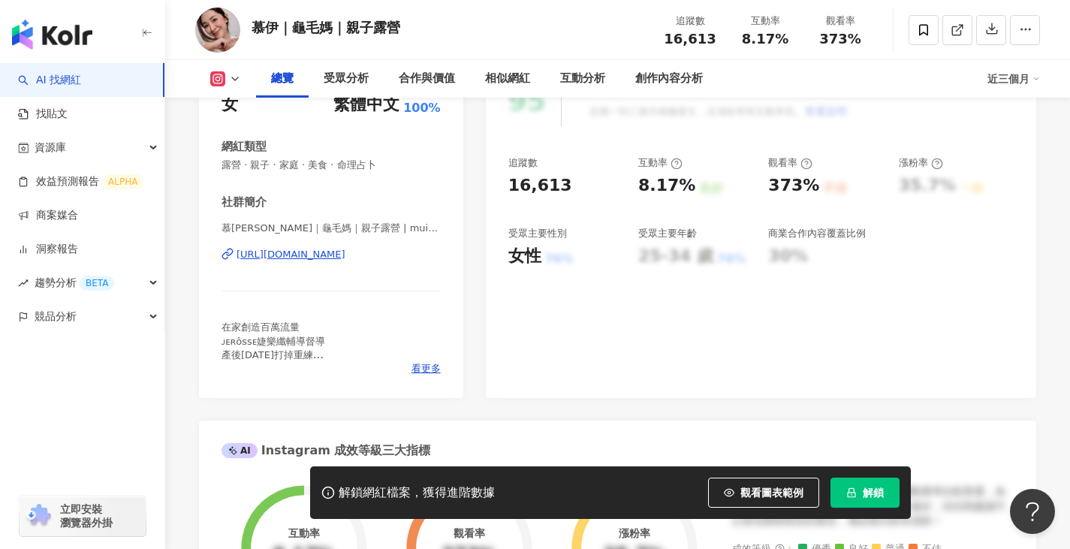
click at [309, 254] on div "https://www.instagram.com/muis916/" at bounding box center [291, 255] width 109 height 14
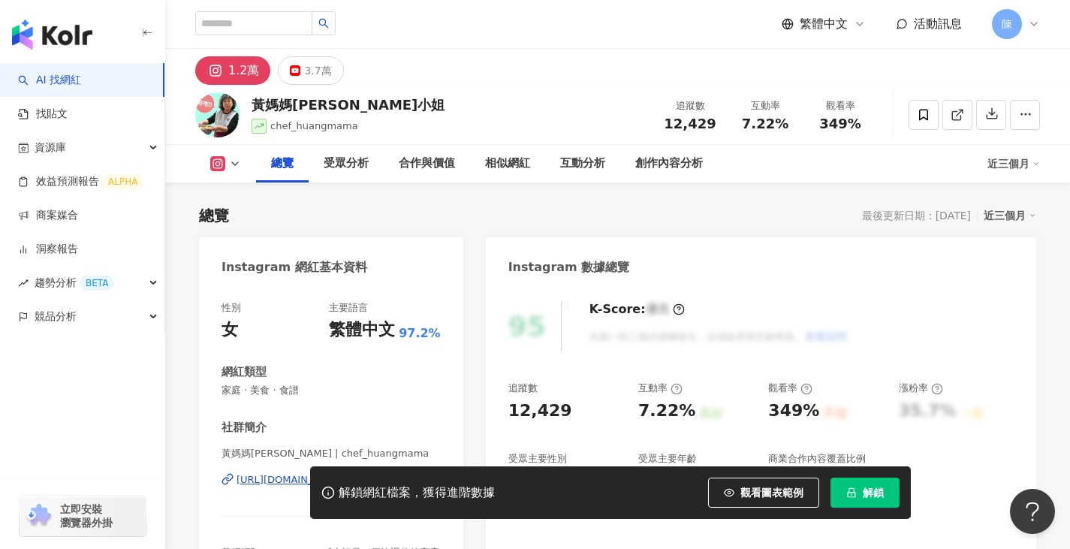
scroll to position [300, 0]
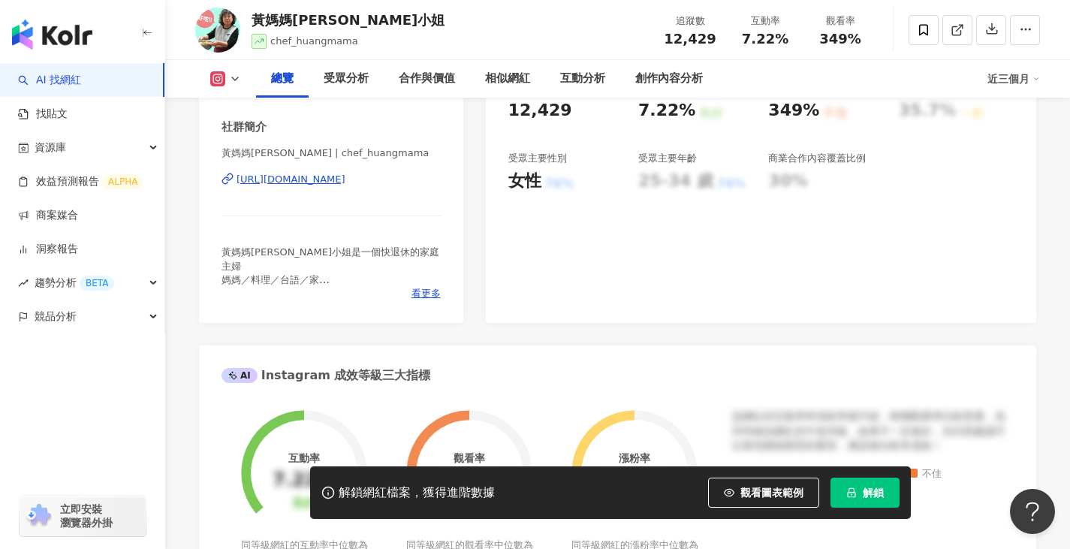
click at [345, 179] on div "[URL][DOMAIN_NAME]" at bounding box center [291, 180] width 109 height 14
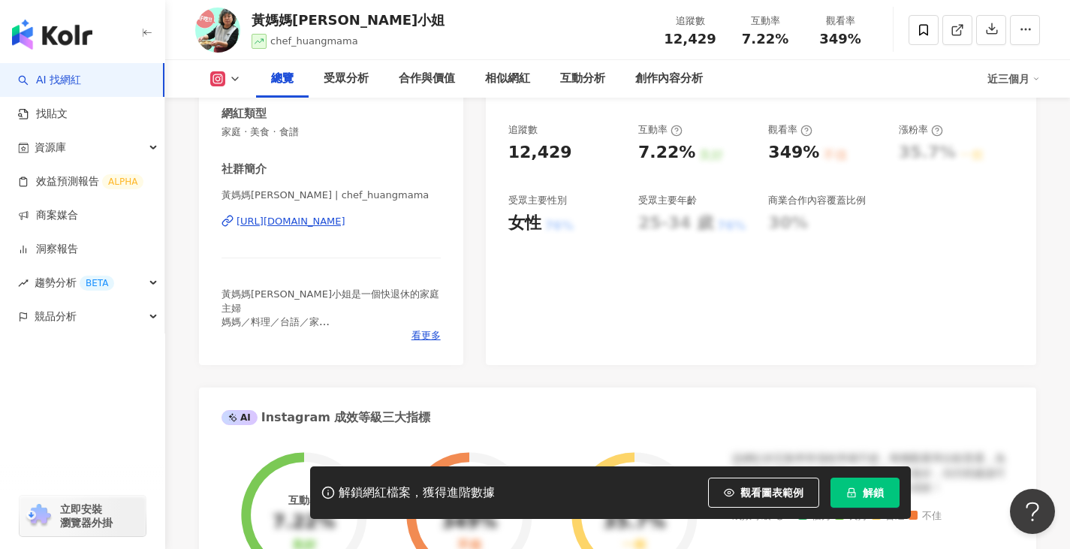
scroll to position [0, 0]
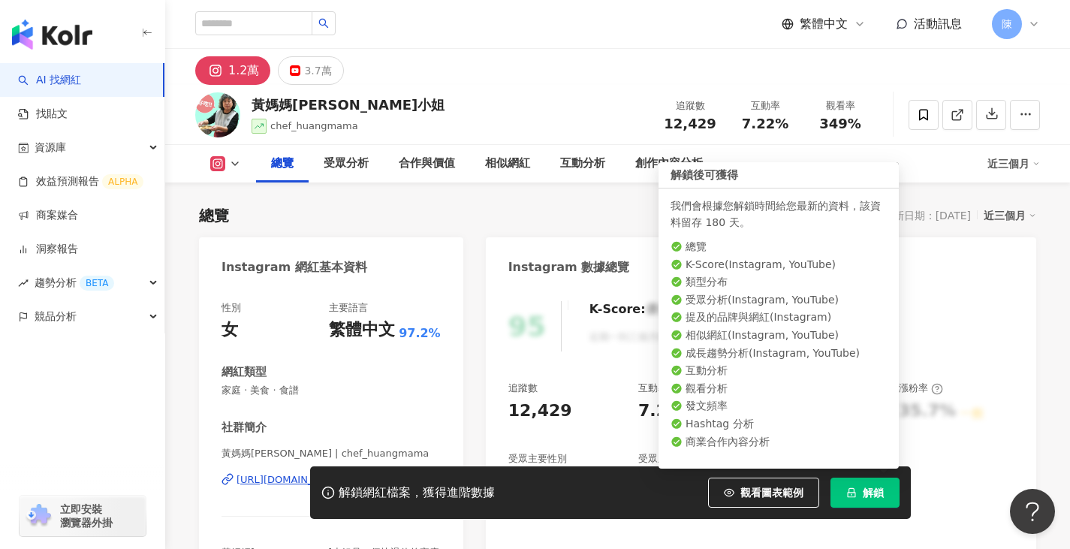
click at [851, 494] on icon "lock" at bounding box center [851, 492] width 11 height 11
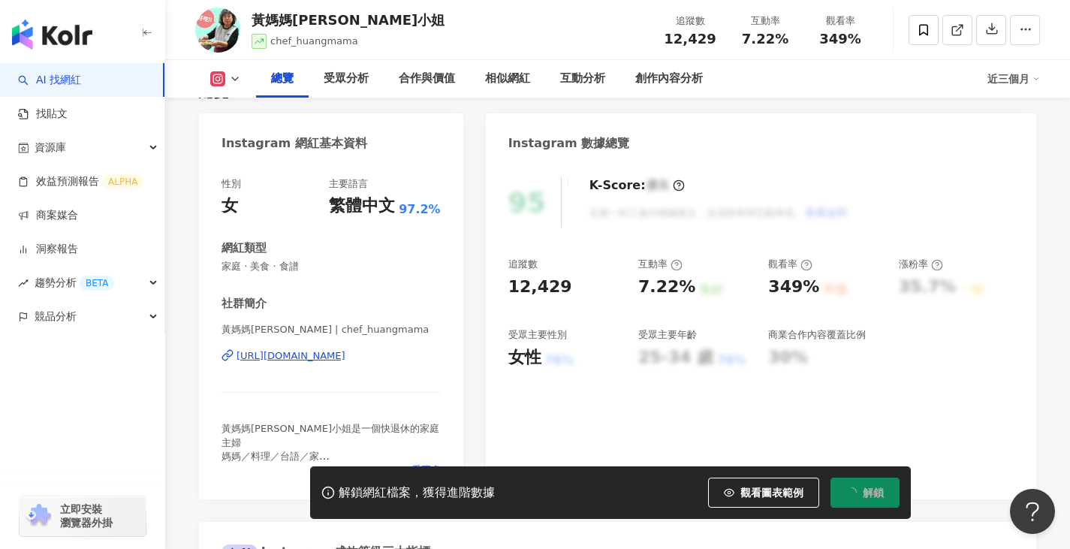
scroll to position [150, 0]
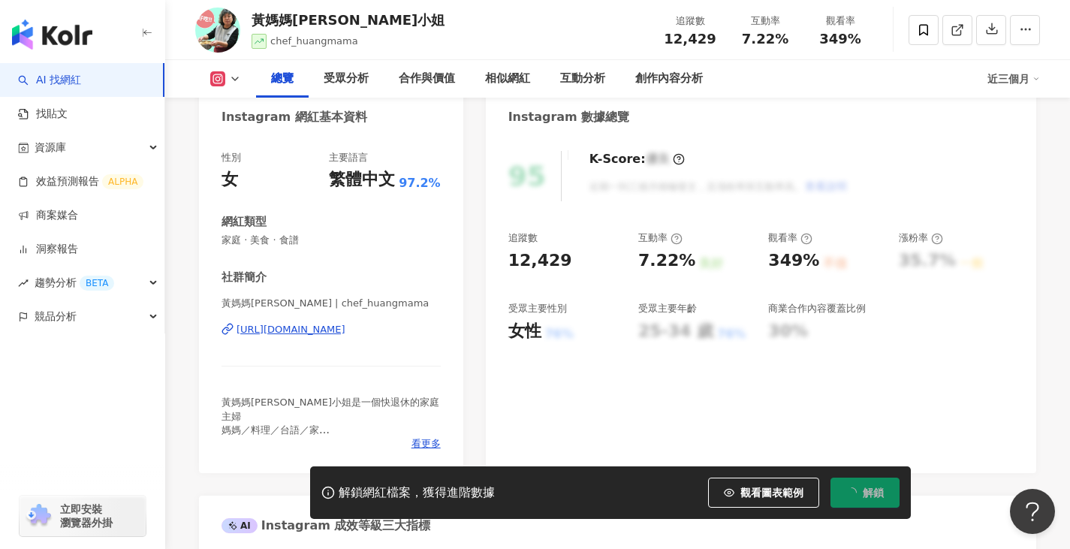
click at [331, 330] on div "https://www.instagram.com/chef_huangmama/" at bounding box center [291, 330] width 109 height 14
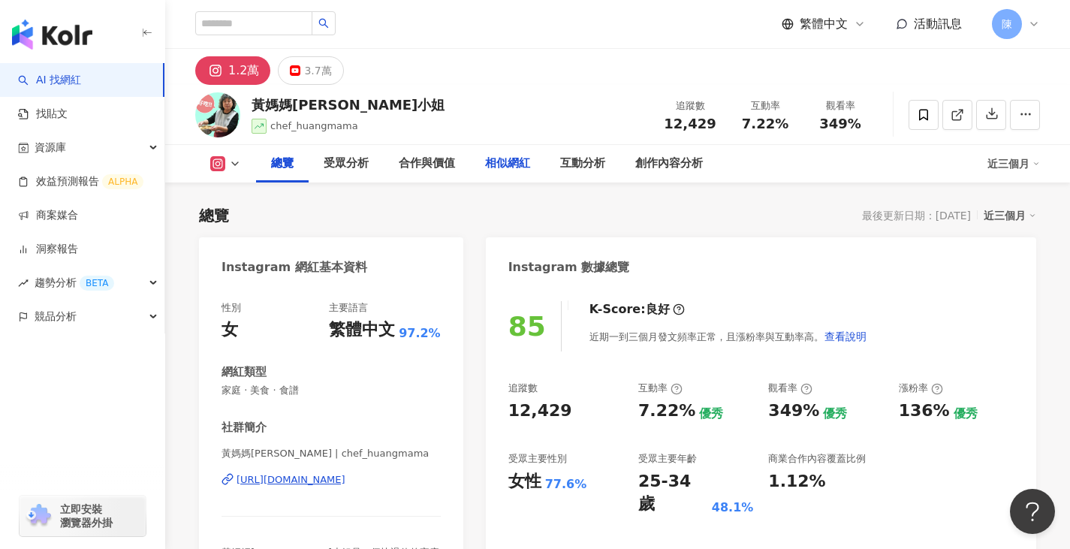
click at [507, 168] on div "相似網紅" at bounding box center [507, 164] width 45 height 18
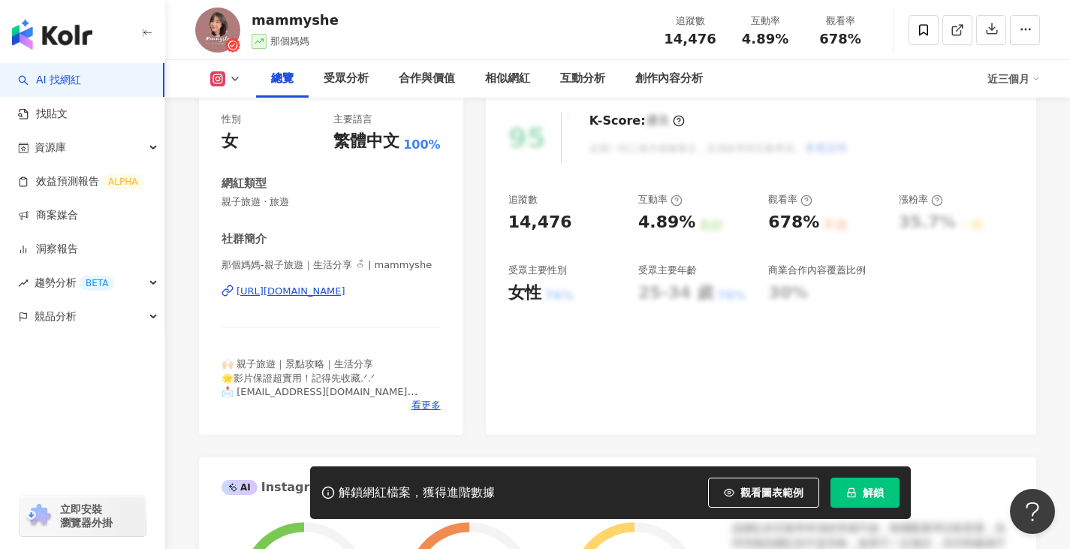
scroll to position [300, 0]
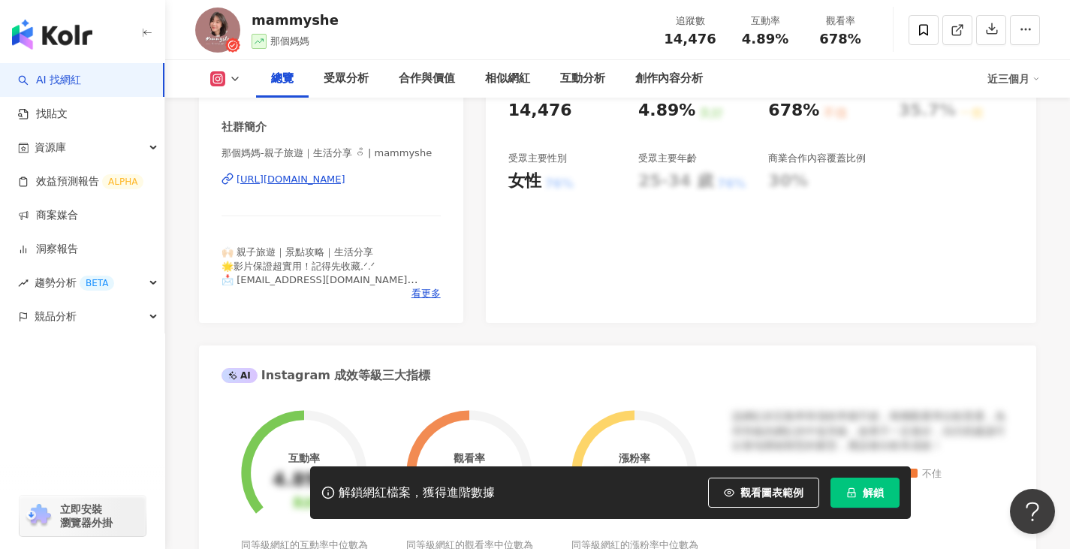
click at [900, 496] on div "解鎖網紅檔案，獲得進階數據 觀看圖表範例 解鎖" at bounding box center [610, 492] width 601 height 53
click at [888, 487] on button "解鎖" at bounding box center [864, 493] width 69 height 30
click at [306, 179] on div "https://www.instagram.com/mammyshe/" at bounding box center [291, 180] width 109 height 14
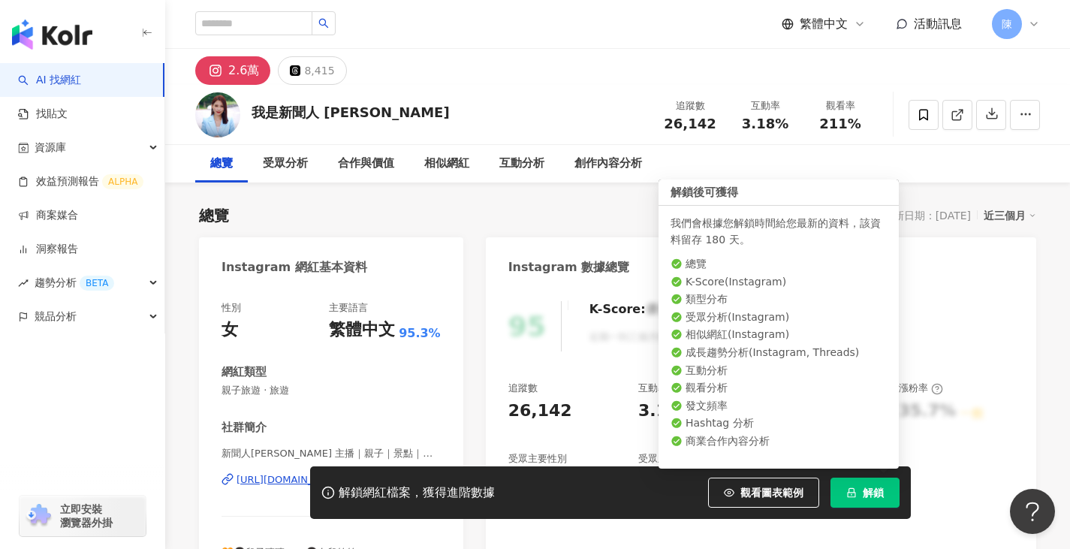
drag, startPoint x: 861, startPoint y: 499, endPoint x: 846, endPoint y: 487, distance: 19.2
click at [861, 498] on button "解鎖" at bounding box center [864, 493] width 69 height 30
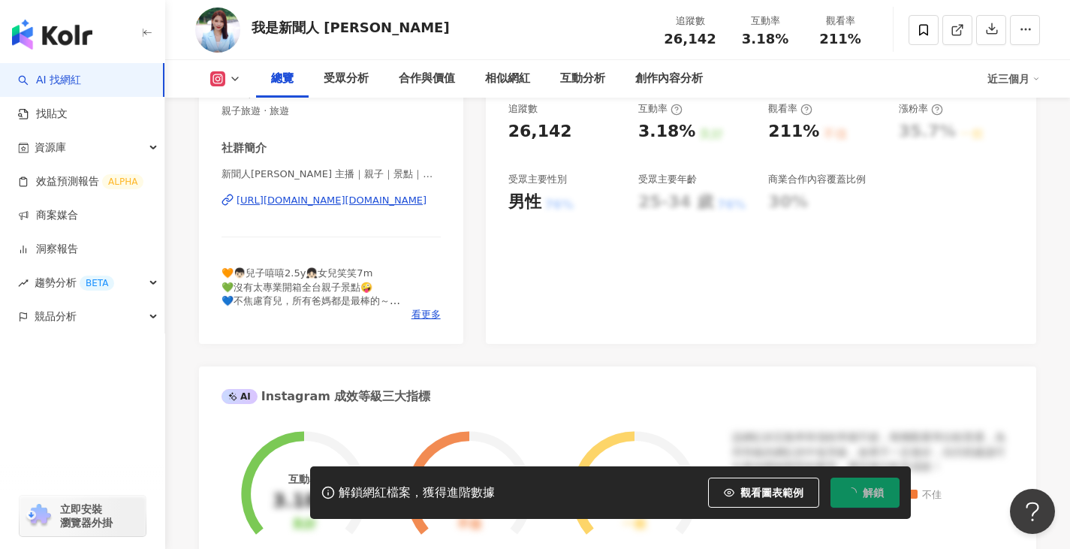
scroll to position [300, 0]
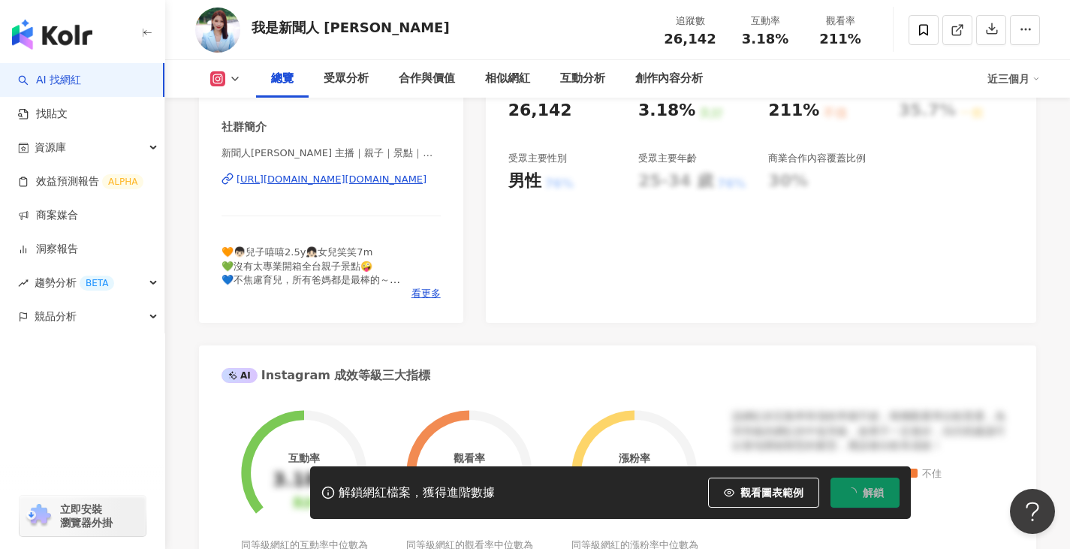
click at [338, 181] on div "[URL][DOMAIN_NAME][DOMAIN_NAME]" at bounding box center [332, 180] width 190 height 14
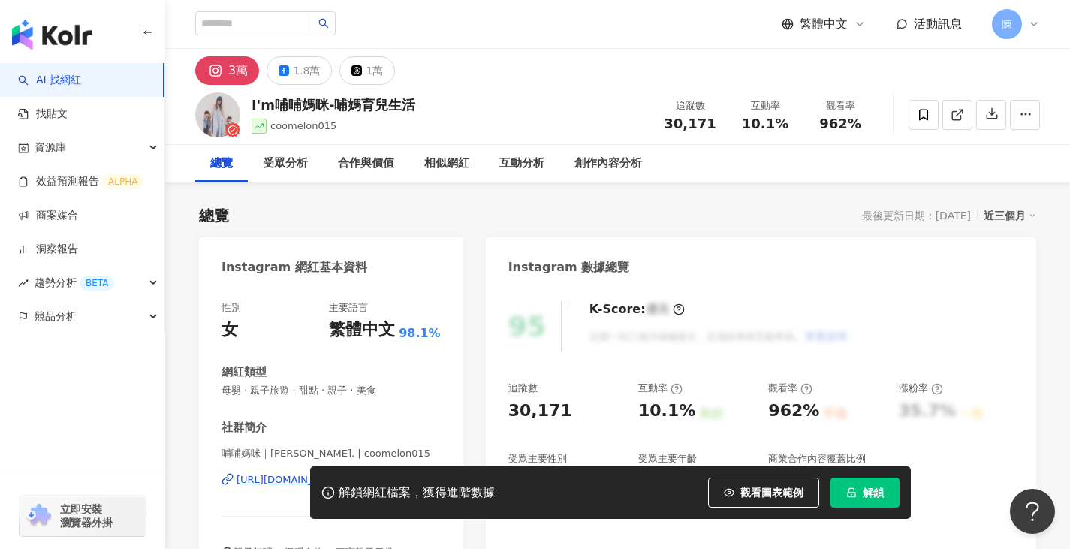
click at [859, 496] on button "解鎖" at bounding box center [864, 493] width 69 height 30
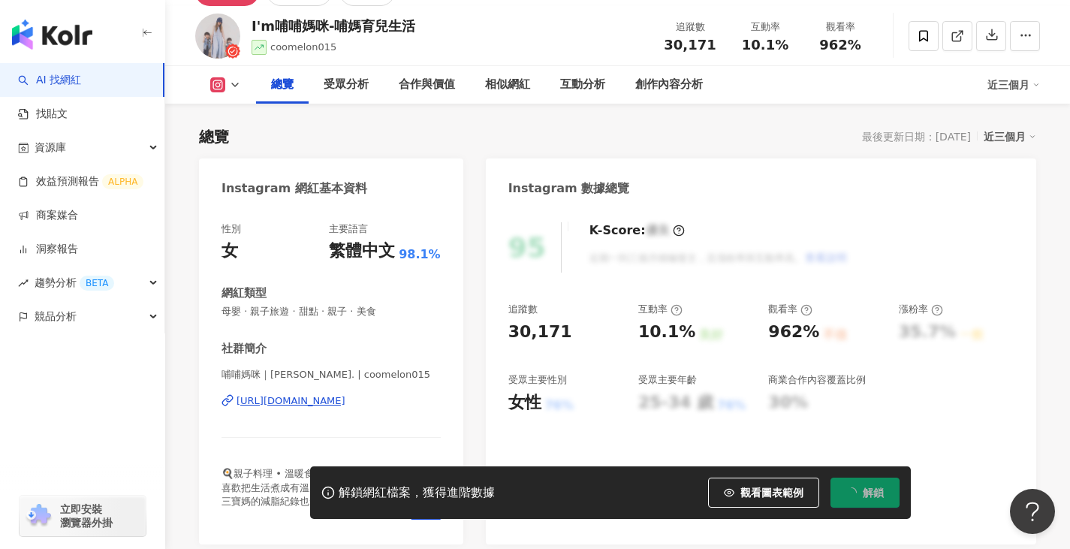
scroll to position [150, 0]
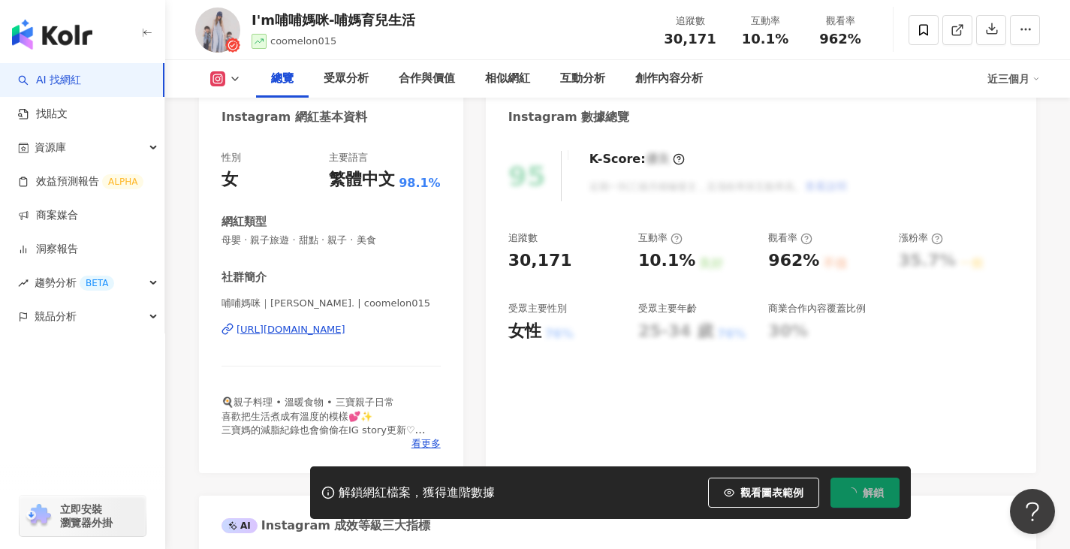
click at [377, 322] on div "哺哺媽咪｜yiwen Lin. | coomelon015 https://www.instagram.com/coomelon015/" at bounding box center [330, 341] width 219 height 88
click at [327, 327] on div "https://www.instagram.com/coomelon015/" at bounding box center [291, 330] width 109 height 14
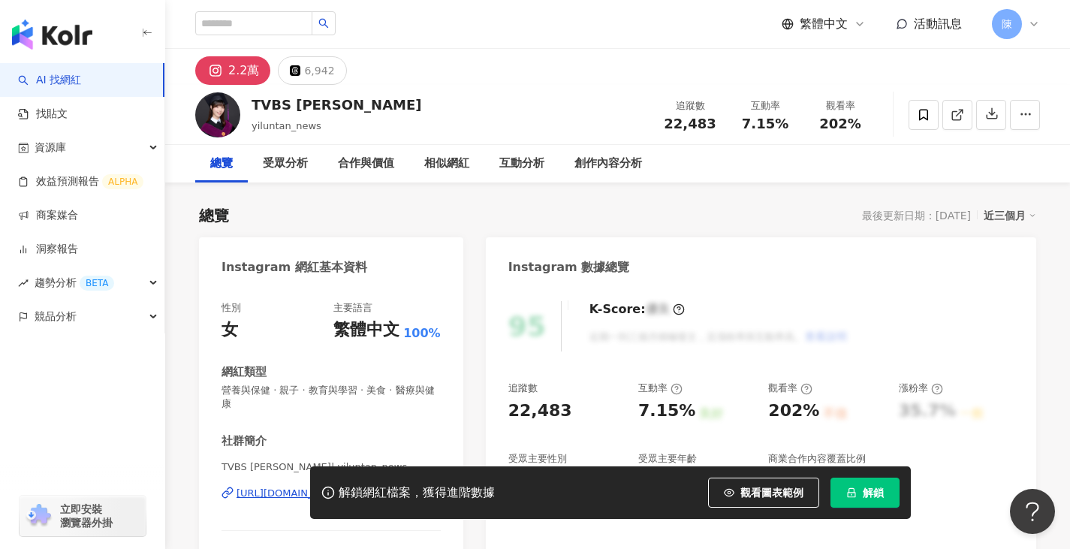
click at [865, 500] on button "解鎖" at bounding box center [864, 493] width 69 height 30
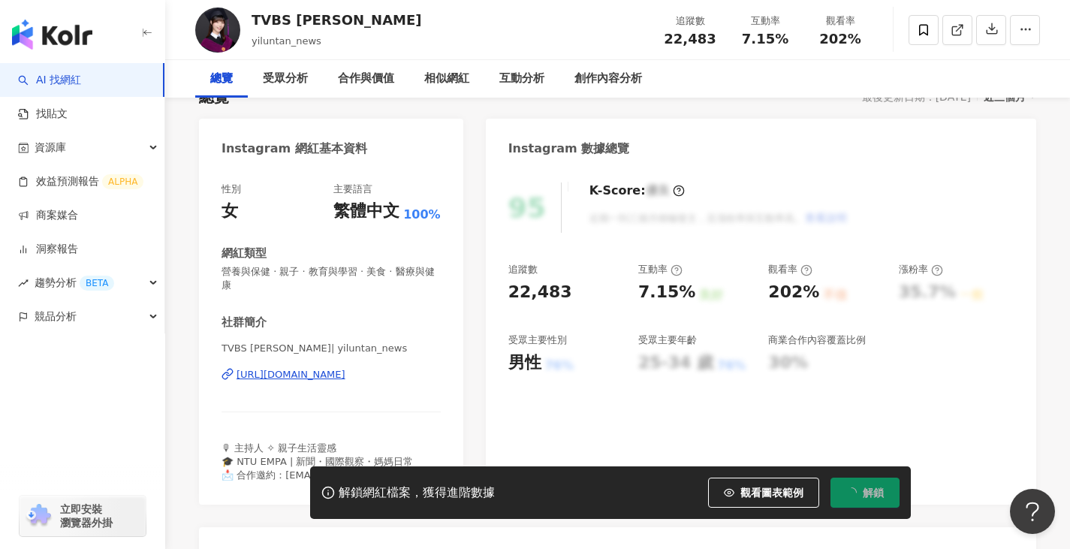
scroll to position [150, 0]
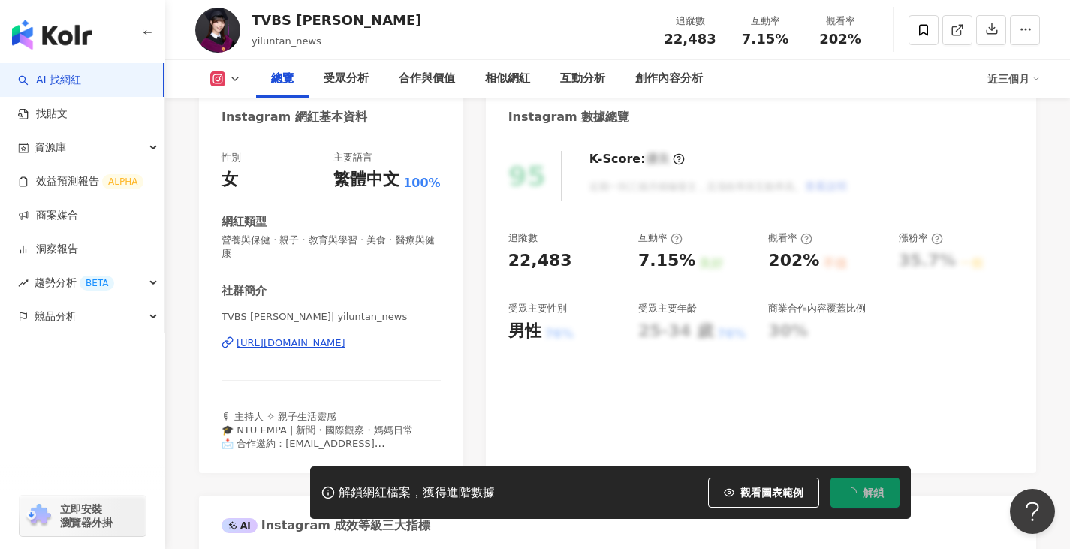
click at [345, 336] on div "https://www.instagram.com/yiluntan_news/" at bounding box center [291, 343] width 109 height 14
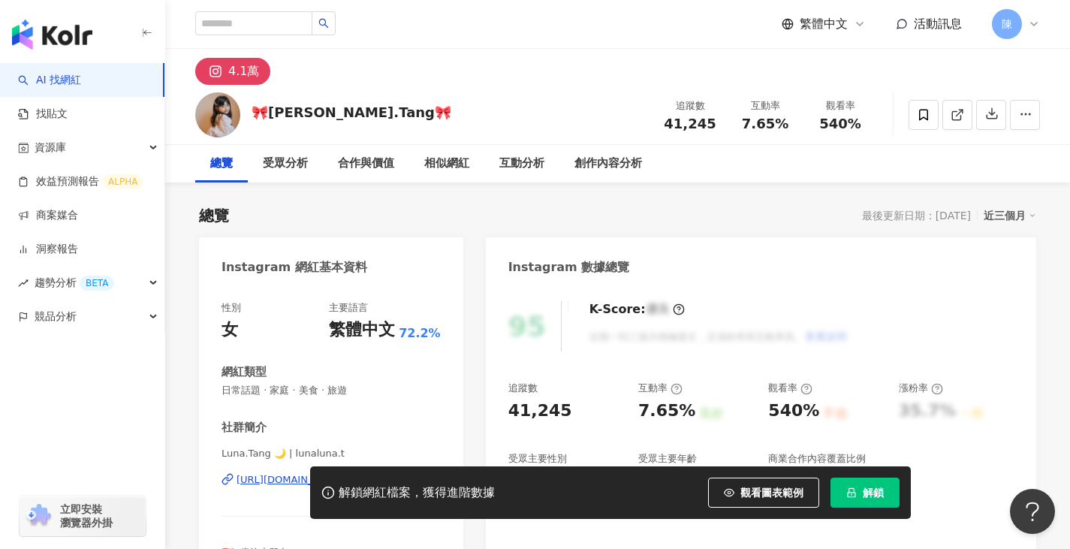
click at [844, 493] on button "解鎖" at bounding box center [864, 493] width 69 height 30
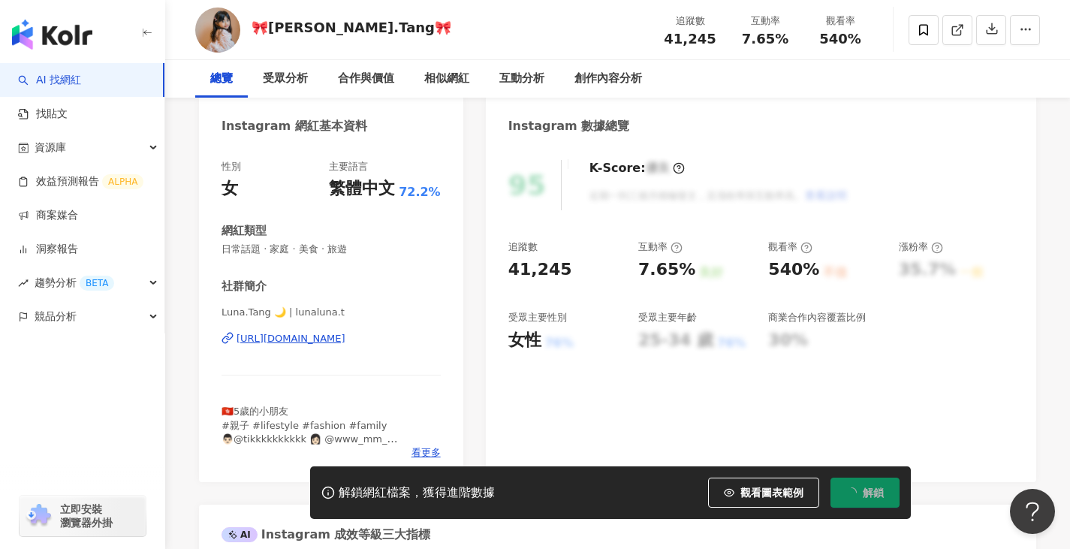
scroll to position [150, 0]
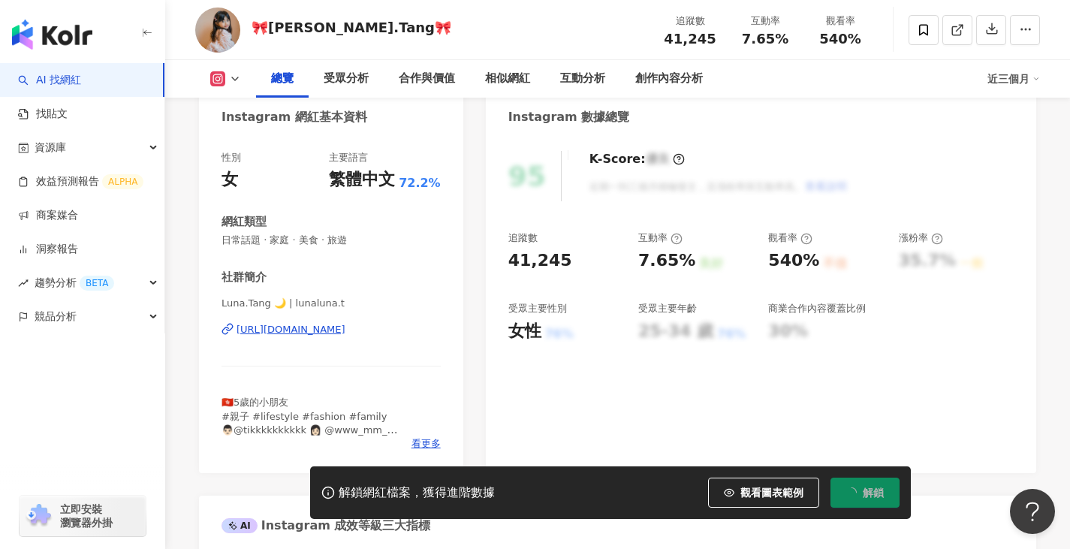
click at [373, 337] on div "Luna.Tang 🌙 | lunaluna.t [URL][DOMAIN_NAME]" at bounding box center [330, 341] width 219 height 88
click at [345, 330] on div "https://www.instagram.com/lunaluna.t/" at bounding box center [291, 330] width 109 height 14
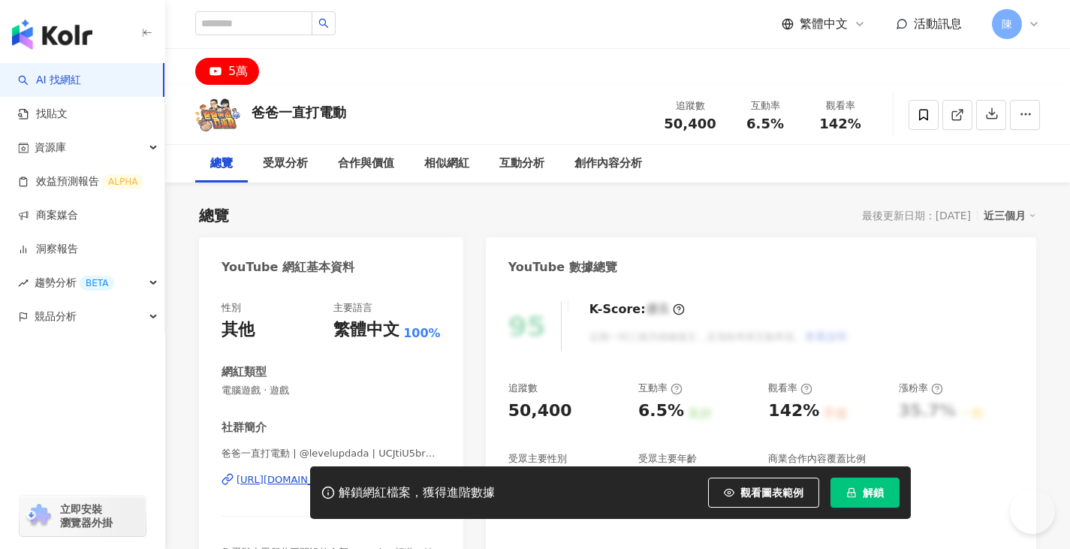
click at [870, 496] on span "解鎖" at bounding box center [873, 493] width 21 height 12
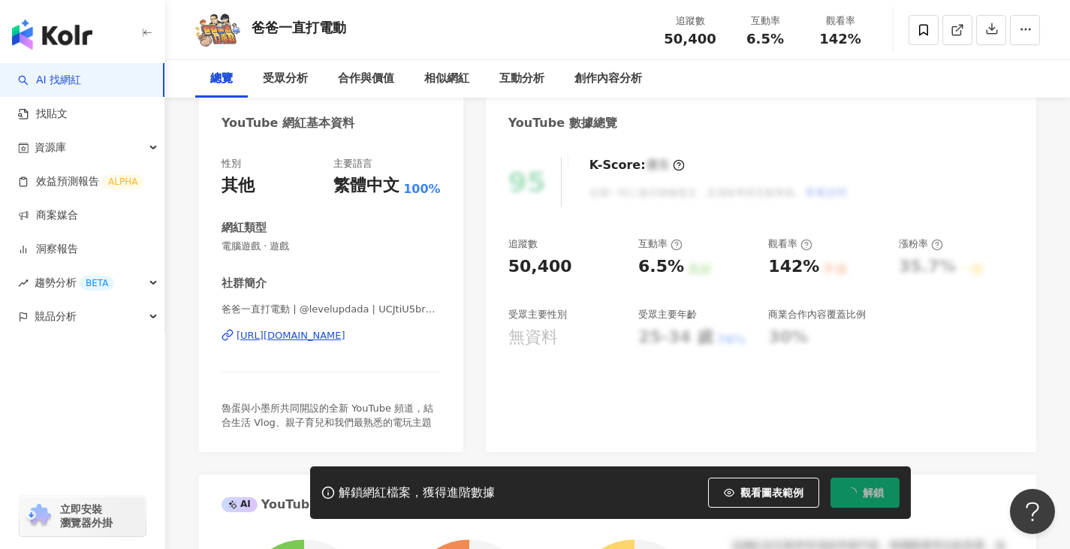
scroll to position [300, 0]
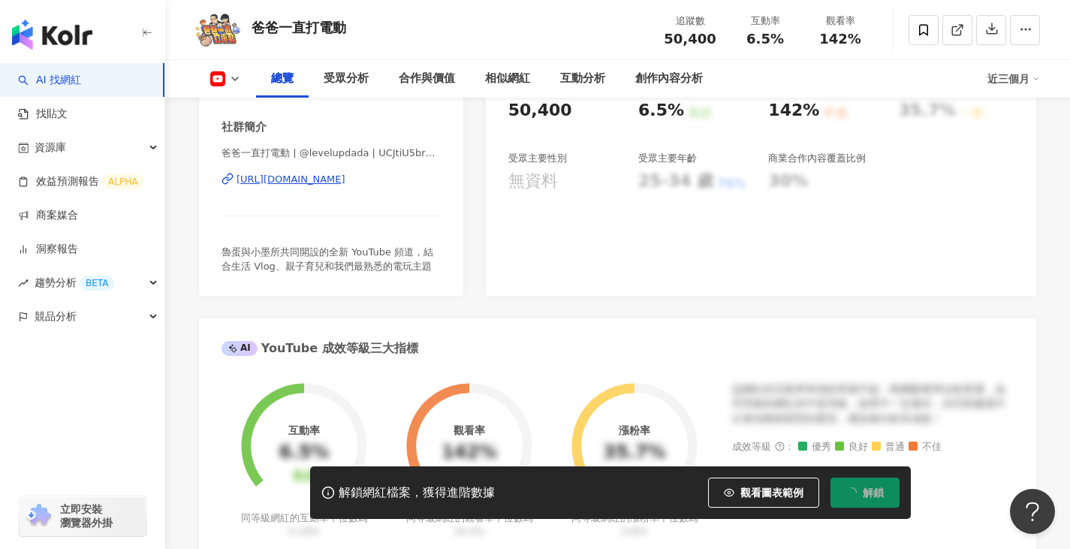
click at [345, 176] on div "https://www.youtube.com/channel/UCJtiU5brhRTY5N6A89-jPiw" at bounding box center [291, 180] width 109 height 14
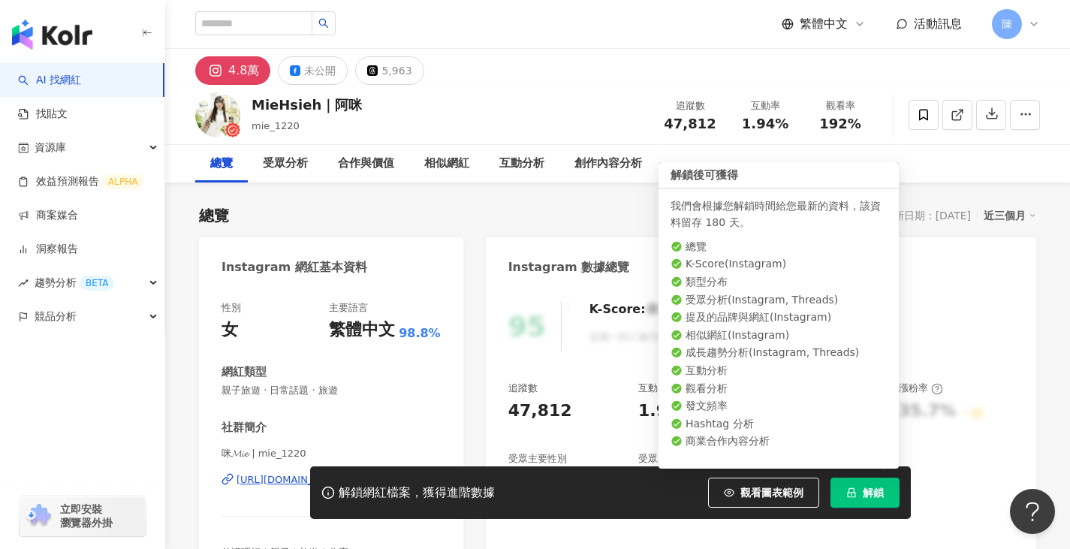
click at [850, 493] on icon "lock" at bounding box center [851, 492] width 11 height 11
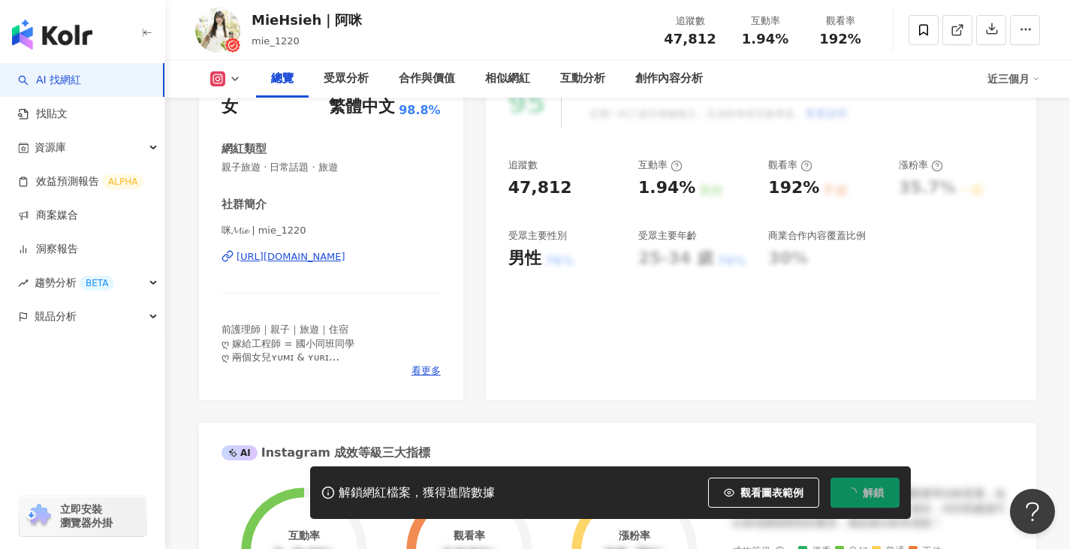
scroll to position [225, 0]
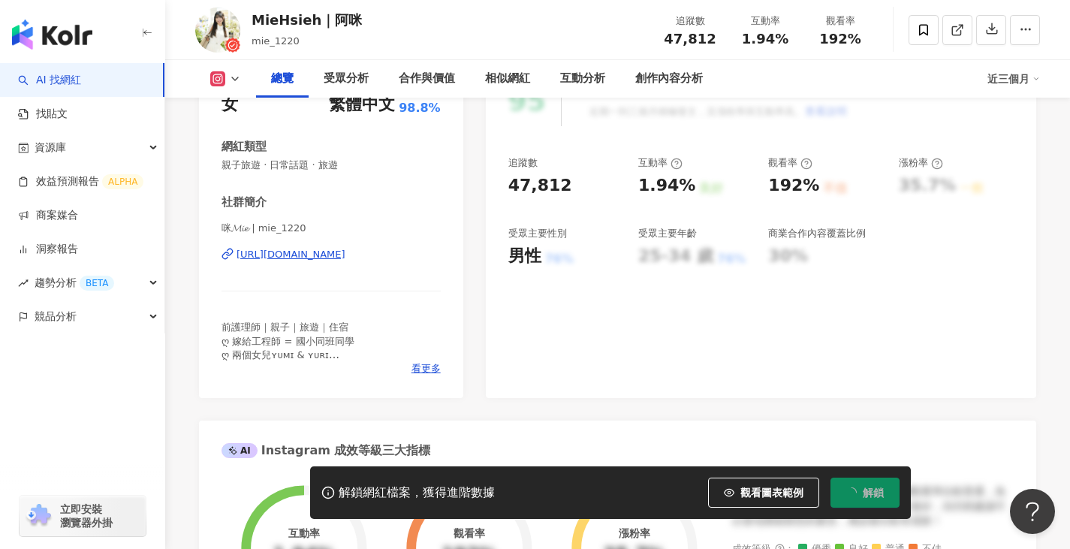
click at [345, 258] on div "https://www.instagram.com/mie_1220/" at bounding box center [291, 255] width 109 height 14
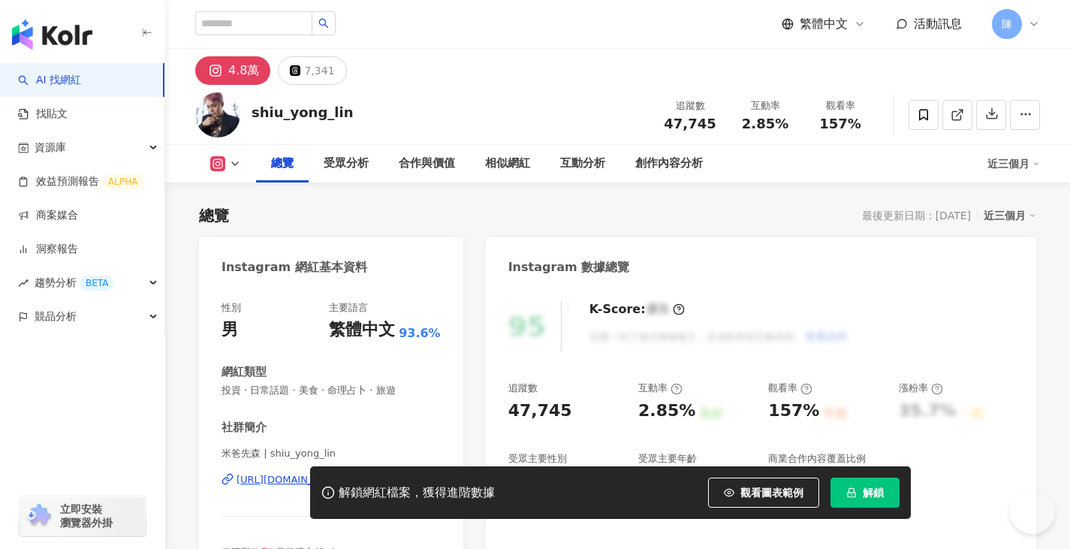
click at [872, 493] on span "解鎖" at bounding box center [873, 493] width 21 height 12
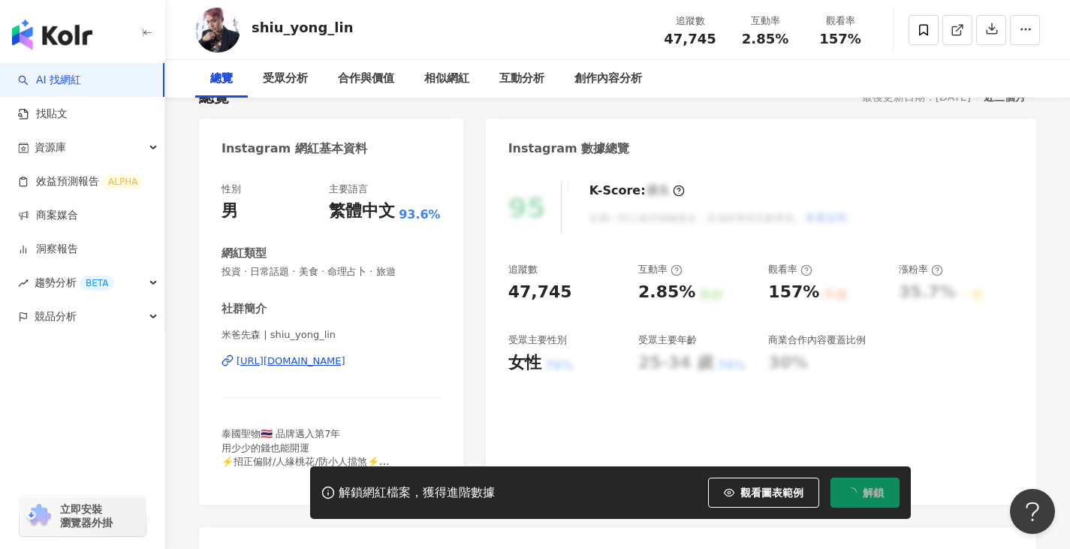
scroll to position [150, 0]
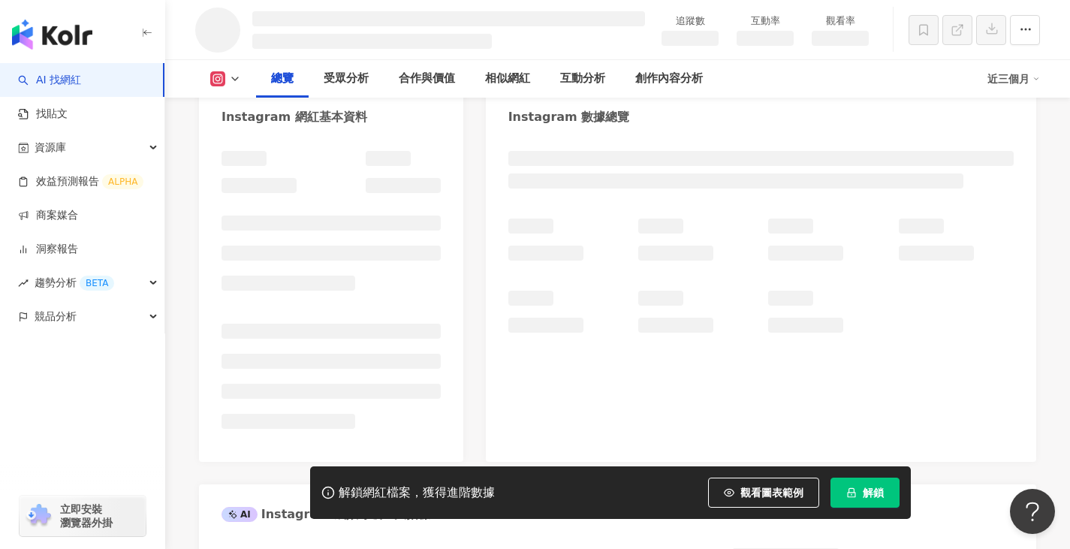
click at [284, 333] on li at bounding box center [330, 331] width 219 height 15
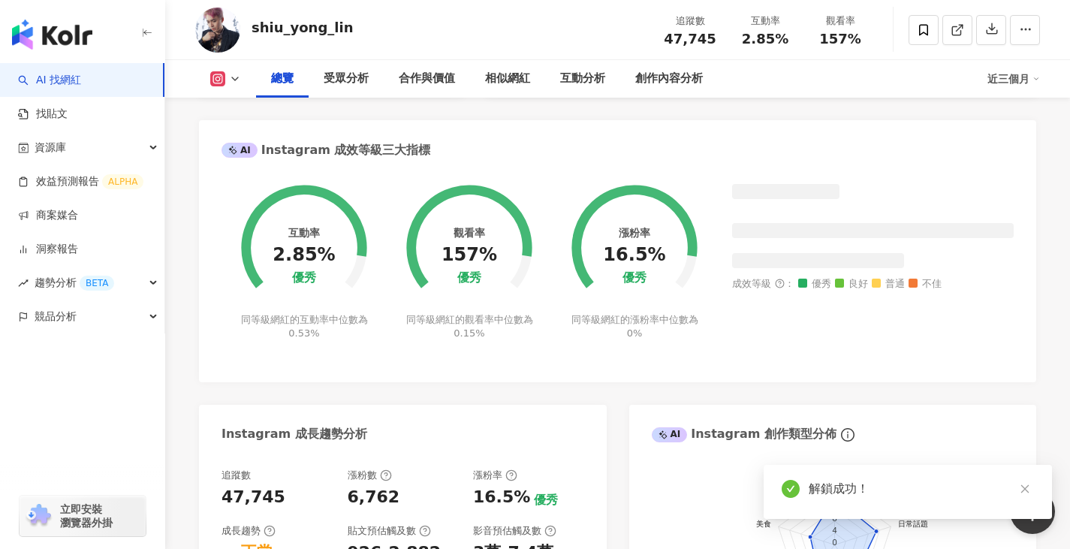
scroll to position [225, 0]
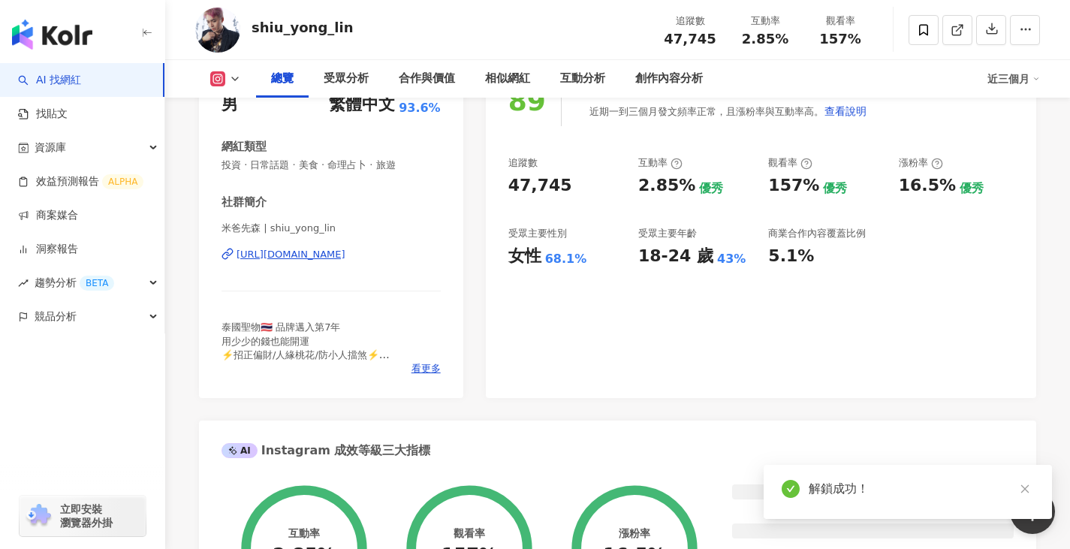
click at [297, 256] on div "https://www.instagram.com/shiu_yong_lin/" at bounding box center [291, 255] width 109 height 14
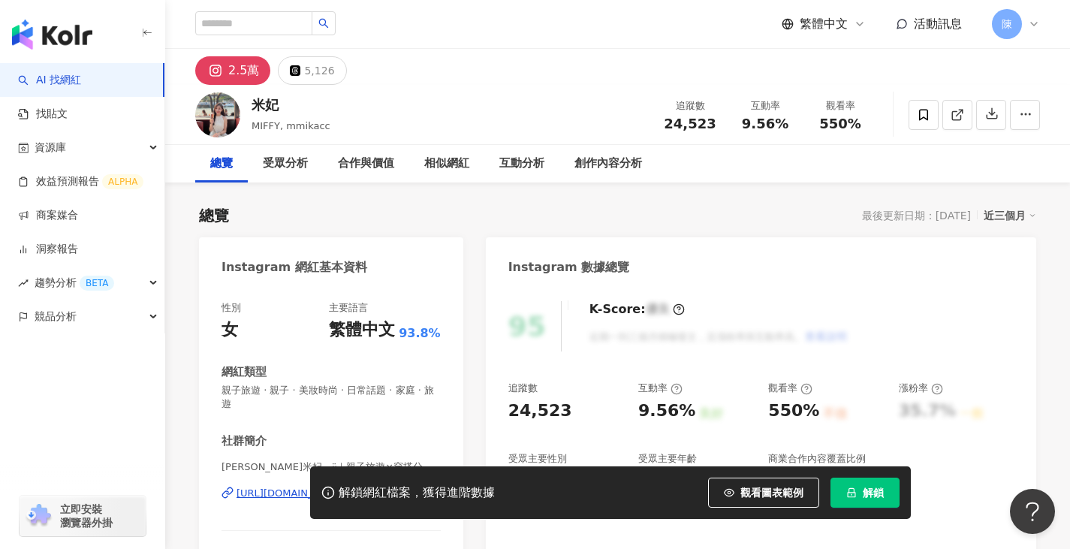
click at [874, 493] on span "解鎖" at bounding box center [873, 493] width 21 height 12
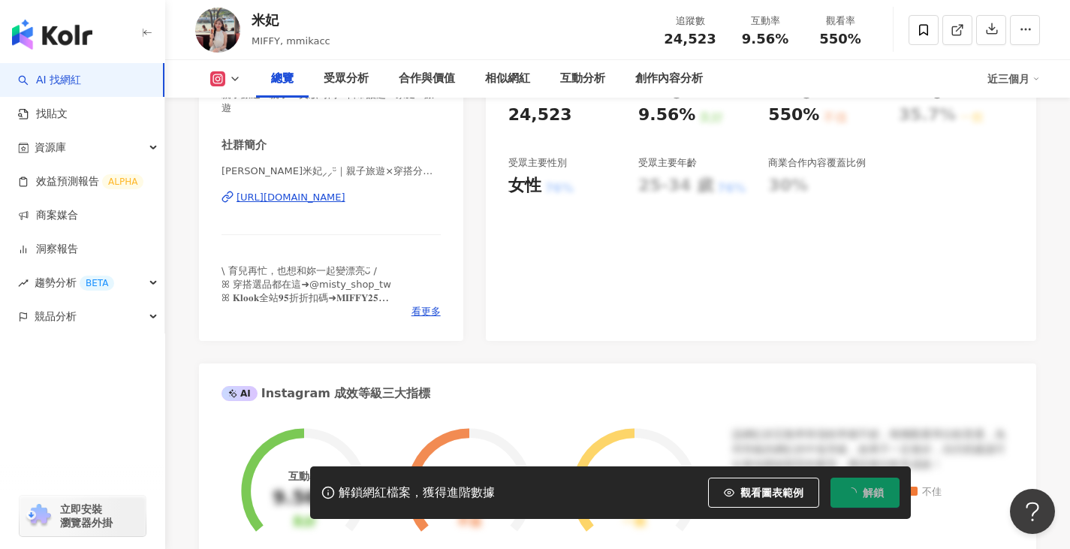
scroll to position [300, 0]
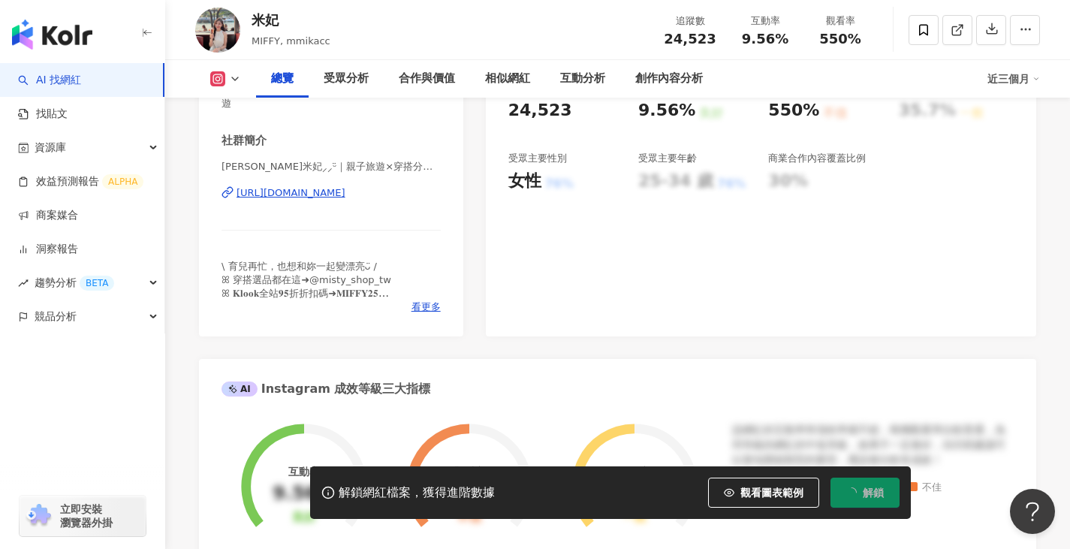
click at [345, 194] on div "https://www.instagram.com/mmikacc/" at bounding box center [291, 193] width 109 height 14
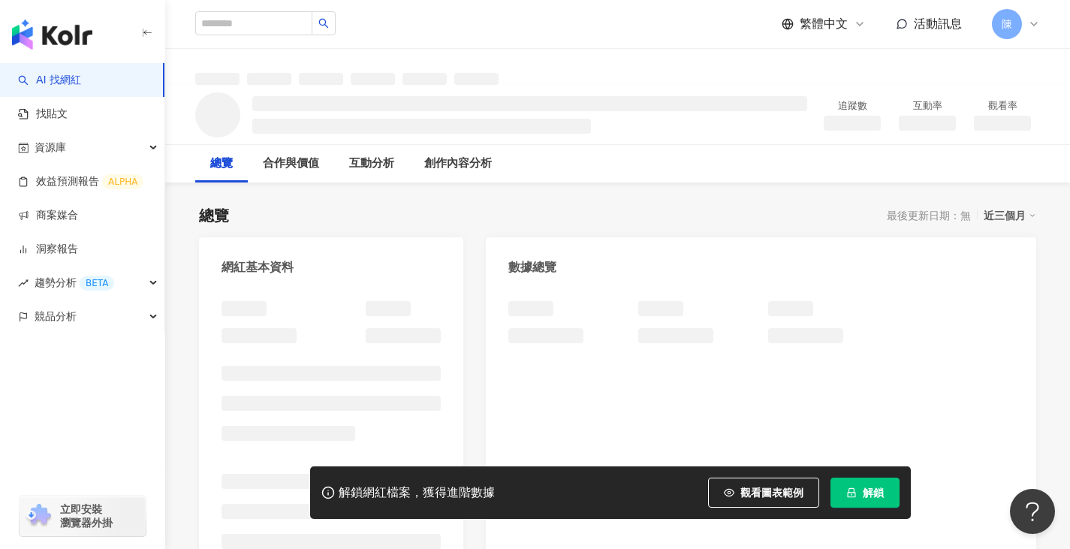
click at [858, 486] on button "解鎖" at bounding box center [864, 493] width 69 height 30
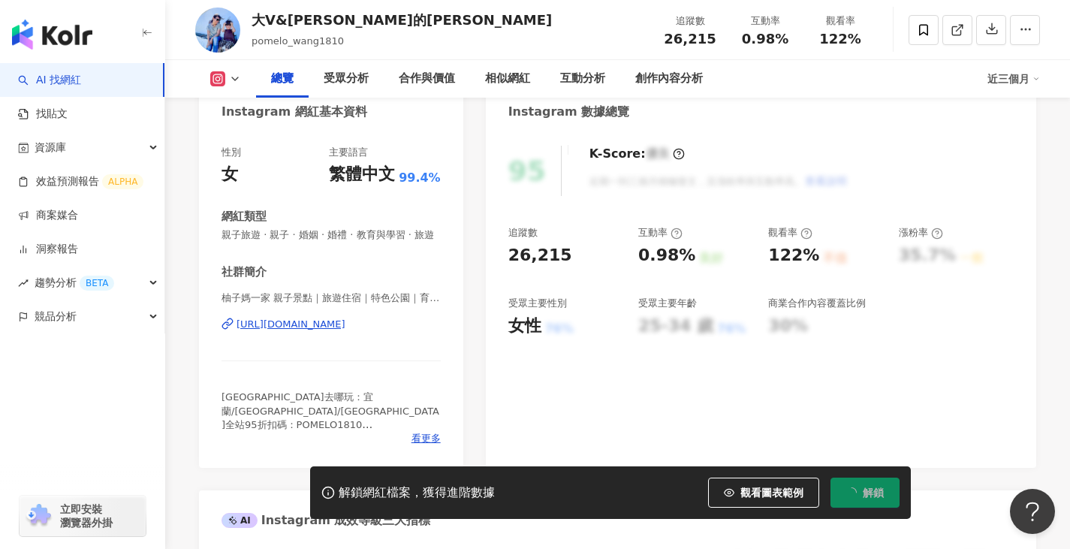
scroll to position [225, 0]
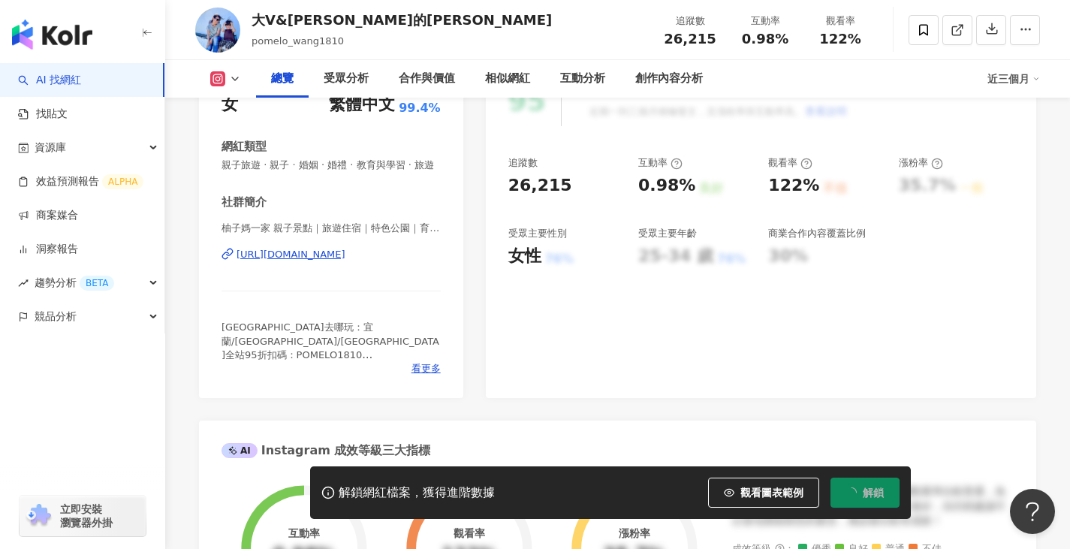
click at [345, 261] on div "https://www.instagram.com/pomelowang1810/" at bounding box center [291, 255] width 109 height 14
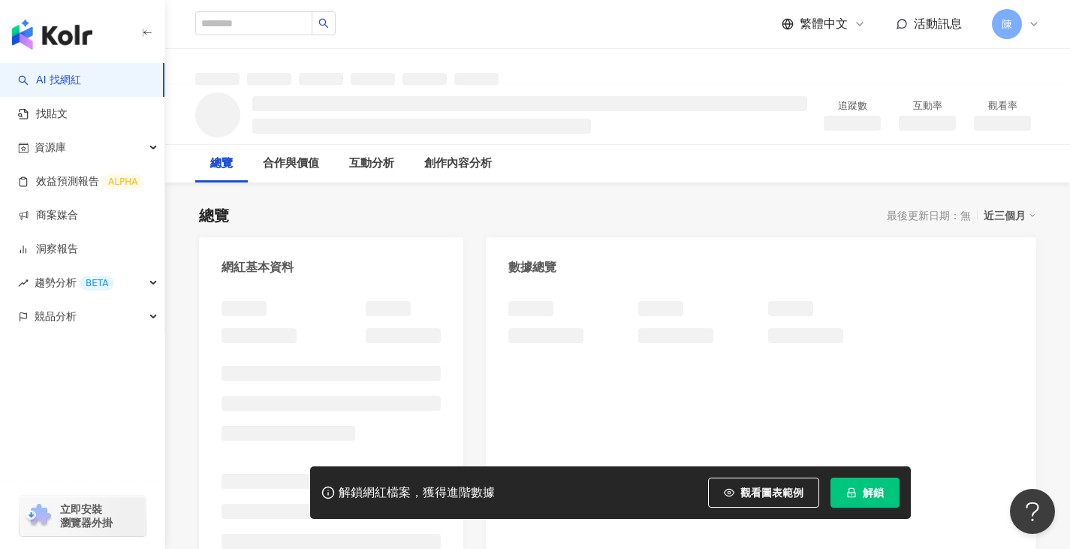
click at [878, 494] on span "解鎖" at bounding box center [873, 493] width 21 height 12
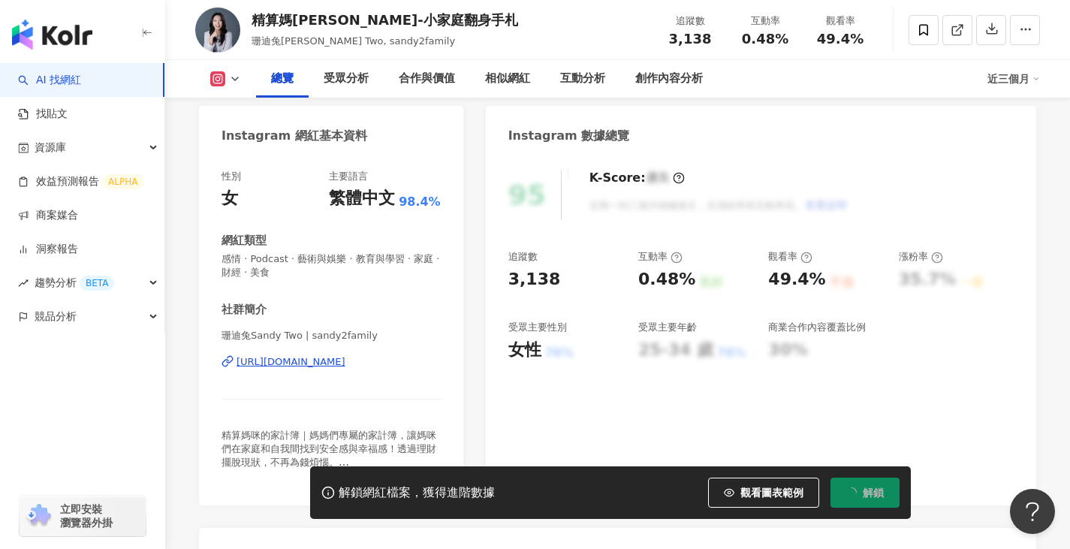
scroll to position [150, 0]
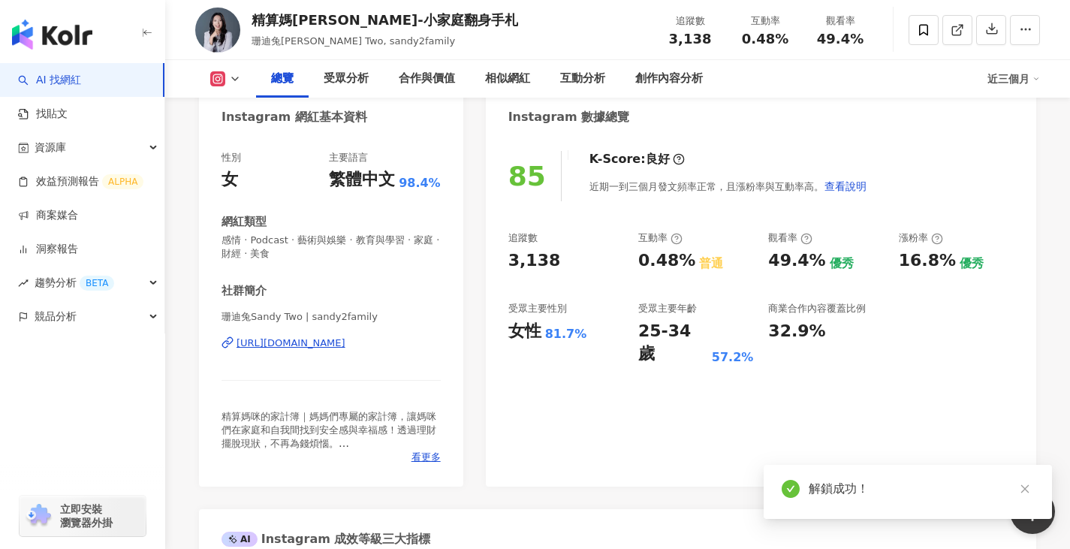
click at [296, 345] on div "https://www.instagram.com/sandy2family/" at bounding box center [291, 343] width 109 height 14
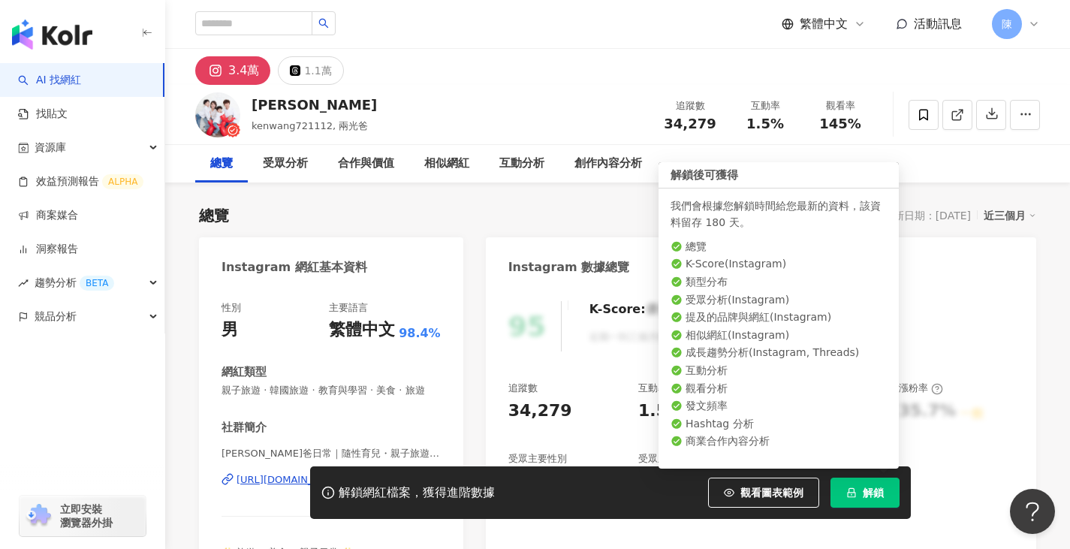
click at [853, 494] on icon "lock" at bounding box center [851, 492] width 11 height 11
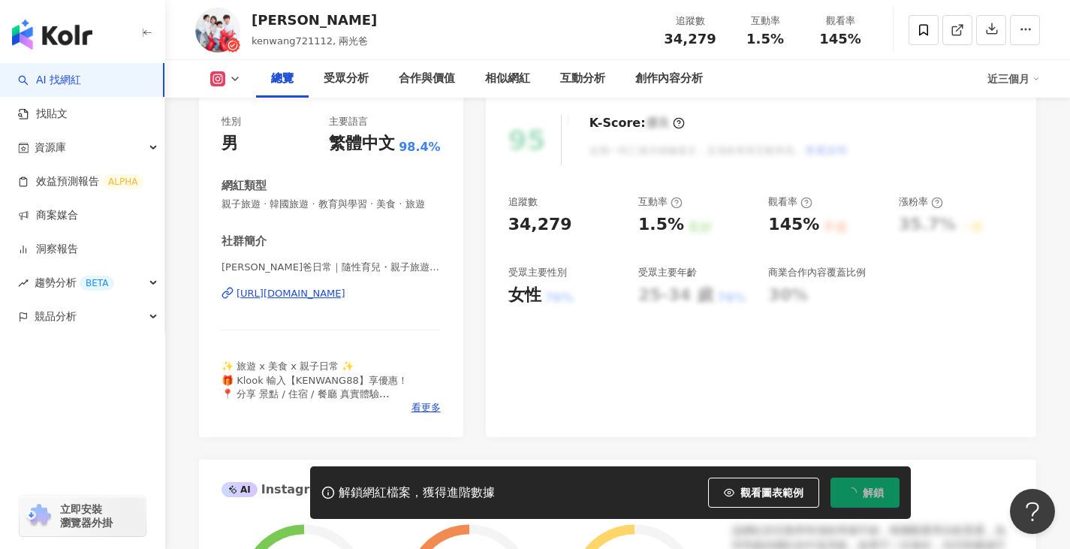
scroll to position [225, 0]
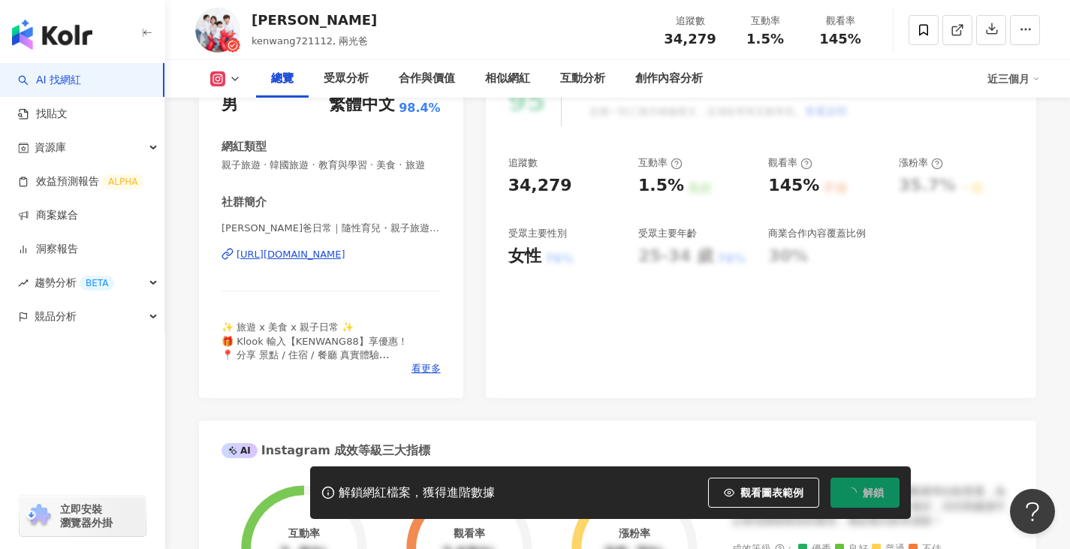
click at [311, 261] on div "https://www.instagram.com/kenwang721112/" at bounding box center [291, 255] width 109 height 14
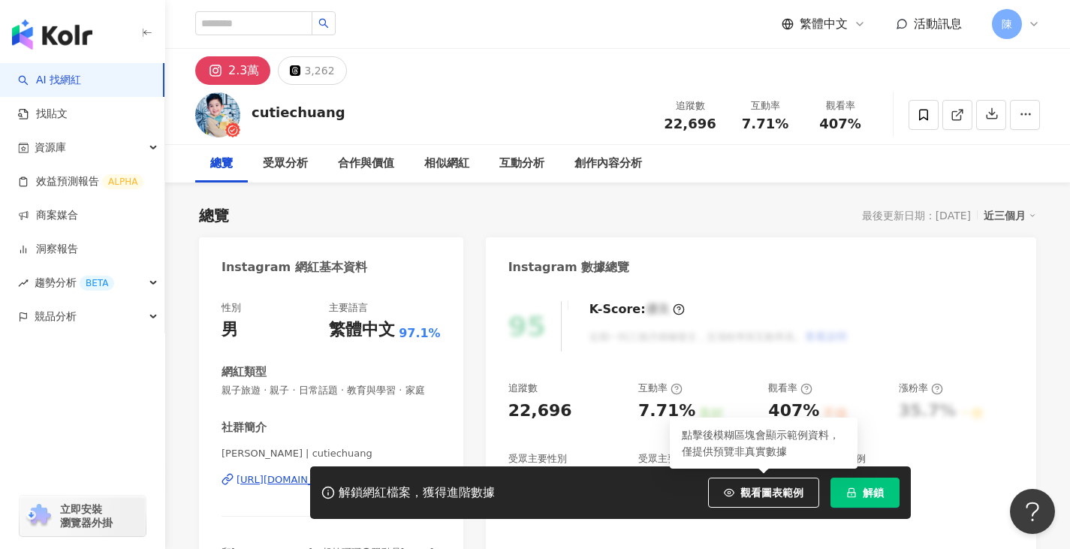
click at [838, 497] on button "解鎖" at bounding box center [864, 493] width 69 height 30
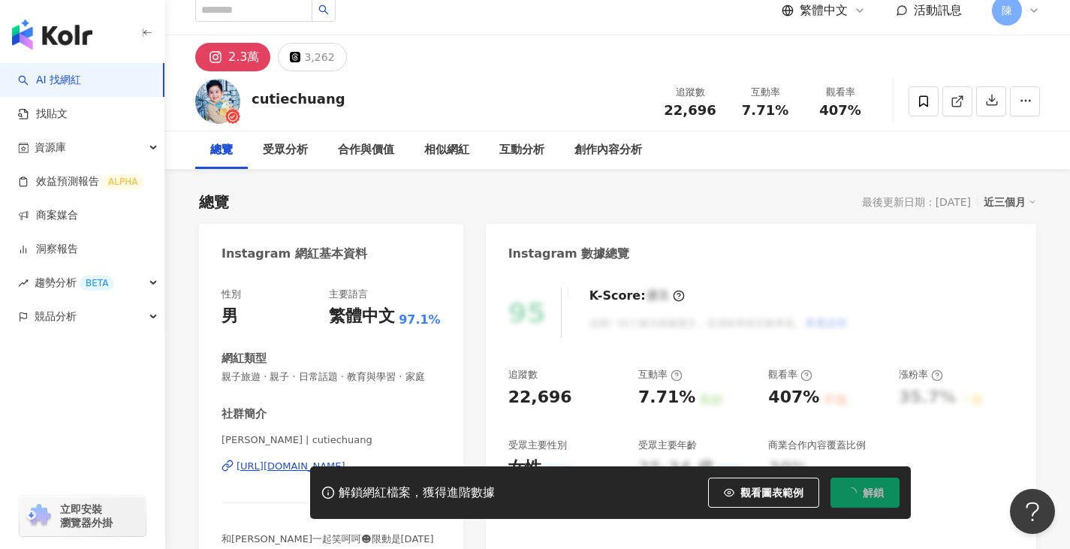
scroll to position [150, 0]
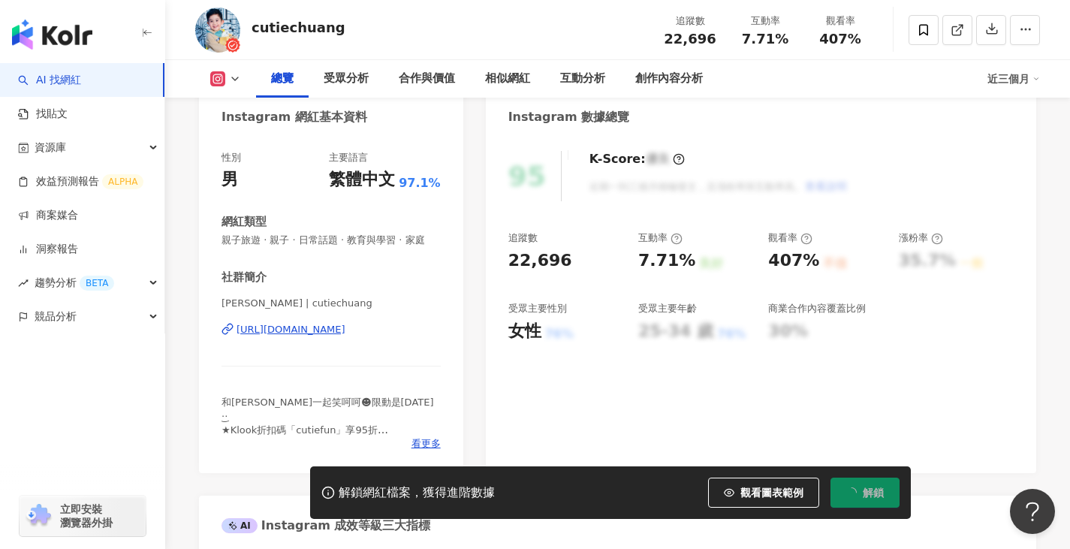
click at [345, 336] on div "https://www.instagram.com/cutiechuang/" at bounding box center [291, 330] width 109 height 14
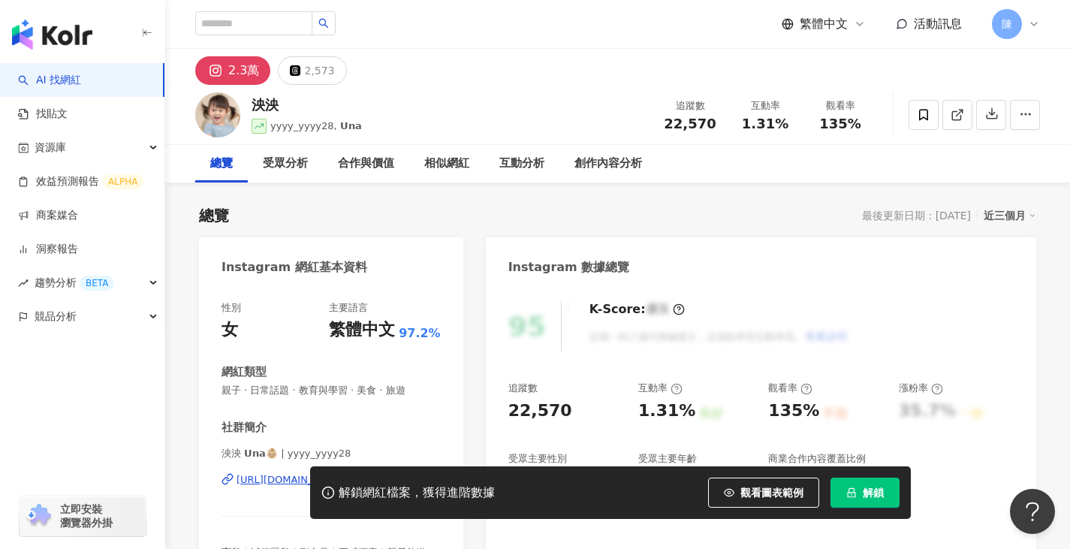
click at [853, 490] on icon "lock" at bounding box center [851, 493] width 8 height 10
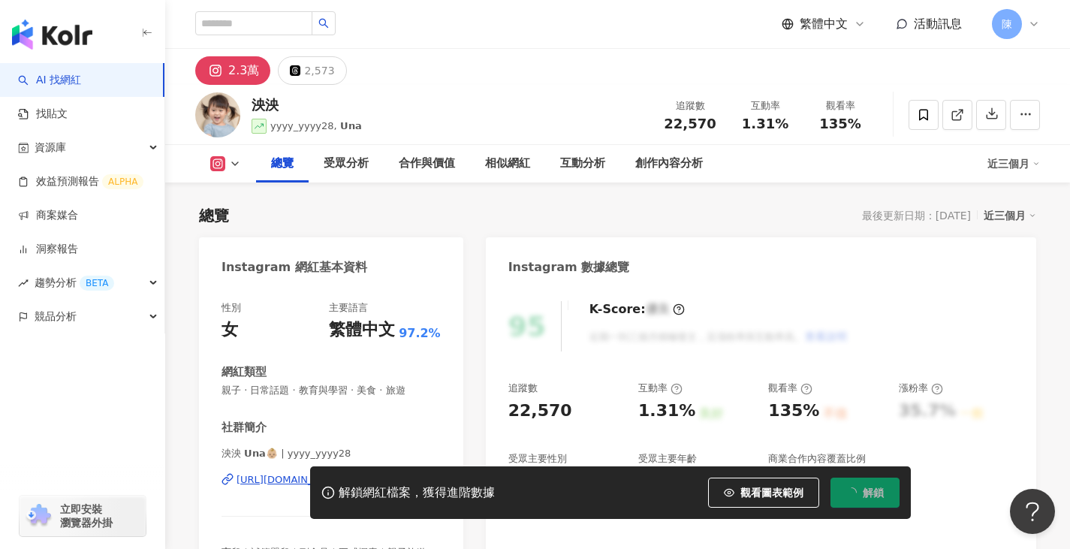
scroll to position [225, 0]
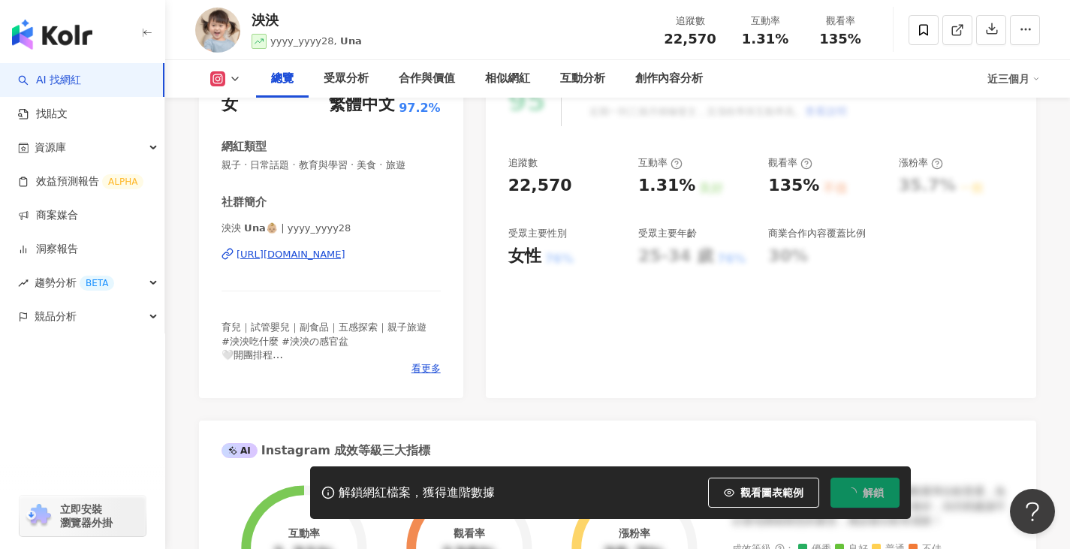
click at [342, 250] on div "https://www.instagram.com/yyyy_yyyy28/" at bounding box center [291, 255] width 109 height 14
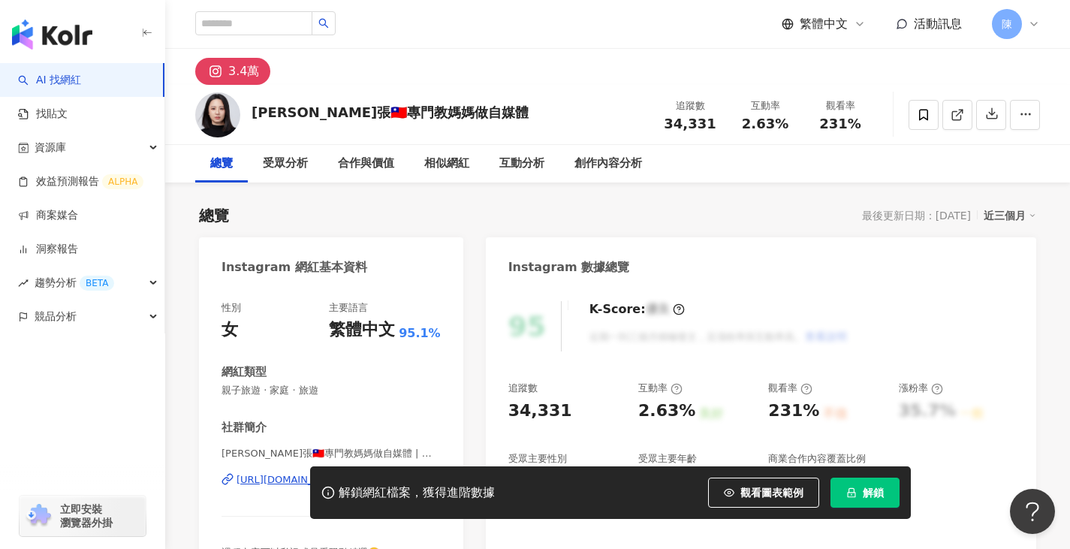
click at [871, 499] on button "解鎖" at bounding box center [864, 493] width 69 height 30
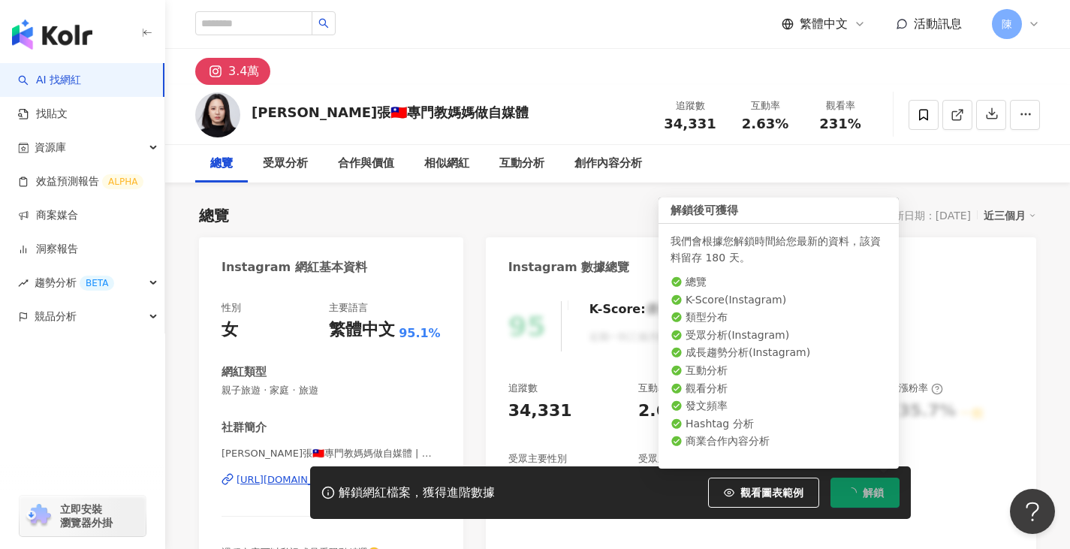
click at [834, 482] on button "解鎖" at bounding box center [864, 493] width 69 height 30
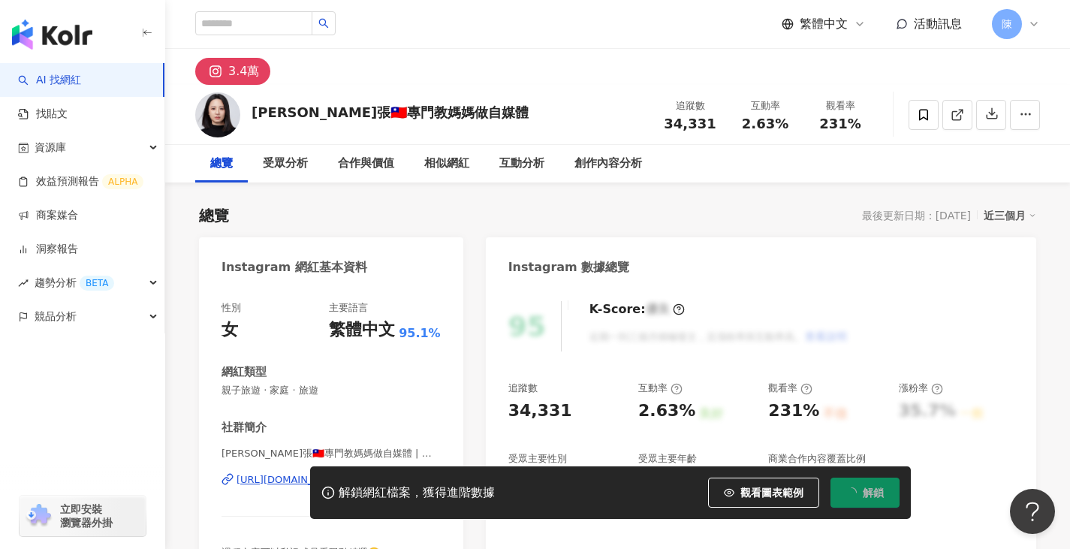
scroll to position [150, 0]
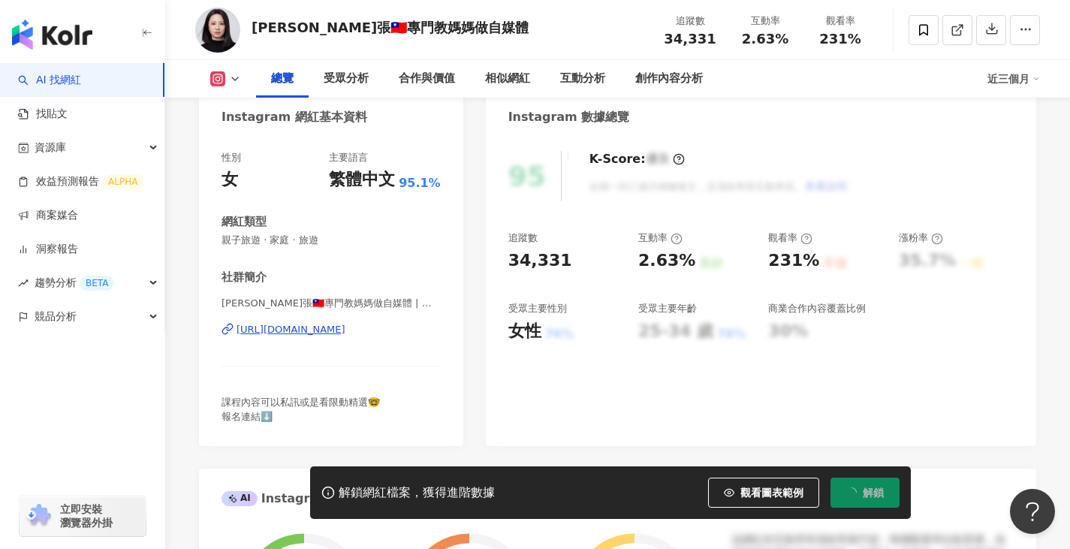
click at [345, 331] on div "https://www.instagram.com/mikichang__/" at bounding box center [291, 330] width 109 height 14
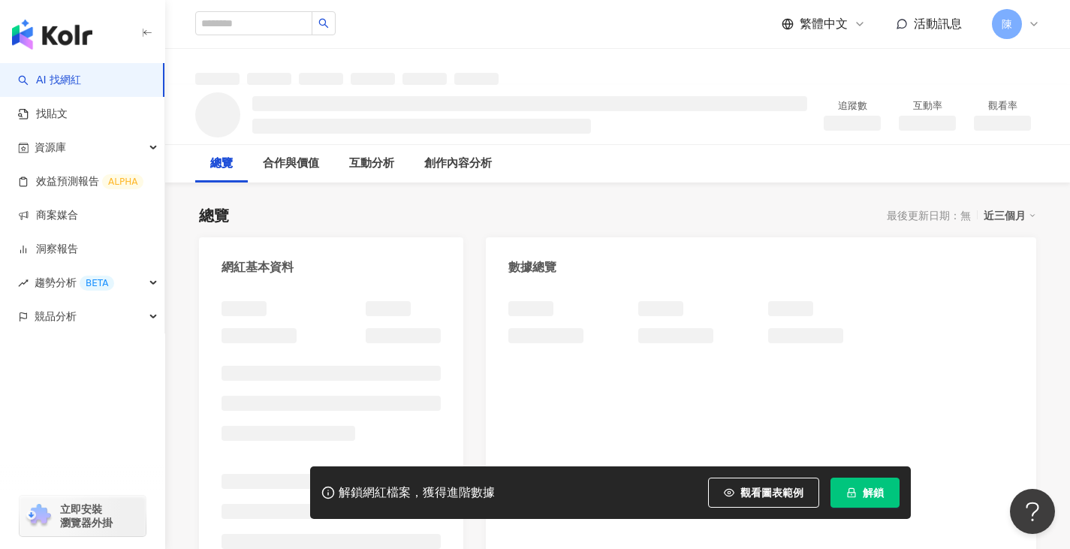
click at [842, 487] on button "解鎖" at bounding box center [864, 493] width 69 height 30
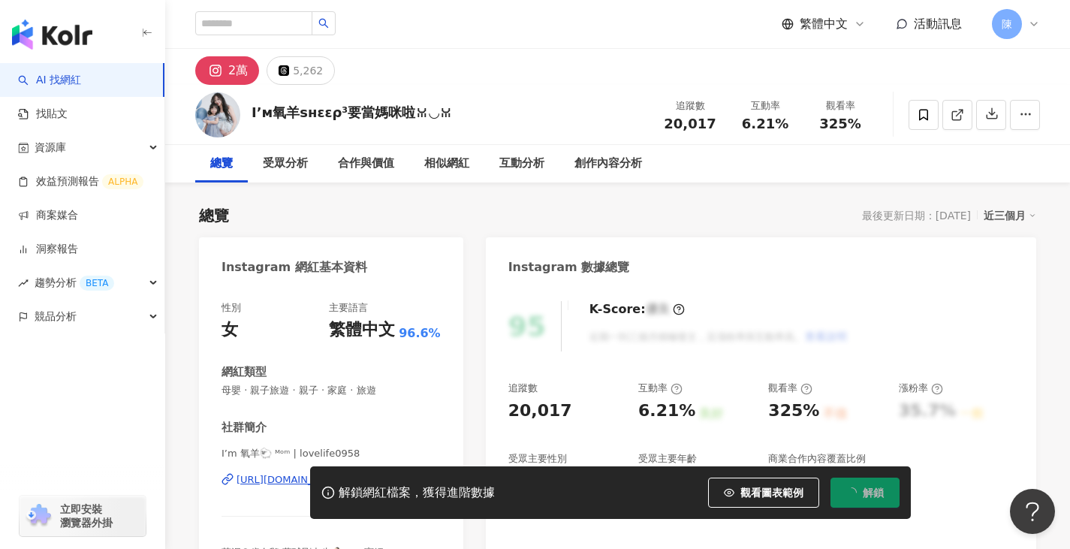
click at [865, 489] on span "解鎖" at bounding box center [873, 493] width 21 height 12
click at [345, 473] on div "https://www.instagram.com/lovelife0958/" at bounding box center [291, 480] width 109 height 14
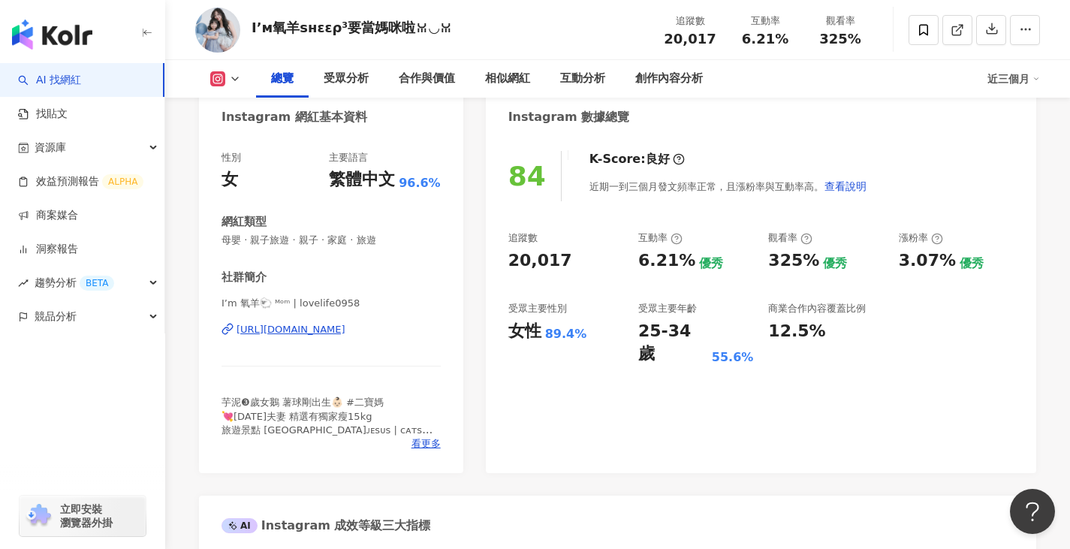
click at [336, 334] on div "https://www.instagram.com/lovelife0958/" at bounding box center [291, 330] width 109 height 14
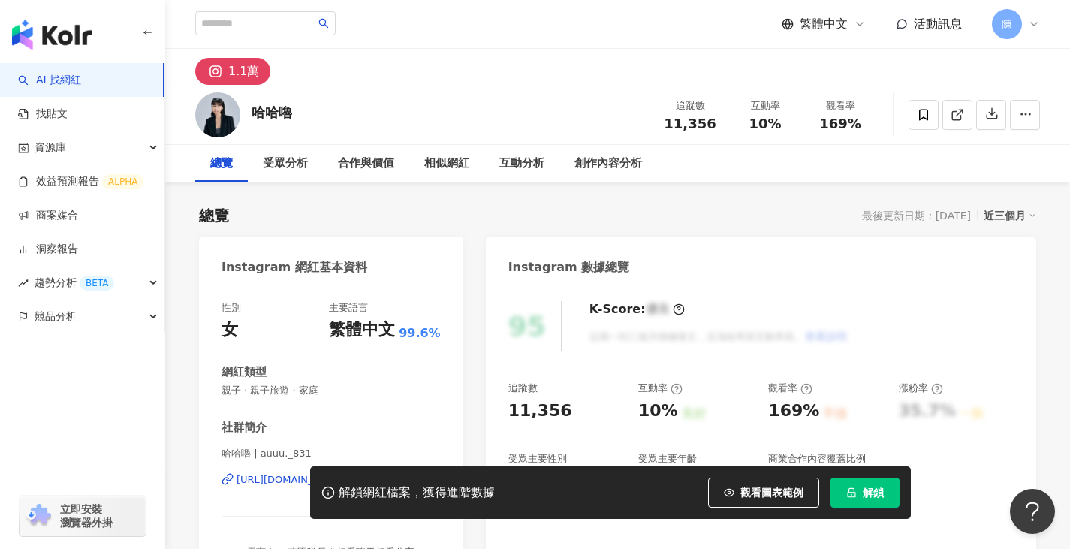
click at [856, 492] on button "解鎖" at bounding box center [864, 493] width 69 height 30
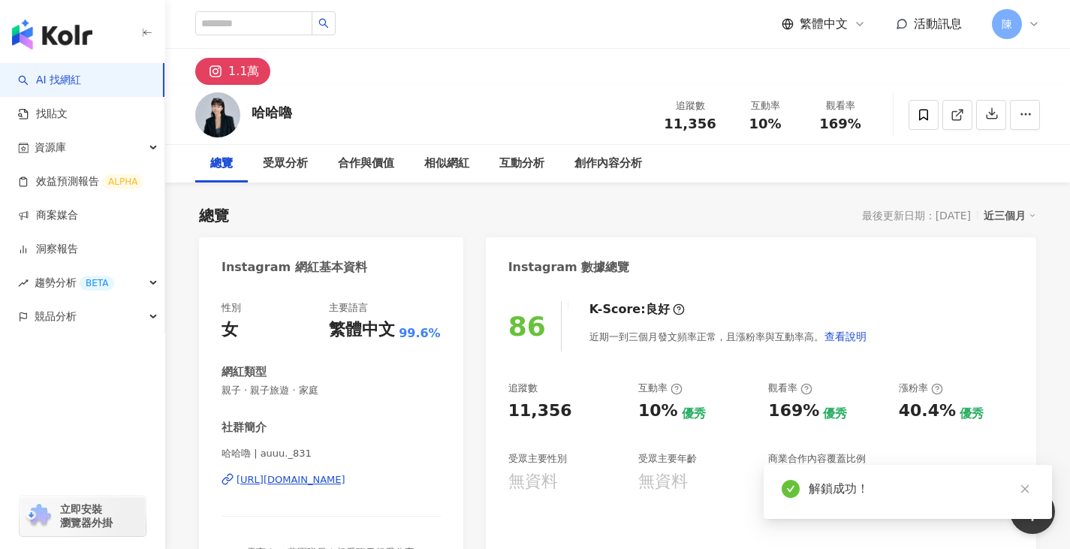
scroll to position [150, 0]
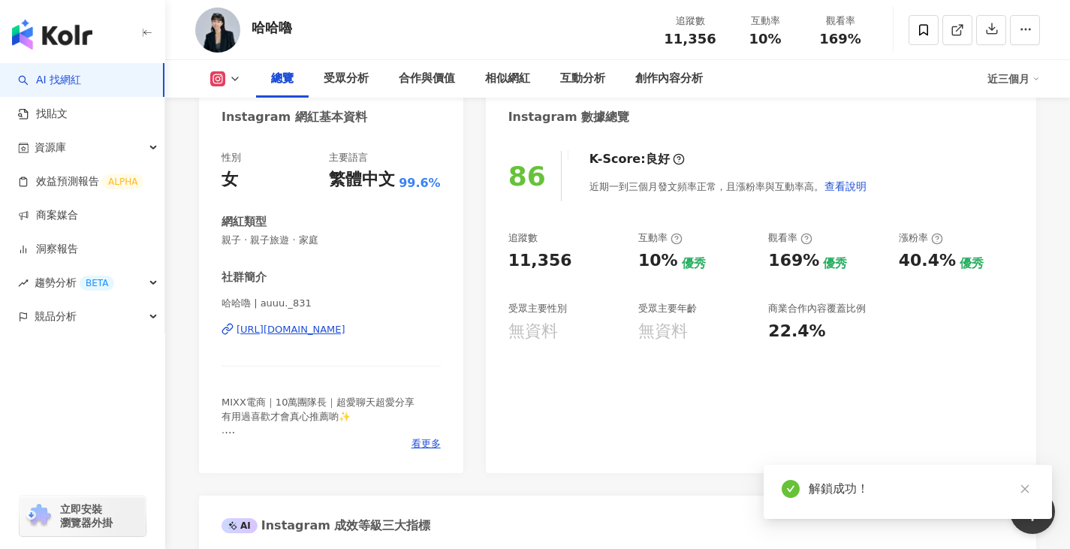
click at [345, 330] on div "[URL][DOMAIN_NAME]" at bounding box center [291, 330] width 109 height 14
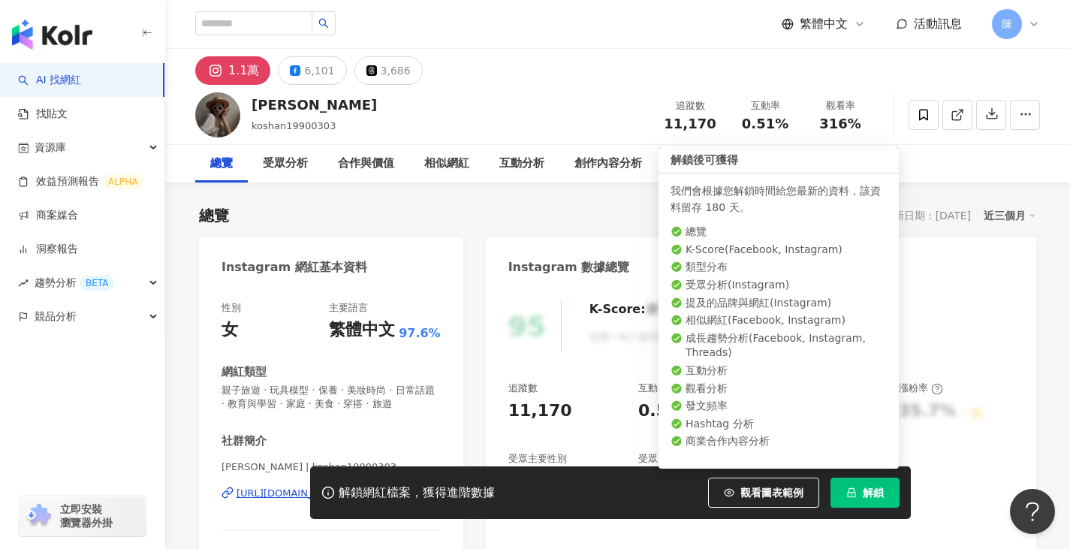
click at [871, 489] on span "解鎖" at bounding box center [873, 493] width 21 height 12
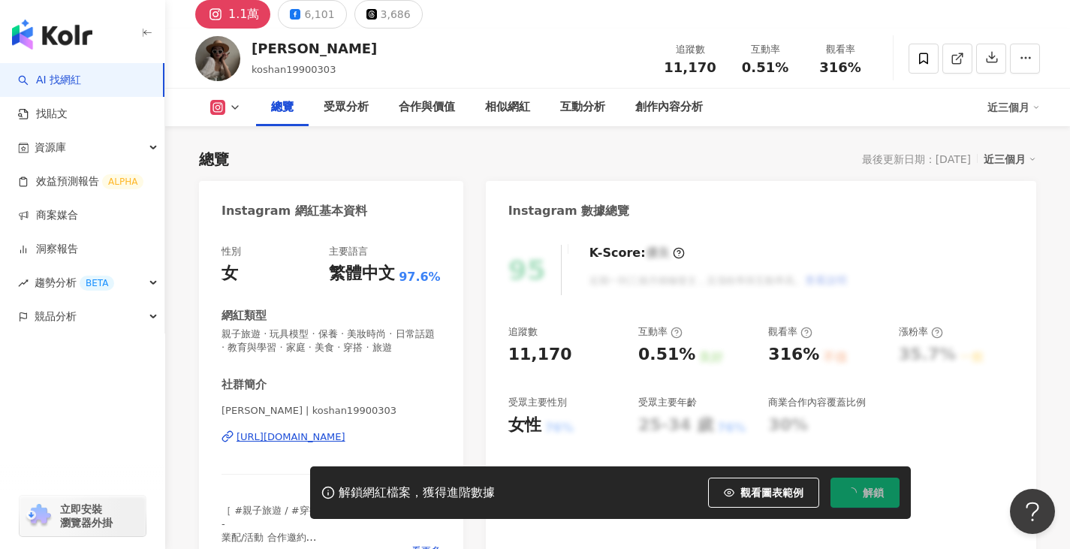
scroll to position [75, 0]
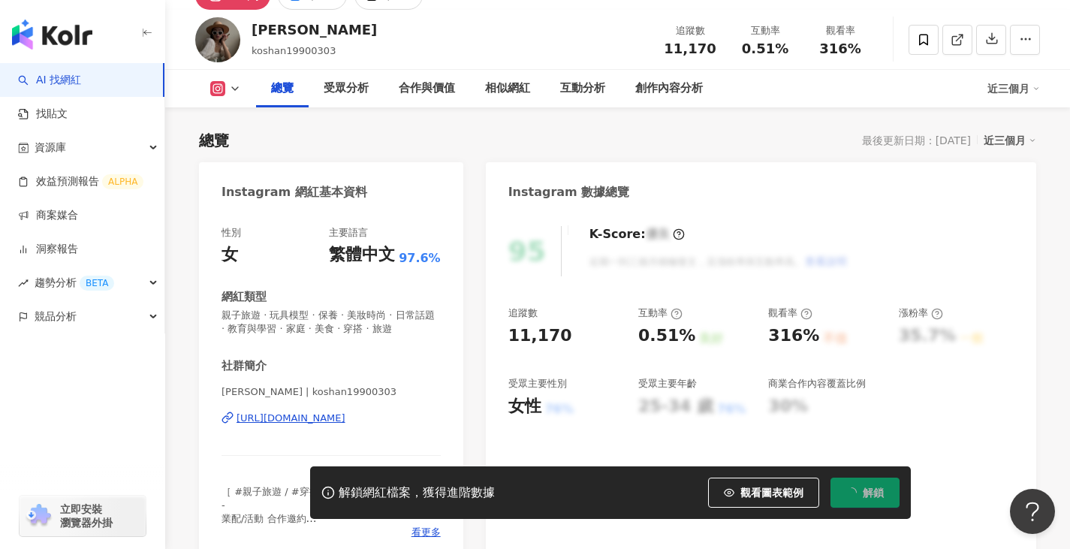
click at [276, 425] on div "https://www.instagram.com/koshan19900303/" at bounding box center [291, 418] width 109 height 14
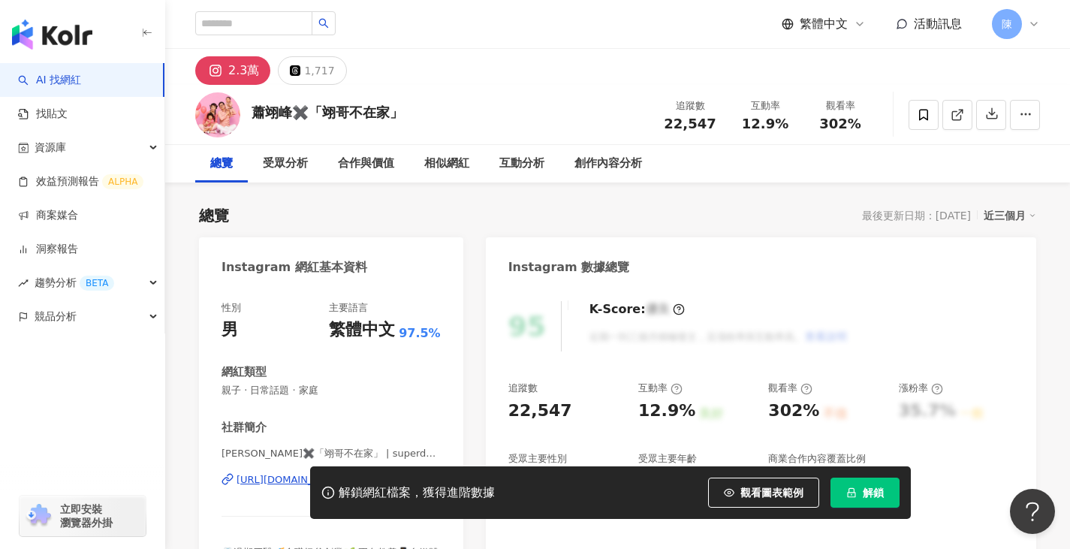
click at [841, 489] on button "解鎖" at bounding box center [864, 493] width 69 height 30
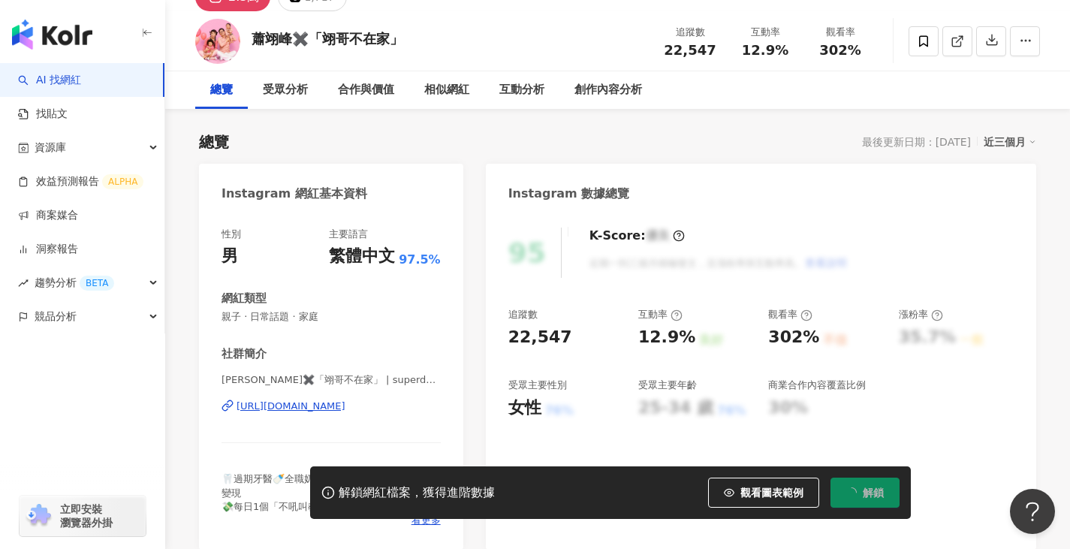
scroll to position [150, 0]
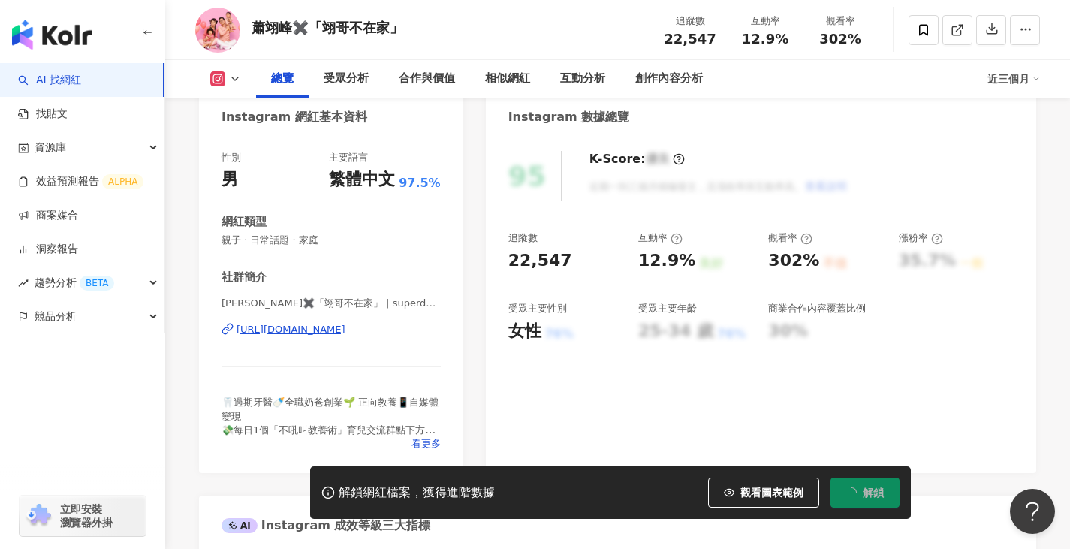
click at [345, 324] on div "https://www.instagram.com/superdad_edd/" at bounding box center [291, 330] width 109 height 14
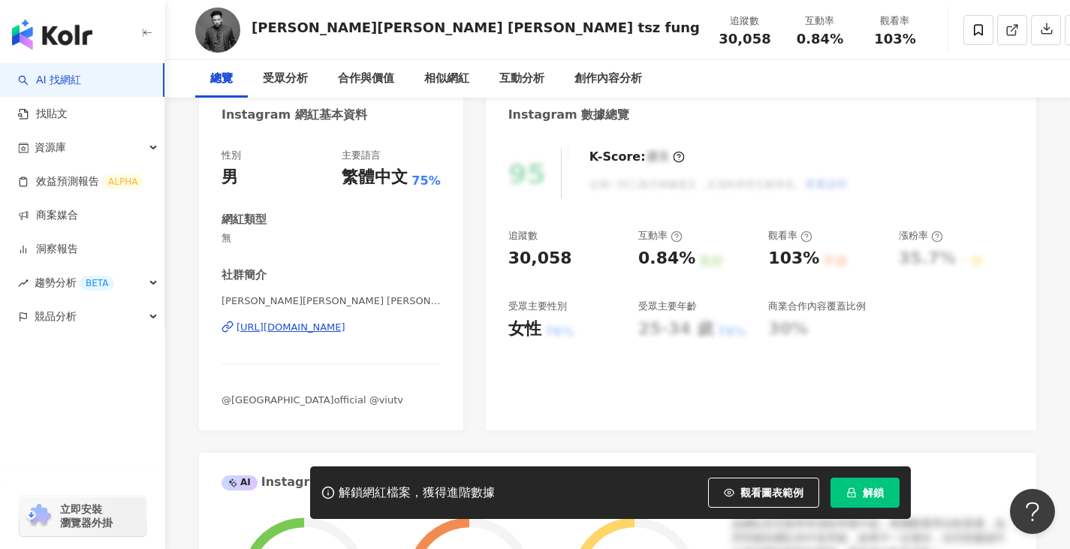
scroll to position [225, 0]
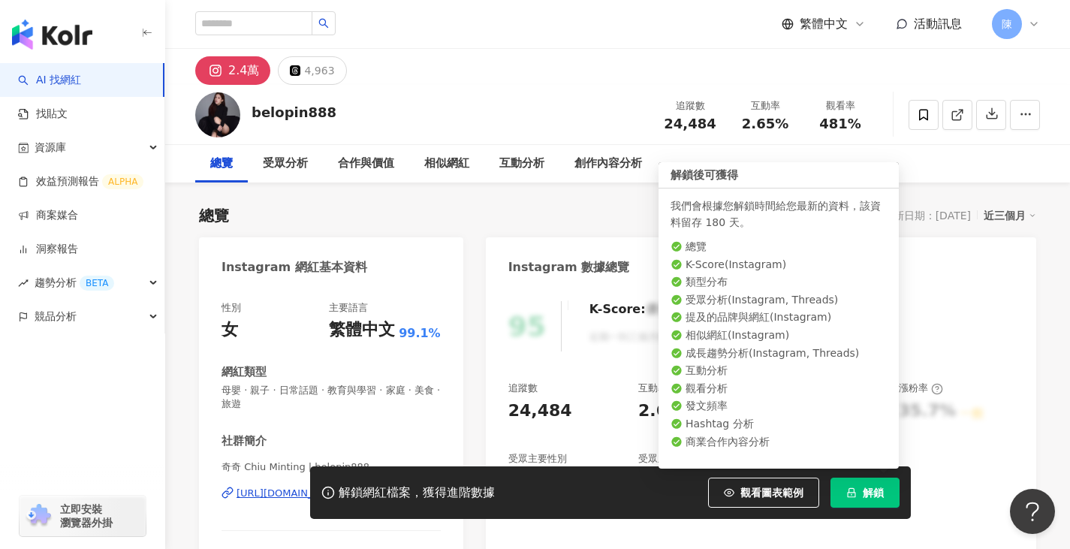
click at [857, 494] on button "解鎖" at bounding box center [864, 493] width 69 height 30
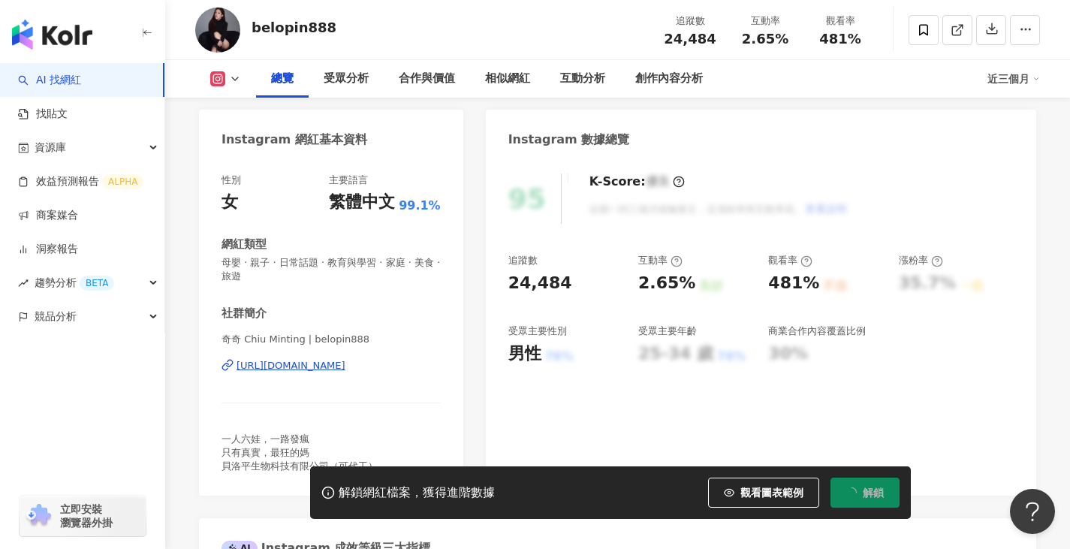
scroll to position [150, 0]
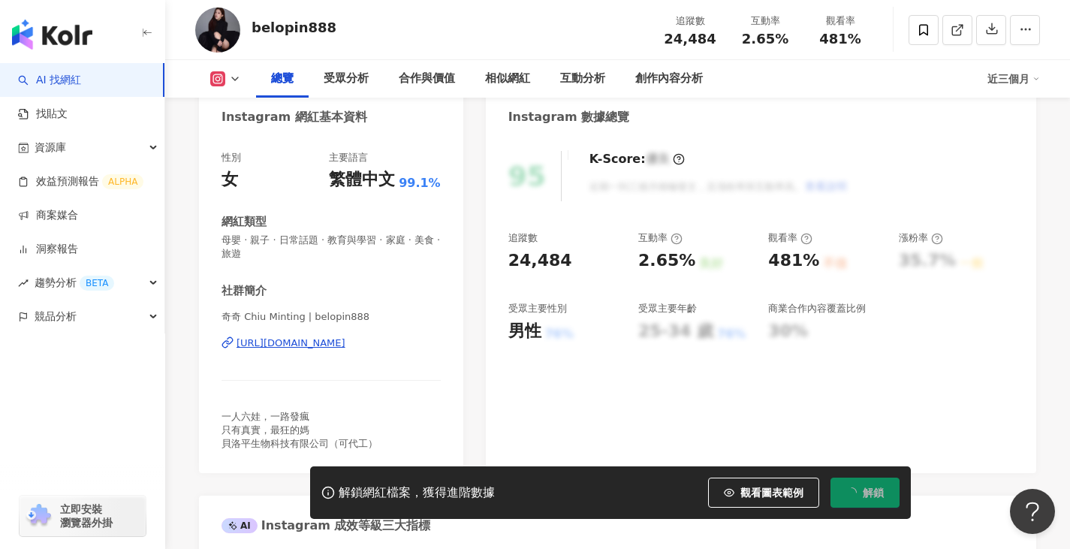
click at [345, 339] on div "https://www.instagram.com/belopin888/" at bounding box center [291, 343] width 109 height 14
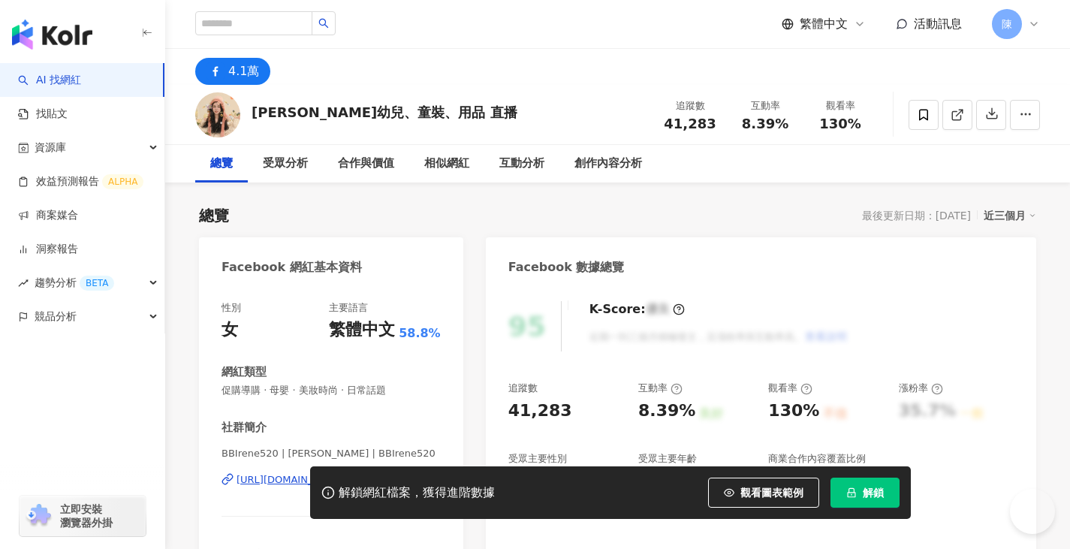
click at [869, 500] on button "解鎖" at bounding box center [864, 493] width 69 height 30
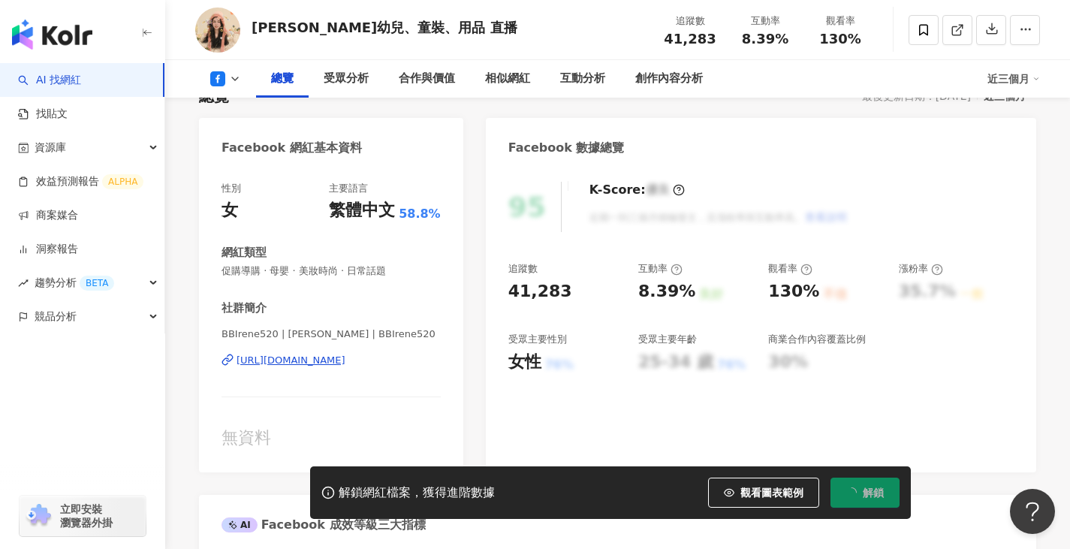
scroll to position [150, 0]
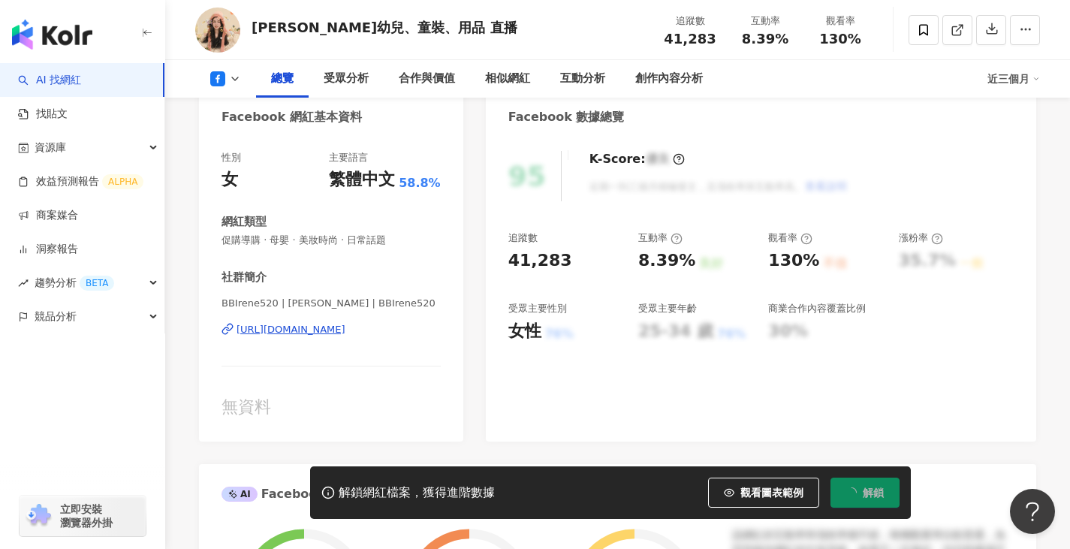
click at [345, 327] on div "https://www.facebook.com/366863133871517" at bounding box center [291, 330] width 109 height 14
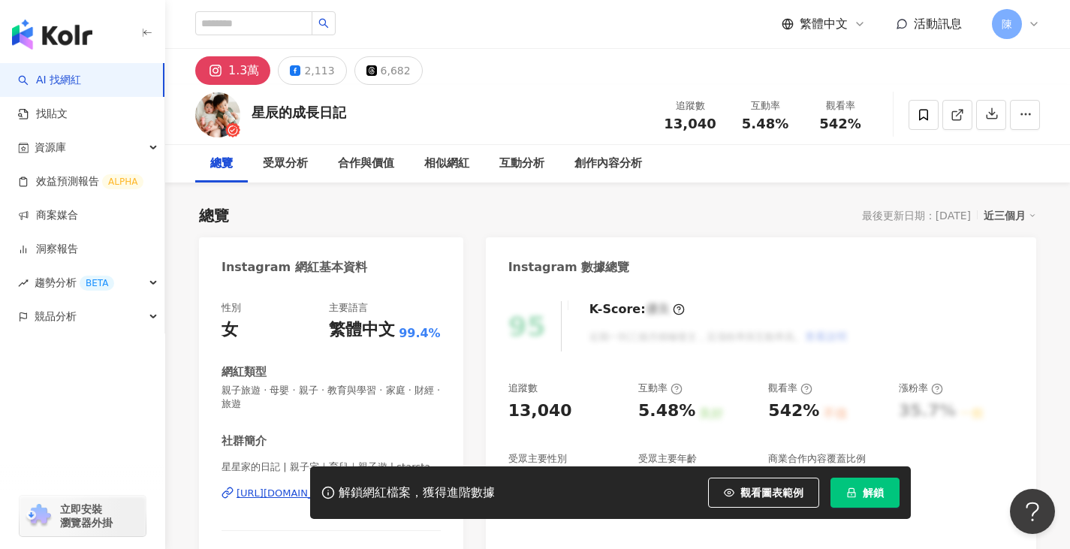
click at [863, 493] on span "解鎖" at bounding box center [873, 493] width 21 height 12
click at [848, 487] on button "解鎖" at bounding box center [864, 493] width 69 height 30
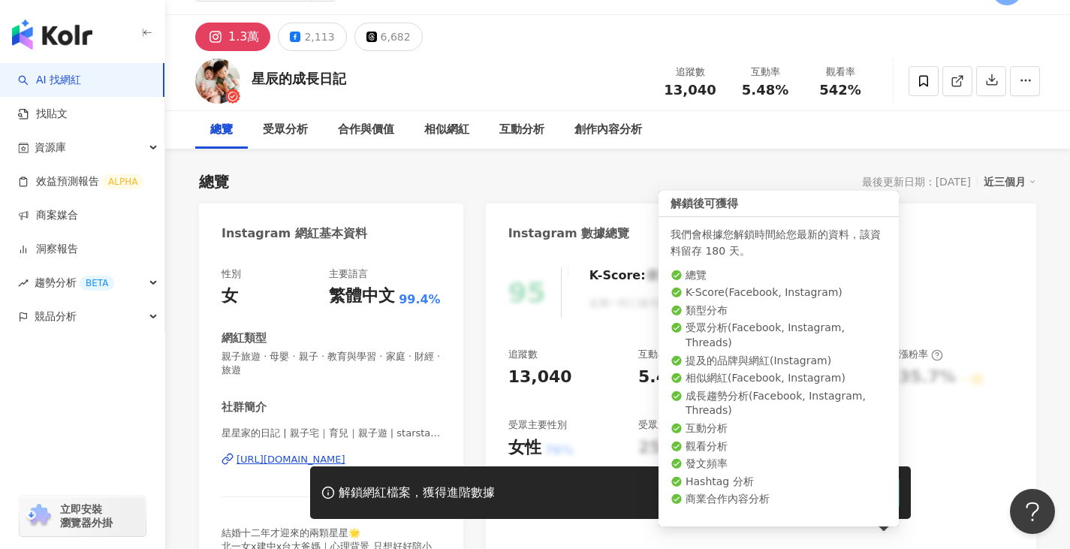
scroll to position [150, 0]
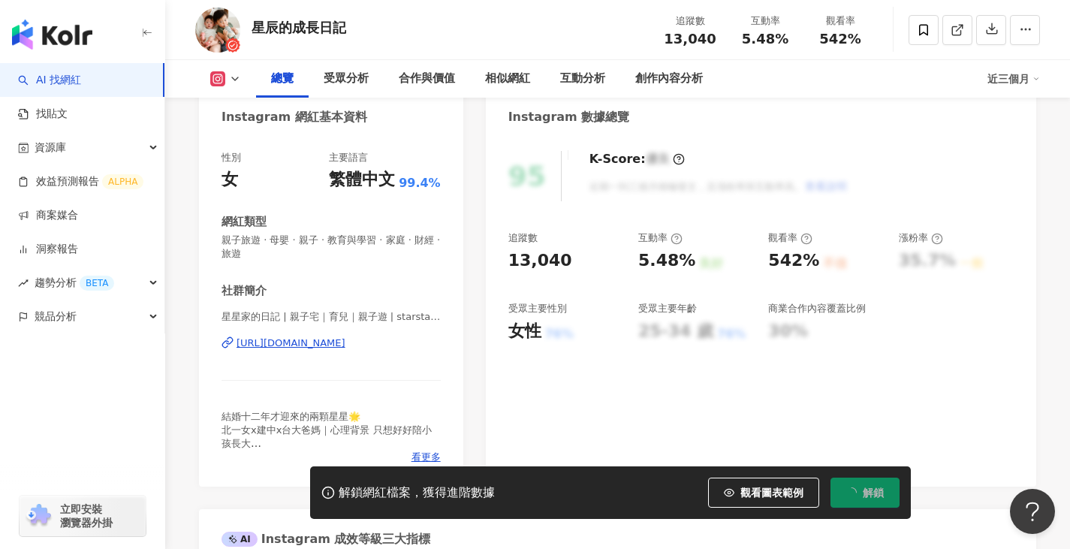
click at [345, 342] on div "https://www.instagram.com/starstarlive/" at bounding box center [291, 343] width 109 height 14
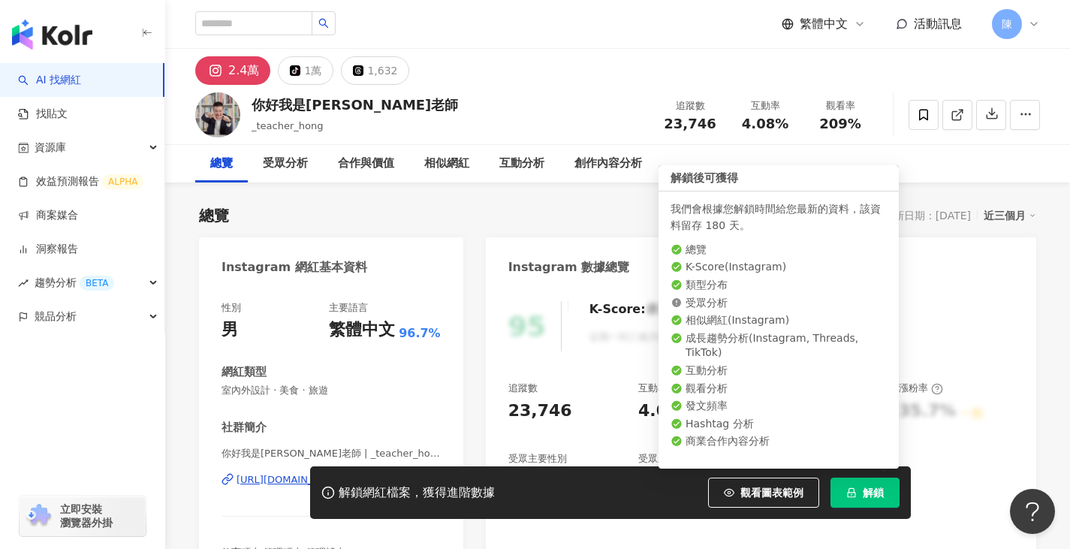
click at [850, 500] on button "解鎖" at bounding box center [864, 493] width 69 height 30
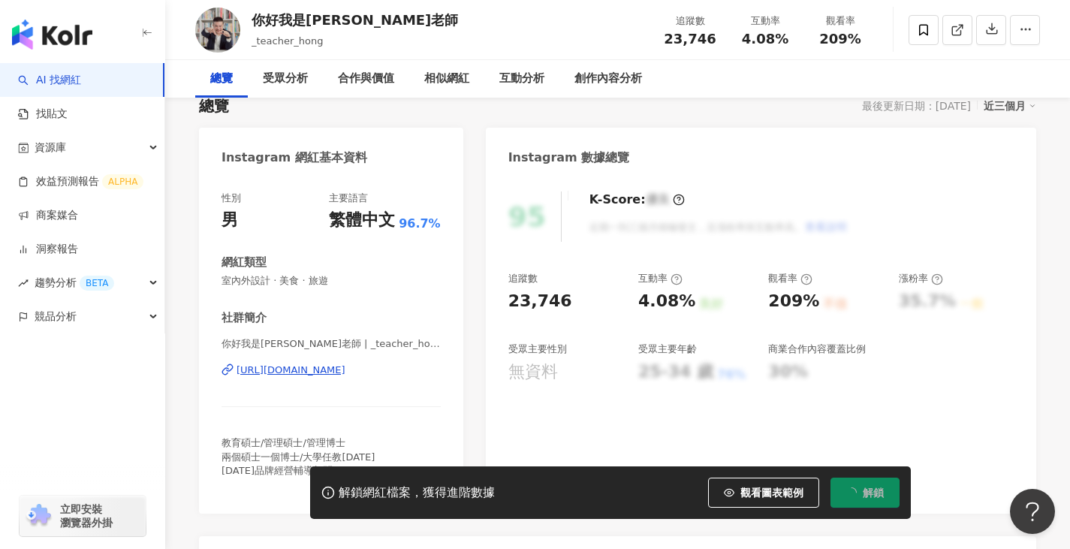
scroll to position [150, 0]
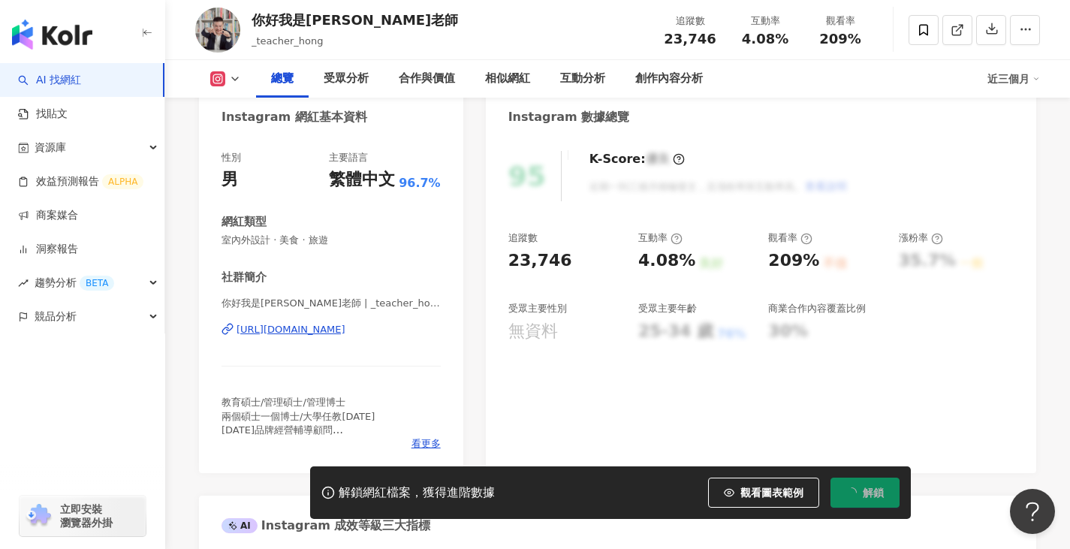
click at [334, 309] on span "你好我是洪老師 | _teacher_hong" at bounding box center [330, 304] width 219 height 14
click at [320, 332] on div "https://www.instagram.com/_teacher_hong/" at bounding box center [291, 330] width 109 height 14
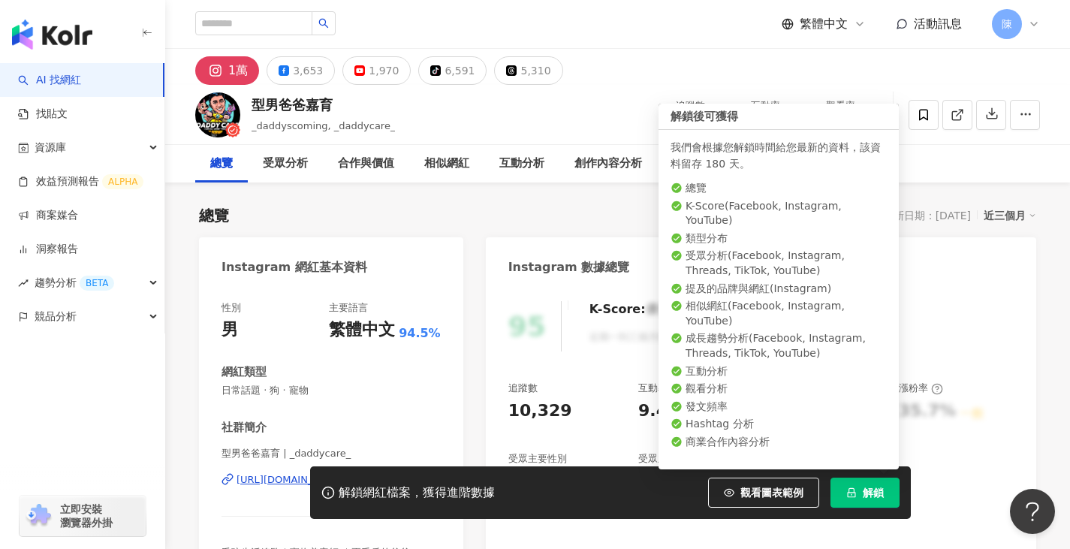
click at [859, 498] on button "解鎖" at bounding box center [864, 493] width 69 height 30
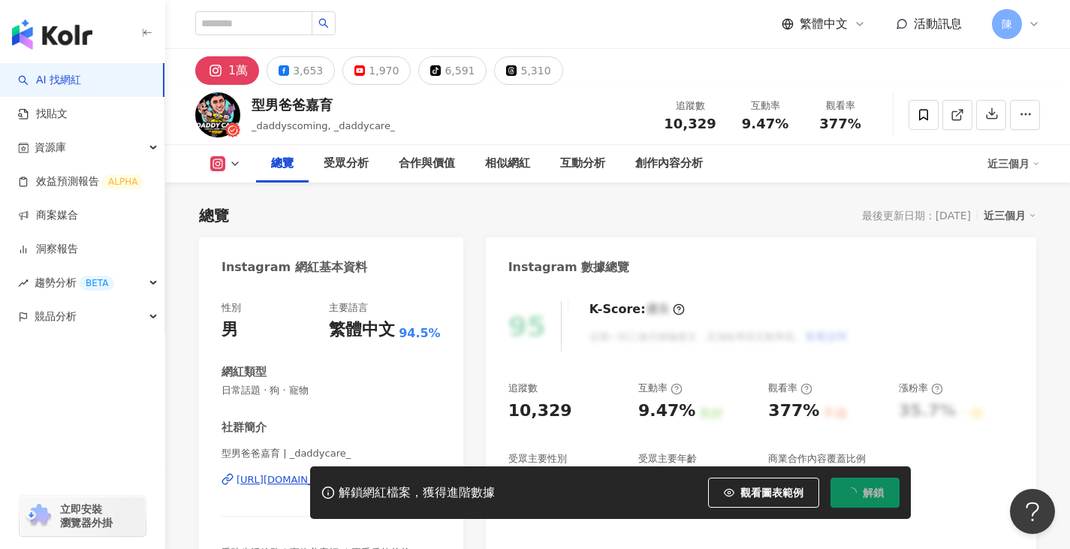
scroll to position [225, 0]
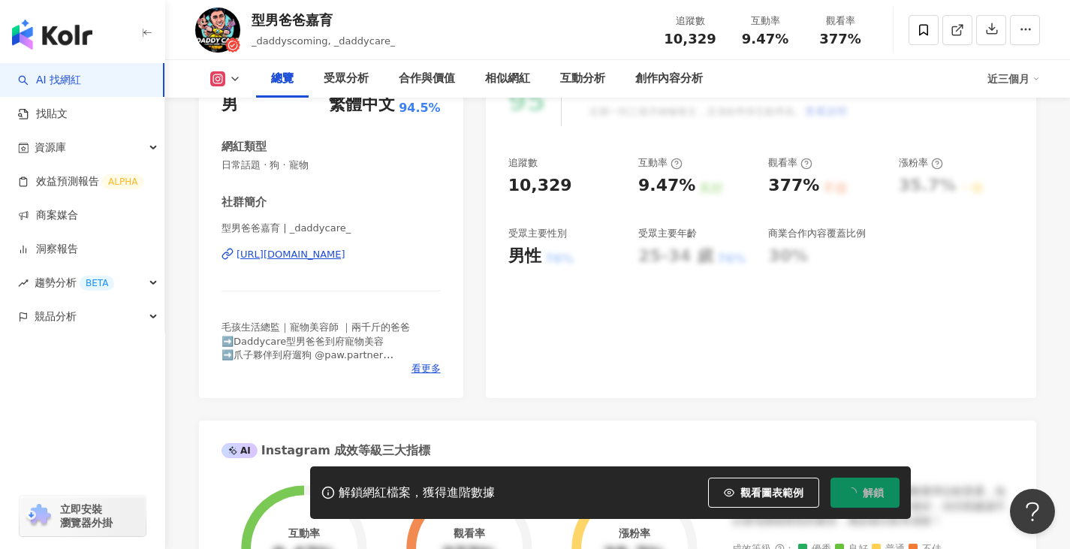
click at [353, 245] on div "型男爸爸嘉育 | _daddycare_ https://www.instagram.com/_daddycare_/" at bounding box center [330, 265] width 219 height 88
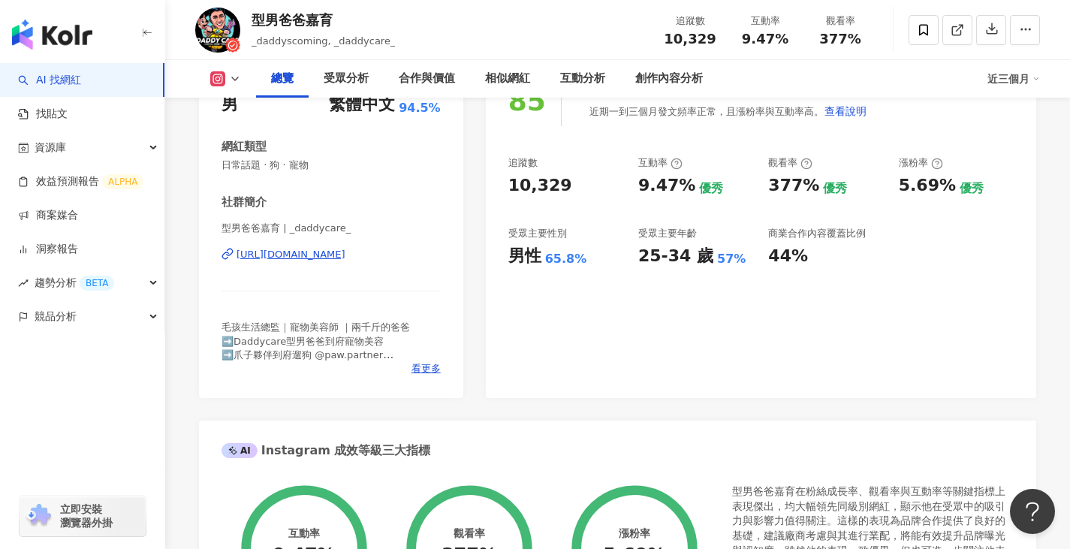
click at [330, 251] on div "https://www.instagram.com/_daddycare_/" at bounding box center [291, 255] width 109 height 14
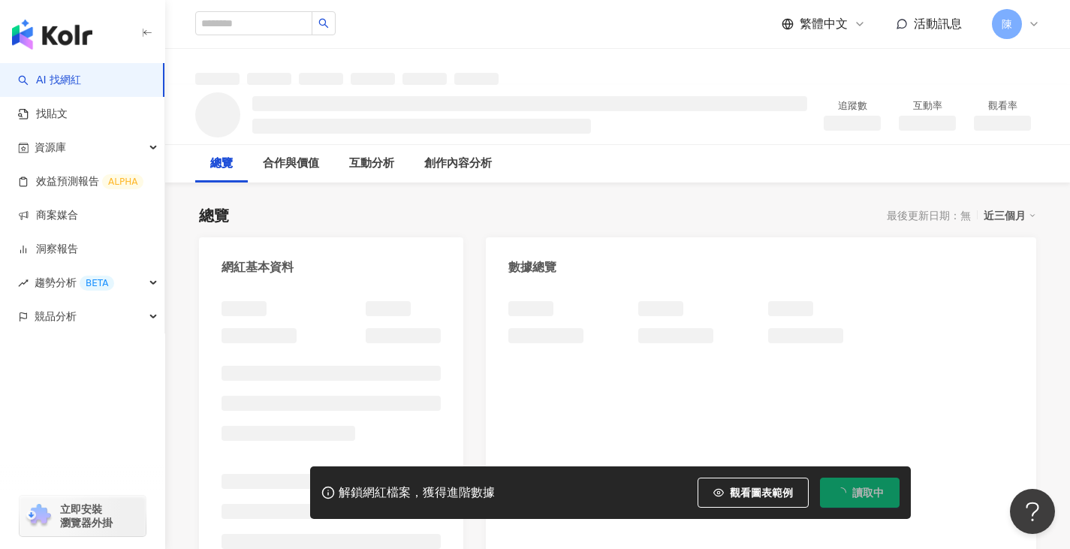
click at [853, 497] on span "讀取中" at bounding box center [868, 493] width 32 height 12
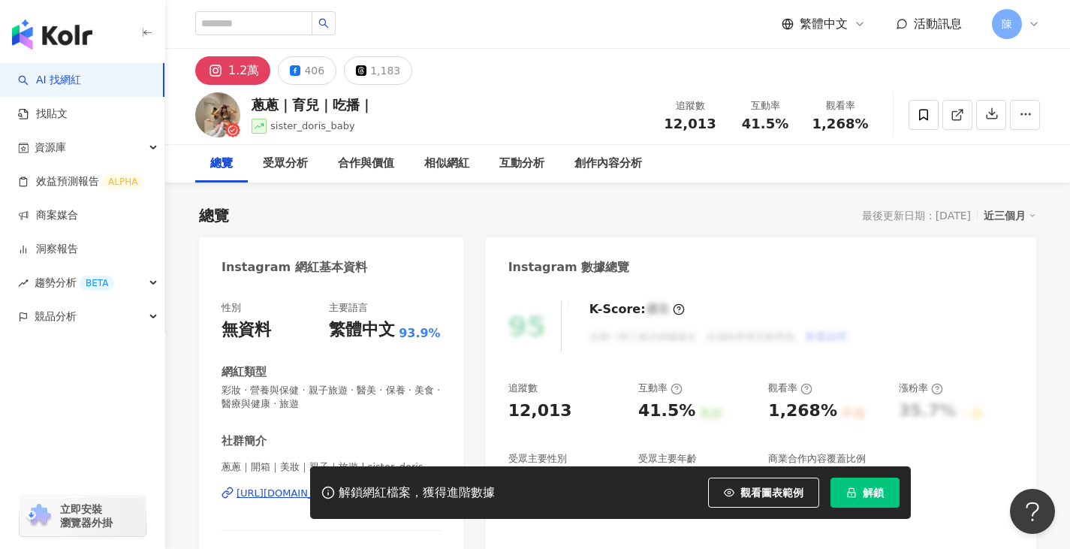
click at [850, 494] on icon "lock" at bounding box center [851, 492] width 11 height 11
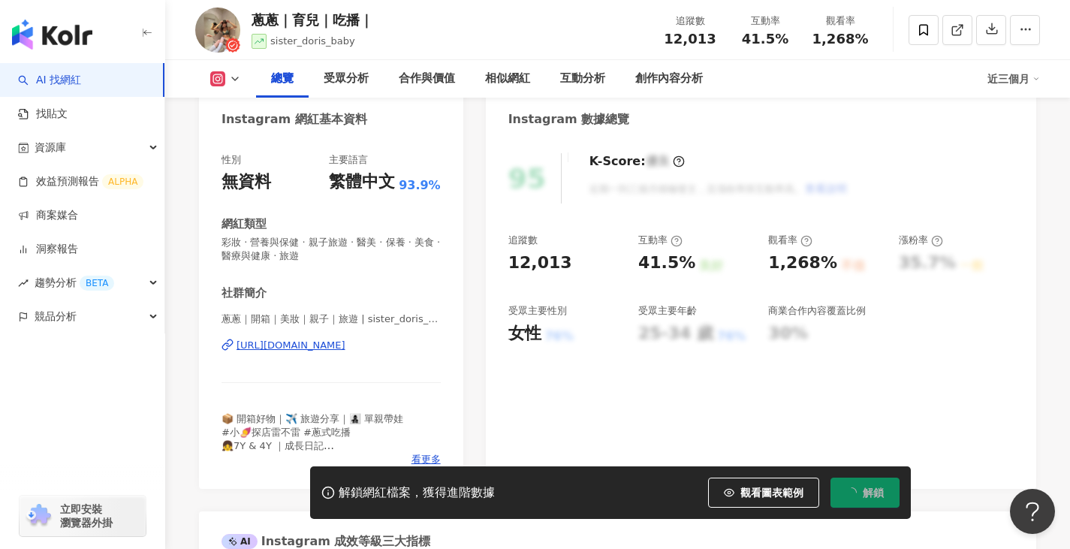
scroll to position [150, 0]
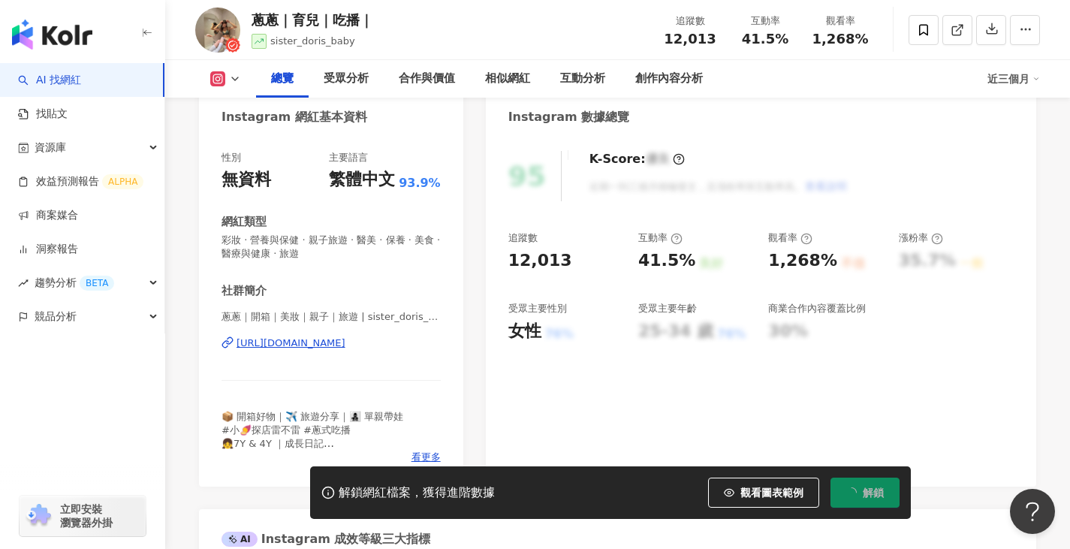
click at [288, 350] on div "[URL][DOMAIN_NAME]" at bounding box center [291, 343] width 109 height 14
